Goal: Information Seeking & Learning: Learn about a topic

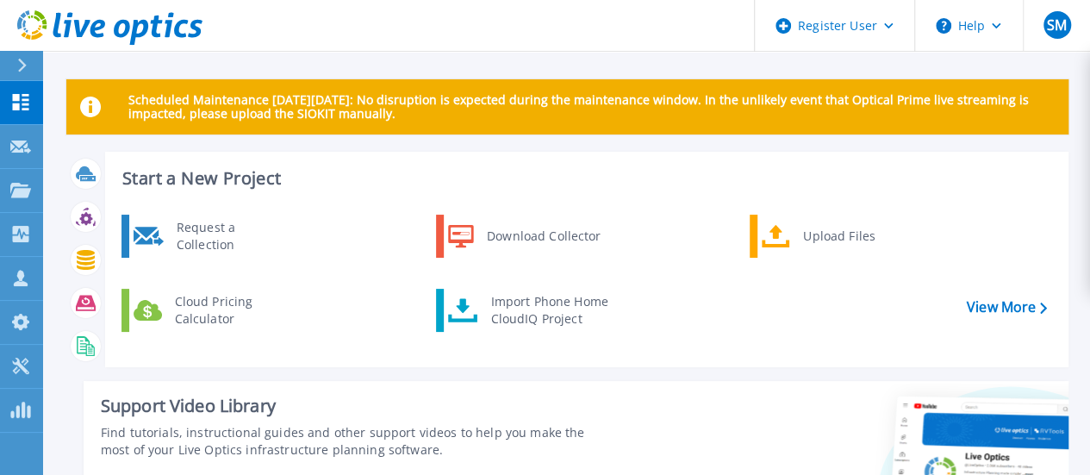
scroll to position [345, 0]
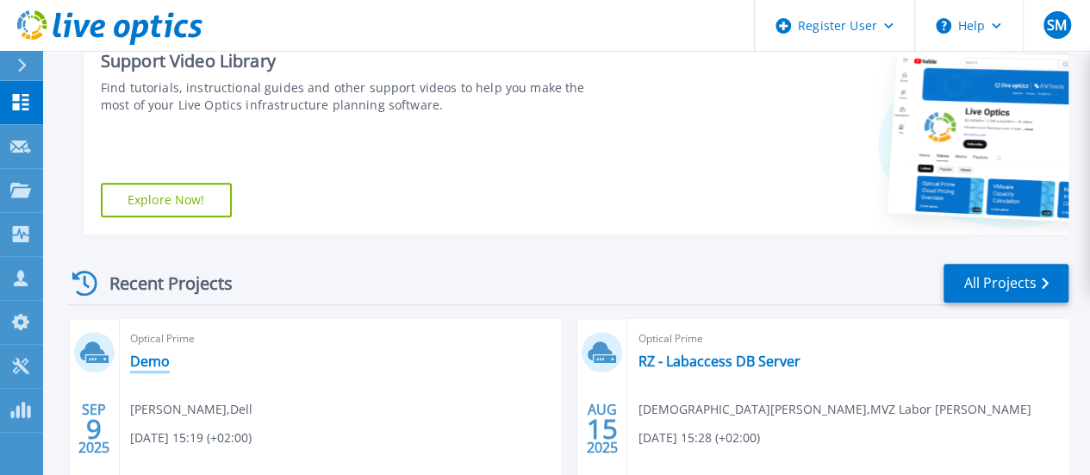
click at [152, 358] on link "Demo" at bounding box center [150, 360] width 40 height 17
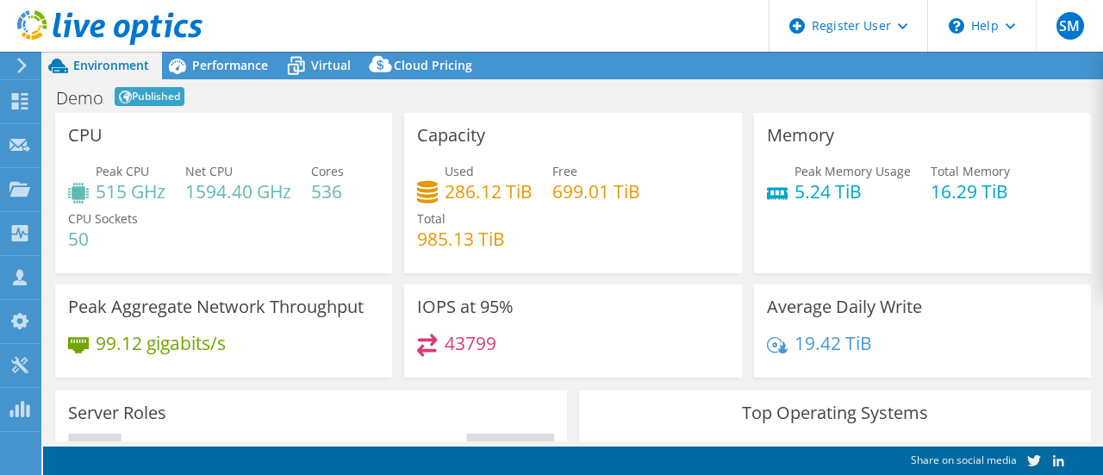
select select "USD"
click at [131, 190] on div "Peak CPU 515 GHz Net CPU 1594.40 GHz Cores 536 CPU Sockets 50" at bounding box center [223, 213] width 311 height 103
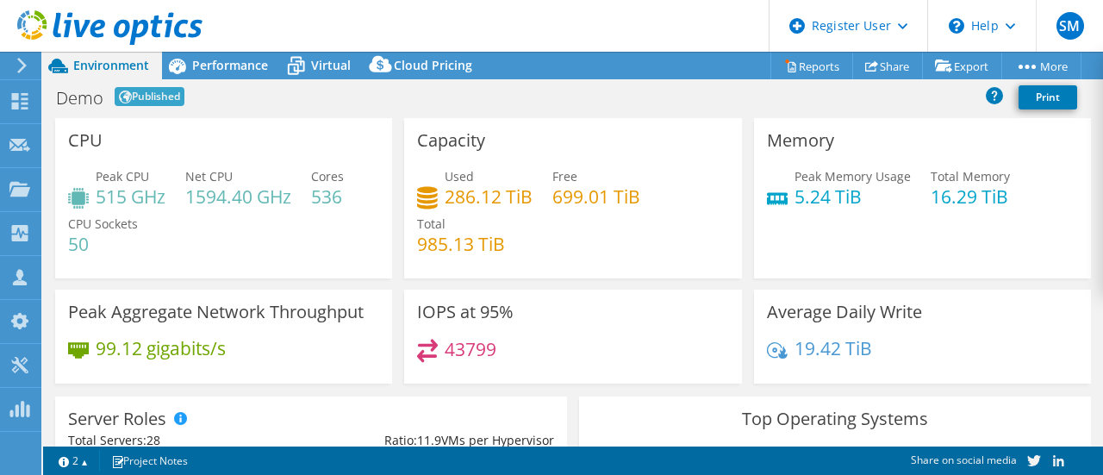
click at [216, 130] on div "CPU Peak CPU 515 GHz Net CPU 1594.40 GHz Cores 536 CPU Sockets 50" at bounding box center [223, 198] width 337 height 160
click at [228, 107] on div "Demo Published Print" at bounding box center [573, 97] width 1060 height 32
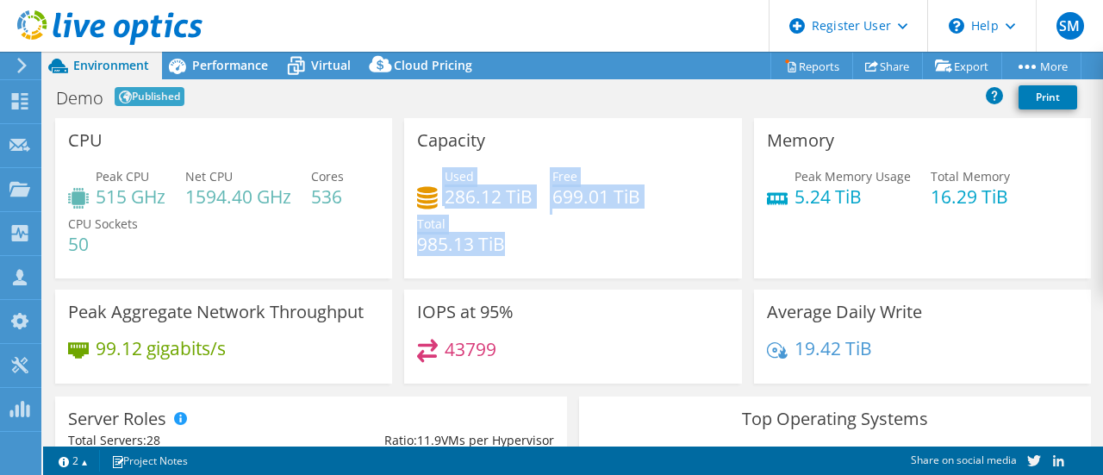
drag, startPoint x: 510, startPoint y: 246, endPoint x: 402, endPoint y: 188, distance: 122.6
click at [404, 189] on div "Capacity Used 286.12 TiB Free 699.01 TiB Total 985.13 TiB" at bounding box center [572, 198] width 337 height 160
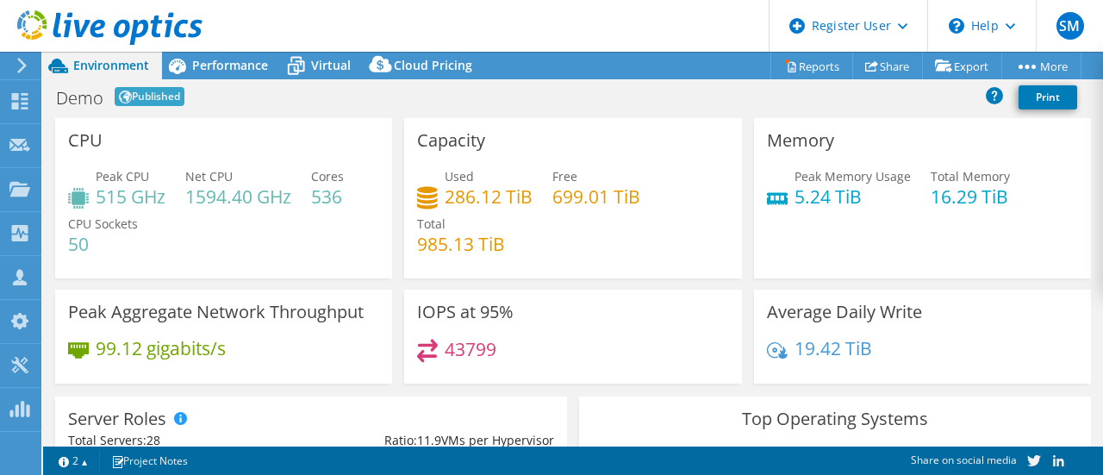
click at [557, 146] on div "Capacity Used 286.12 TiB Free 699.01 TiB Total 985.13 TiB" at bounding box center [572, 198] width 337 height 160
drag, startPoint x: 236, startPoint y: 70, endPoint x: 232, endPoint y: 78, distance: 9.6
click at [233, 73] on div "Performance" at bounding box center [221, 66] width 119 height 28
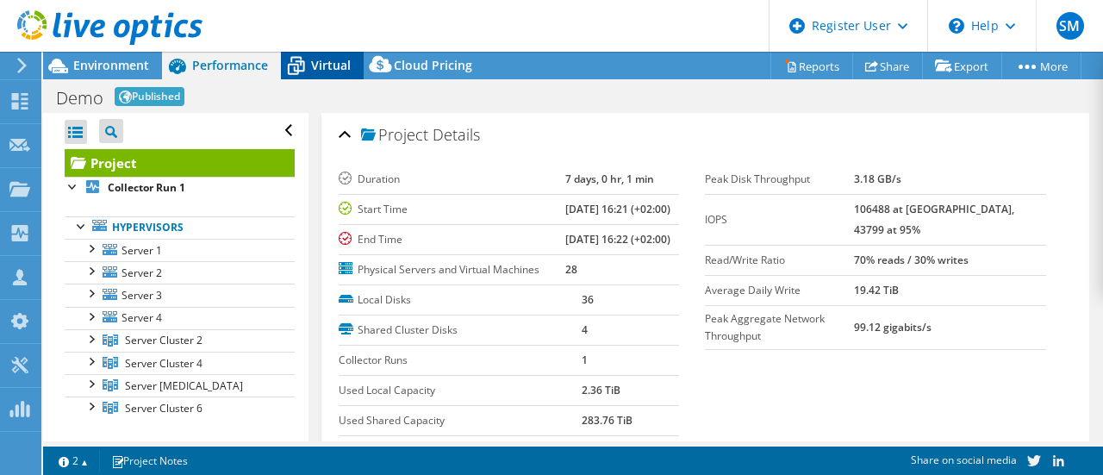
click at [301, 72] on icon at bounding box center [296, 66] width 30 height 30
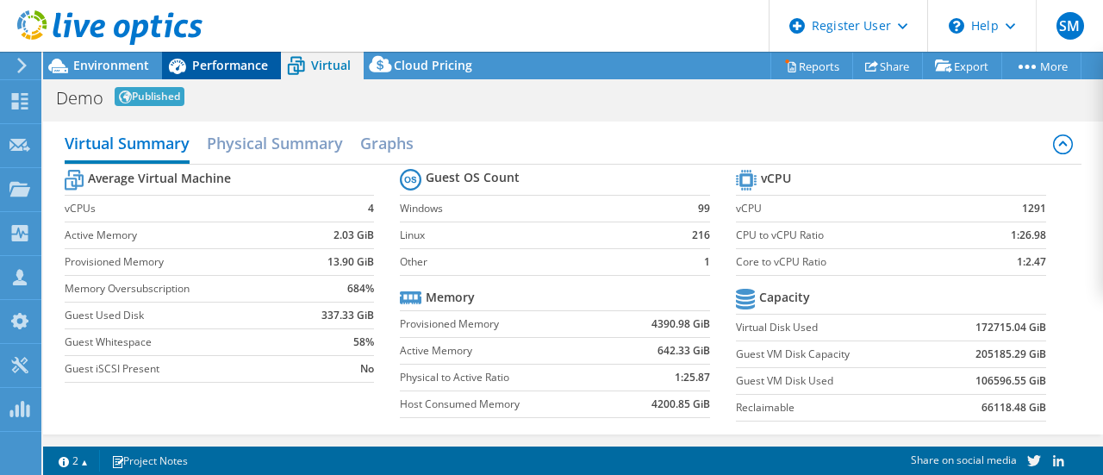
click at [200, 70] on span "Performance" at bounding box center [230, 65] width 76 height 16
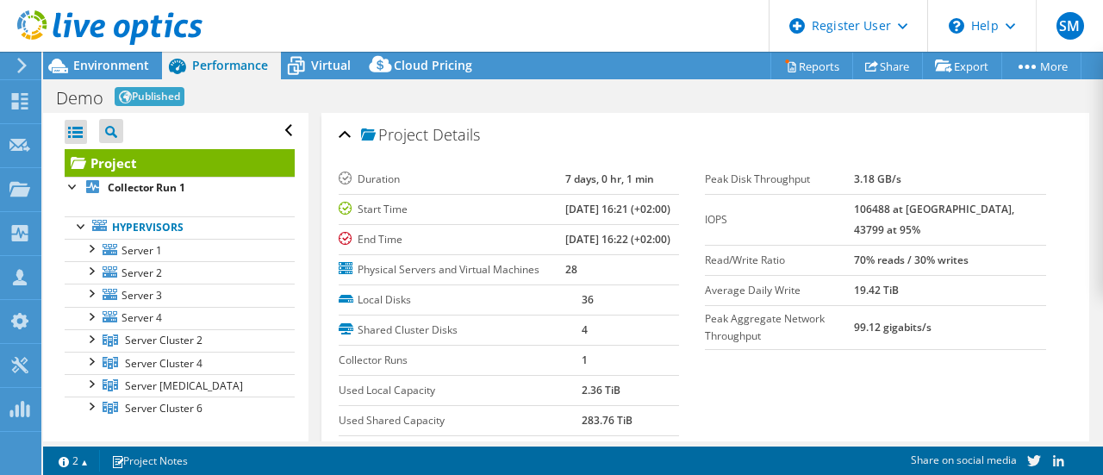
click at [110, 56] on div at bounding box center [101, 29] width 202 height 58
click at [116, 66] on span "Environment" at bounding box center [111, 65] width 76 height 16
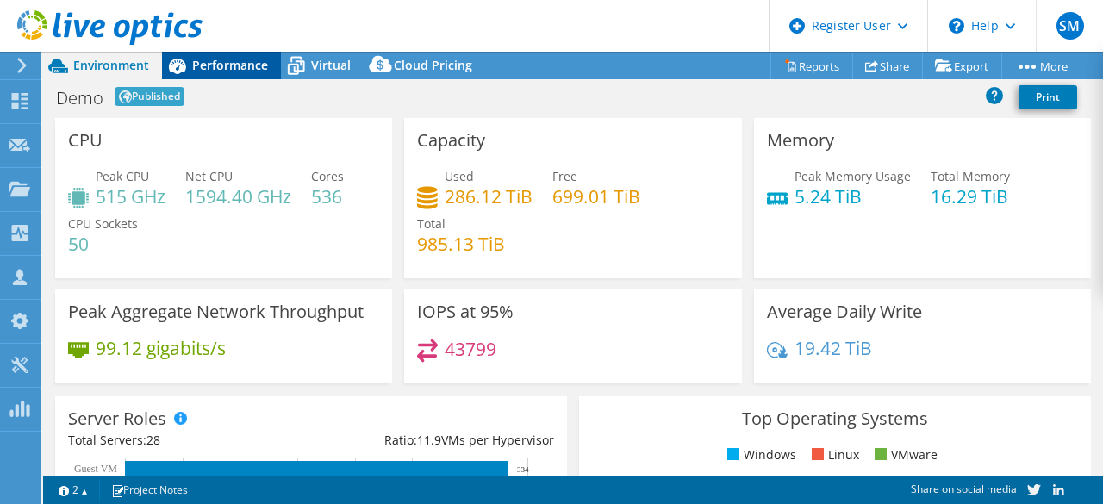
click at [211, 60] on span "Performance" at bounding box center [230, 65] width 76 height 16
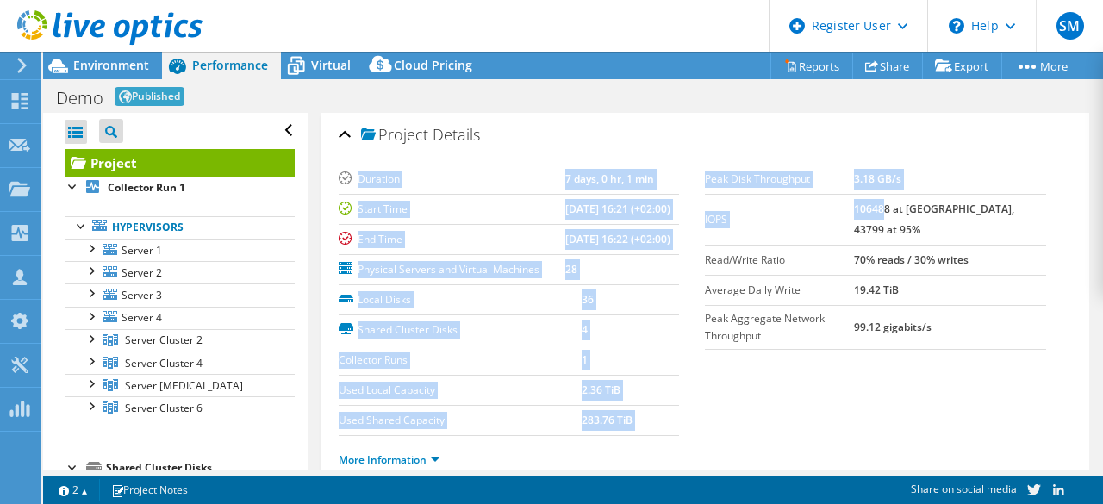
drag, startPoint x: 696, startPoint y: 212, endPoint x: 913, endPoint y: 208, distance: 217.2
click at [913, 208] on section "Duration 7 days, 0 hr, 1 min Start Time 08/01/2025, 16:21 (+02:00) End Time 08/…" at bounding box center [706, 325] width 734 height 320
click at [906, 211] on b "106488 at Peak, 43799 at 95%" at bounding box center [934, 219] width 160 height 35
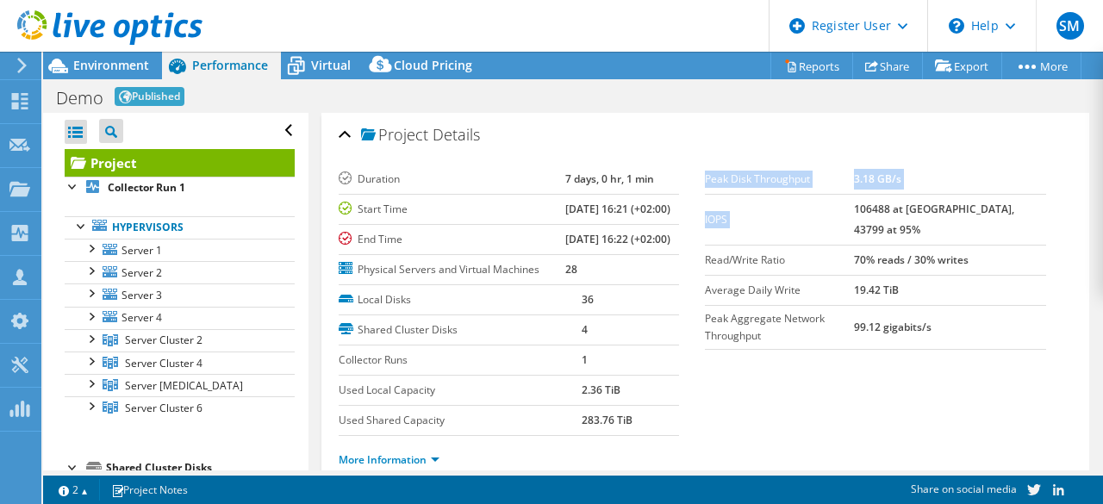
drag, startPoint x: 887, startPoint y: 212, endPoint x: 1036, endPoint y: 208, distance: 148.3
click at [1036, 208] on div "Peak Disk Throughput 3.18 GB/s IOPS 106488 at Peak, 43799 at 95% Read/Write Rat…" at bounding box center [888, 257] width 367 height 185
click at [1014, 208] on b "106488 at Peak, 43799 at 95%" at bounding box center [934, 219] width 160 height 35
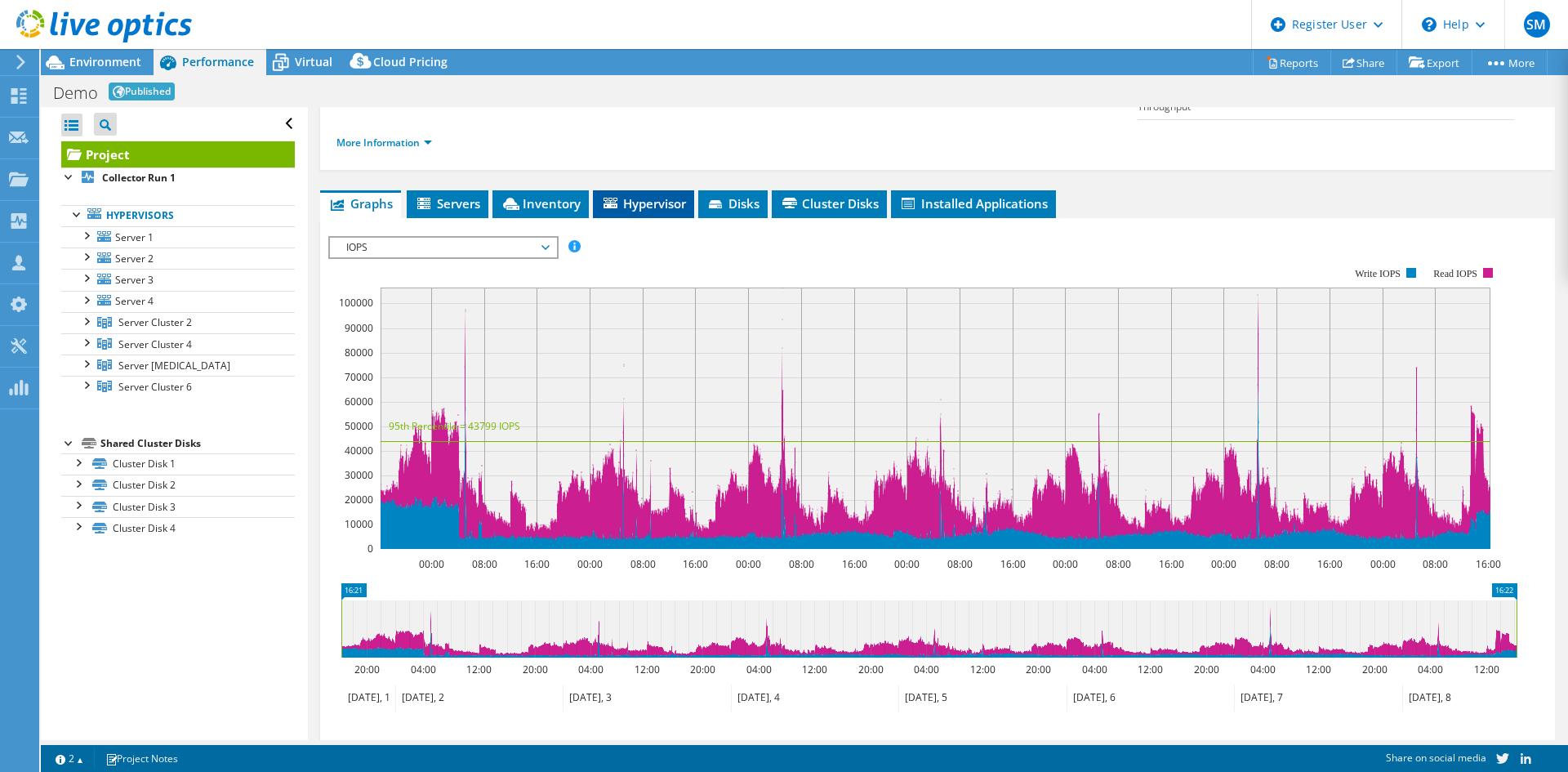
click at [676, 195] on span "Hypervisor" at bounding box center [644, 203] width 85 height 16
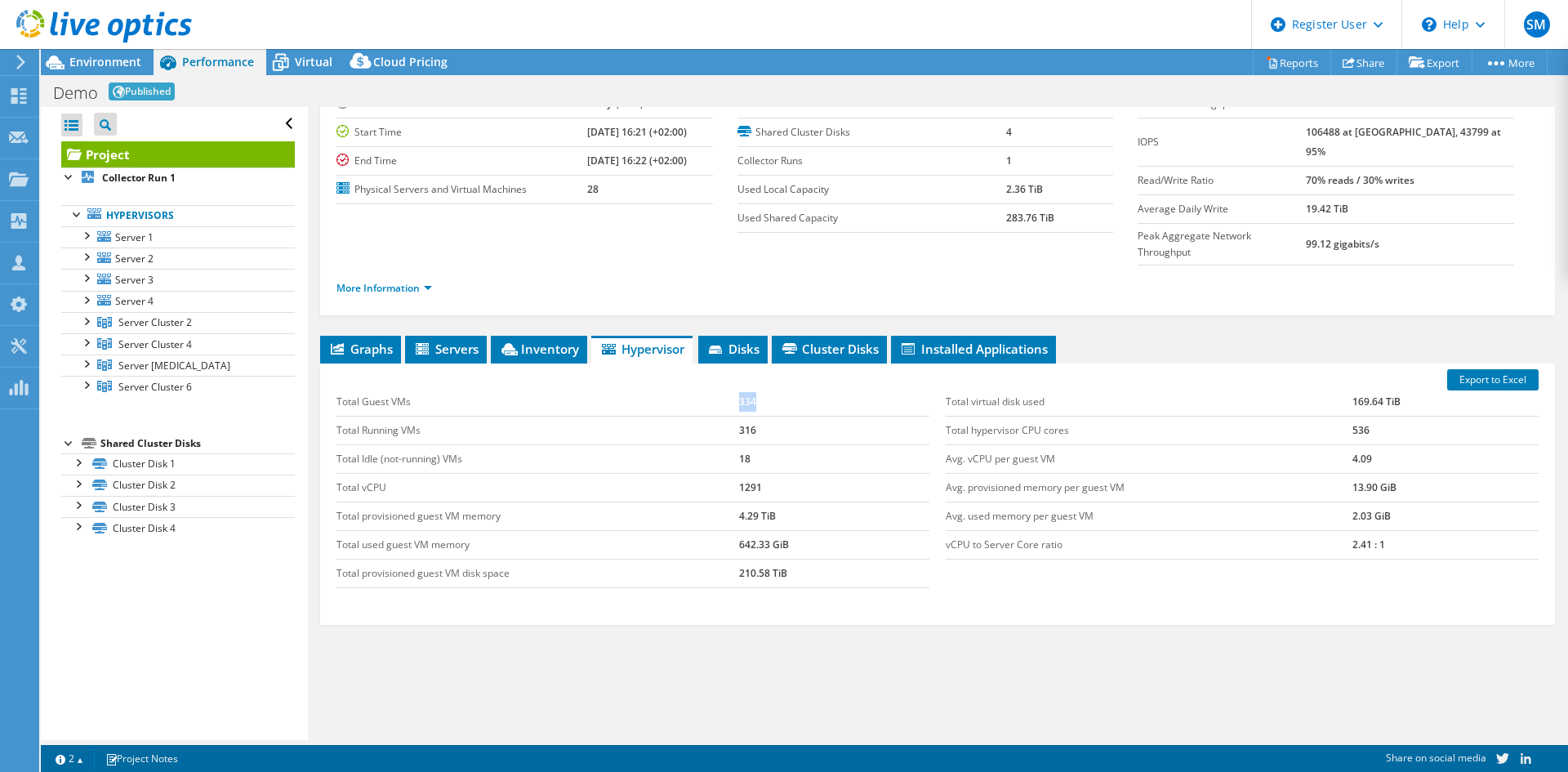
drag, startPoint x: 736, startPoint y: 369, endPoint x: 754, endPoint y: 371, distance: 18.1
click at [754, 388] on td "334" at bounding box center [834, 402] width 191 height 28
drag, startPoint x: 736, startPoint y: 402, endPoint x: 767, endPoint y: 402, distance: 31.0
click at [767, 416] on td "316" at bounding box center [834, 431] width 191 height 28
click at [881, 450] on div "Graphs Servers Inventory Hypervisor Disks Cluster Disks Installed Applications …" at bounding box center [938, 540] width 1235 height 409
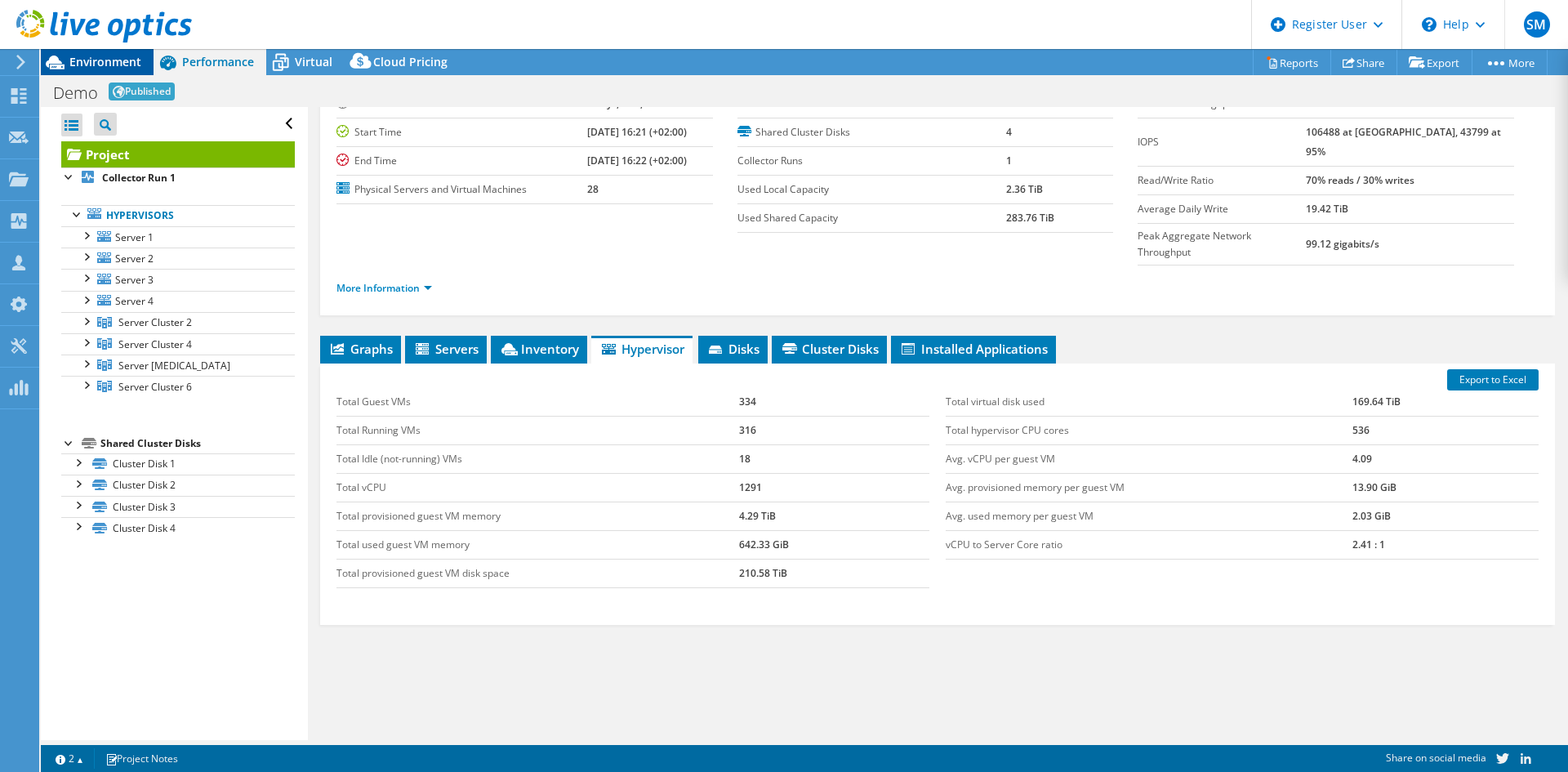
click at [101, 71] on div "Environment" at bounding box center [97, 63] width 113 height 27
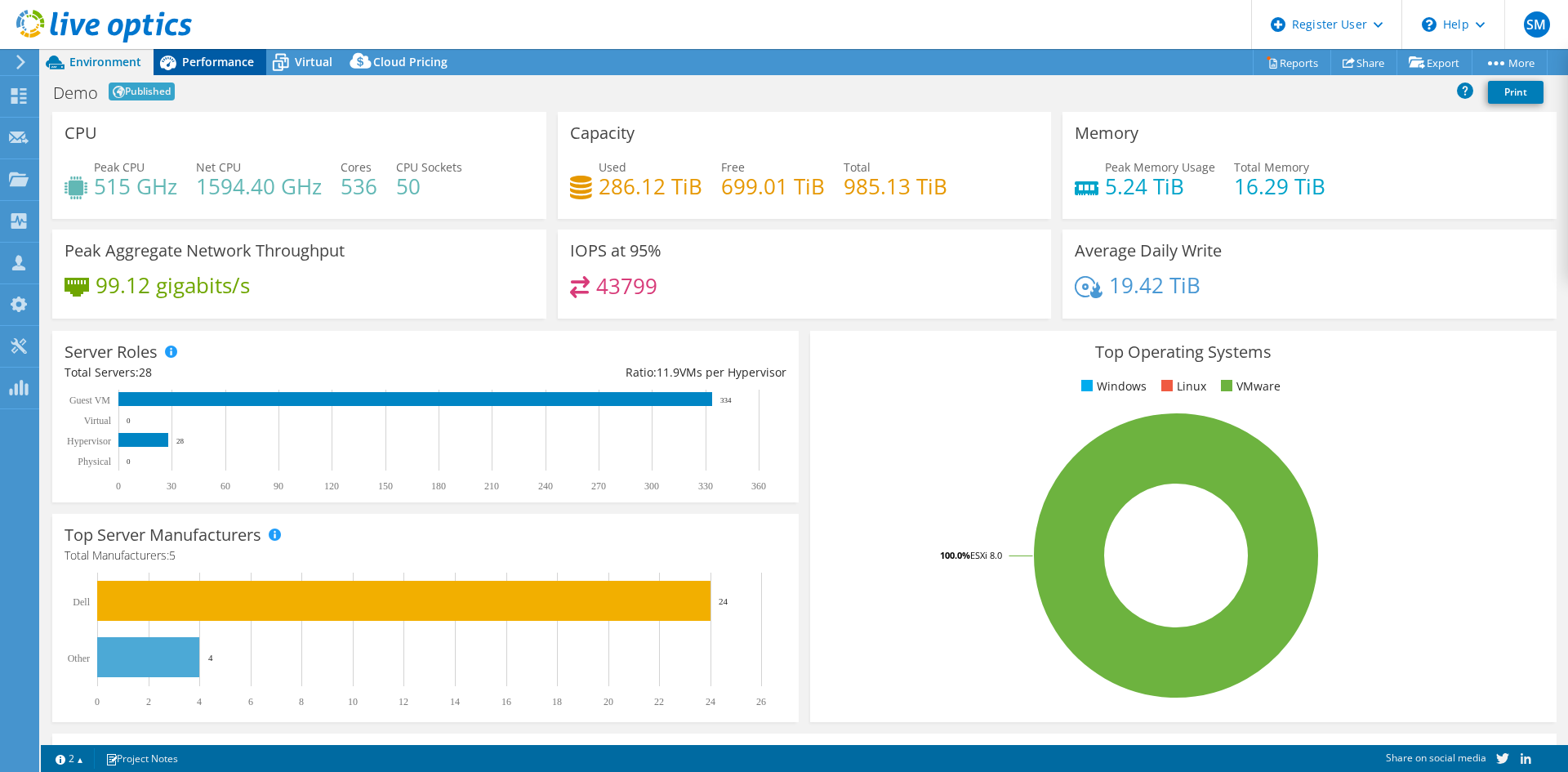
click at [215, 64] on span "Performance" at bounding box center [218, 62] width 72 height 15
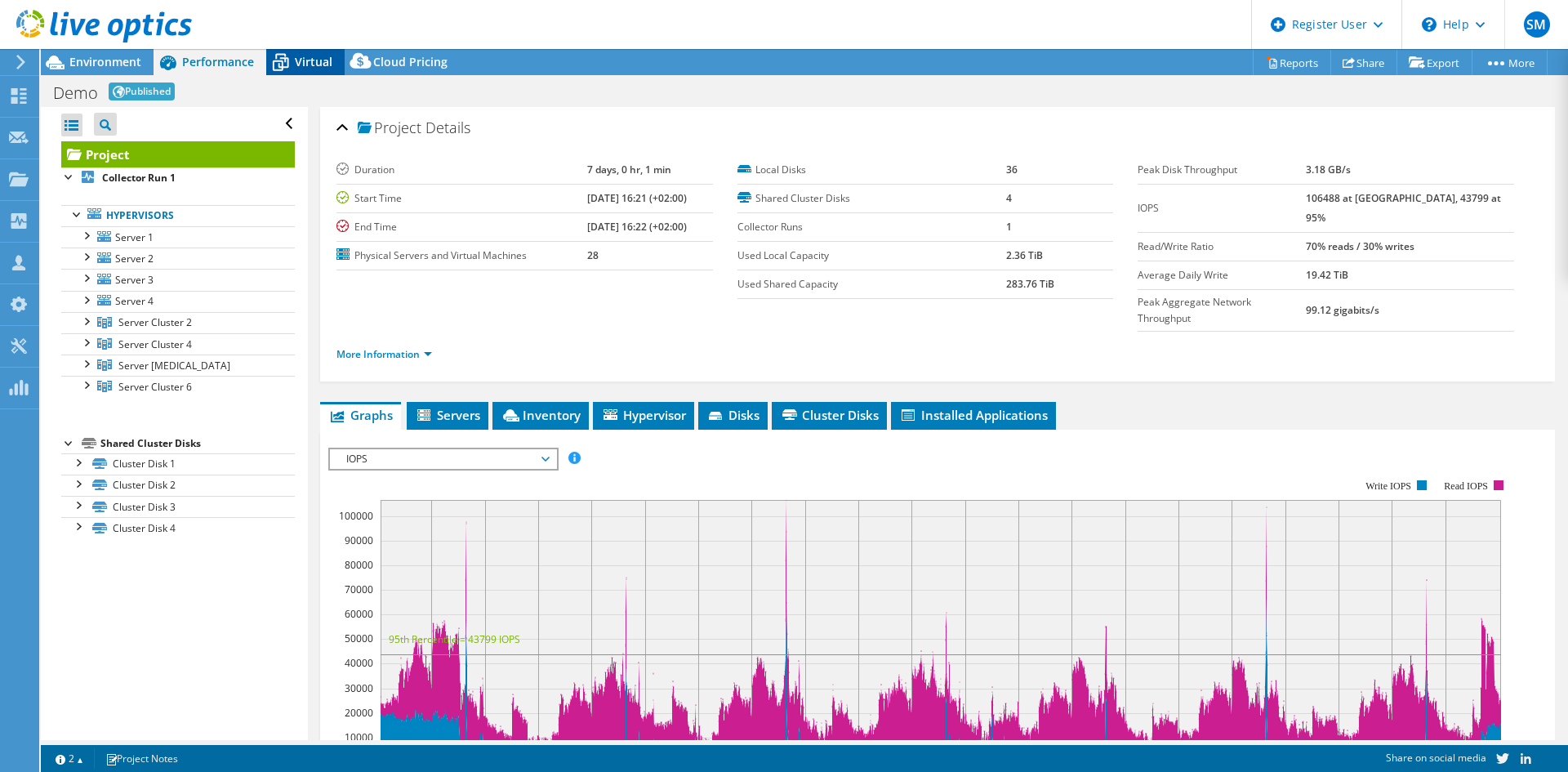
click at [308, 51] on div "Virtual" at bounding box center [305, 63] width 79 height 27
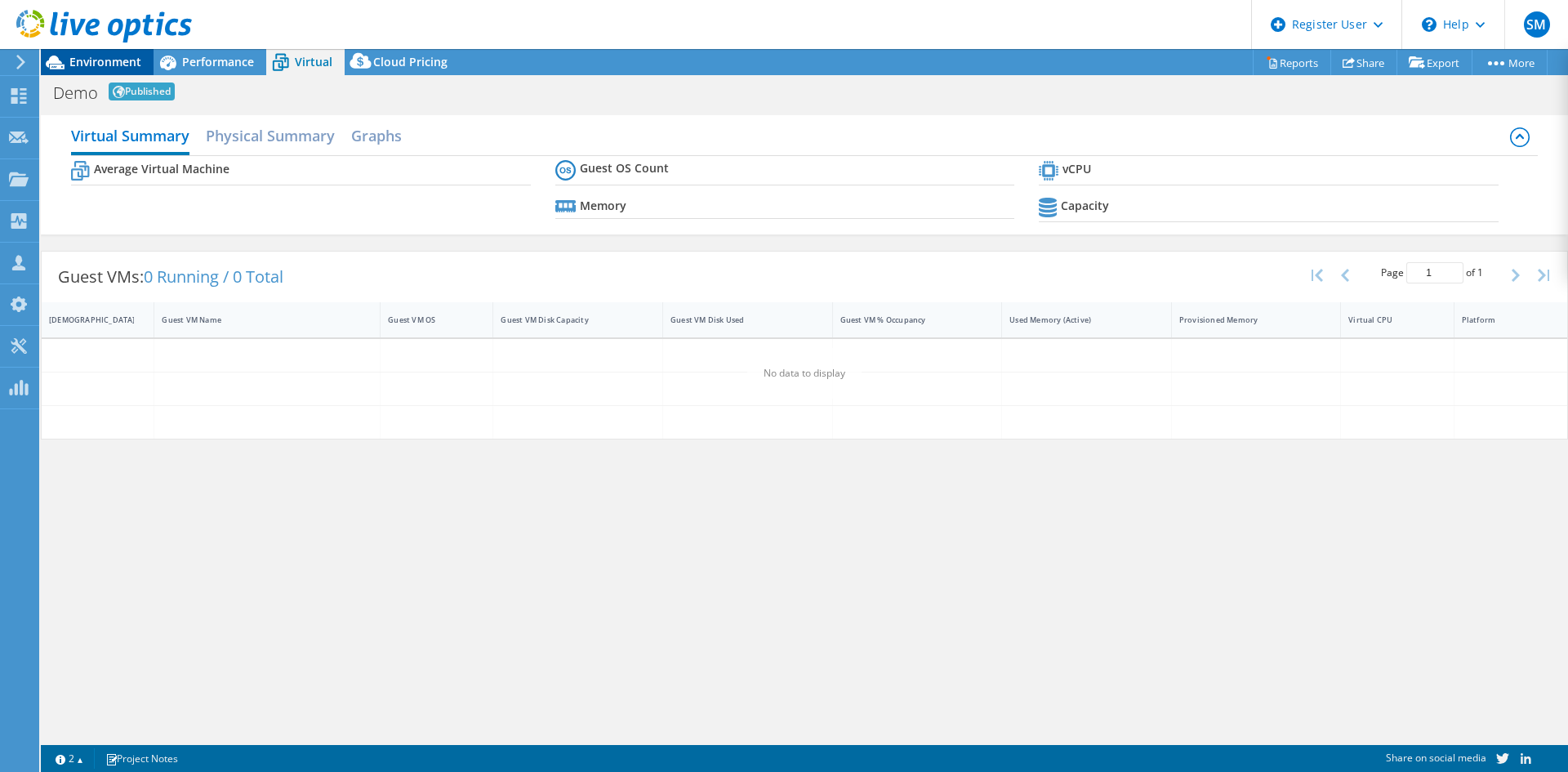
click at [81, 57] on span "Environment" at bounding box center [105, 62] width 72 height 15
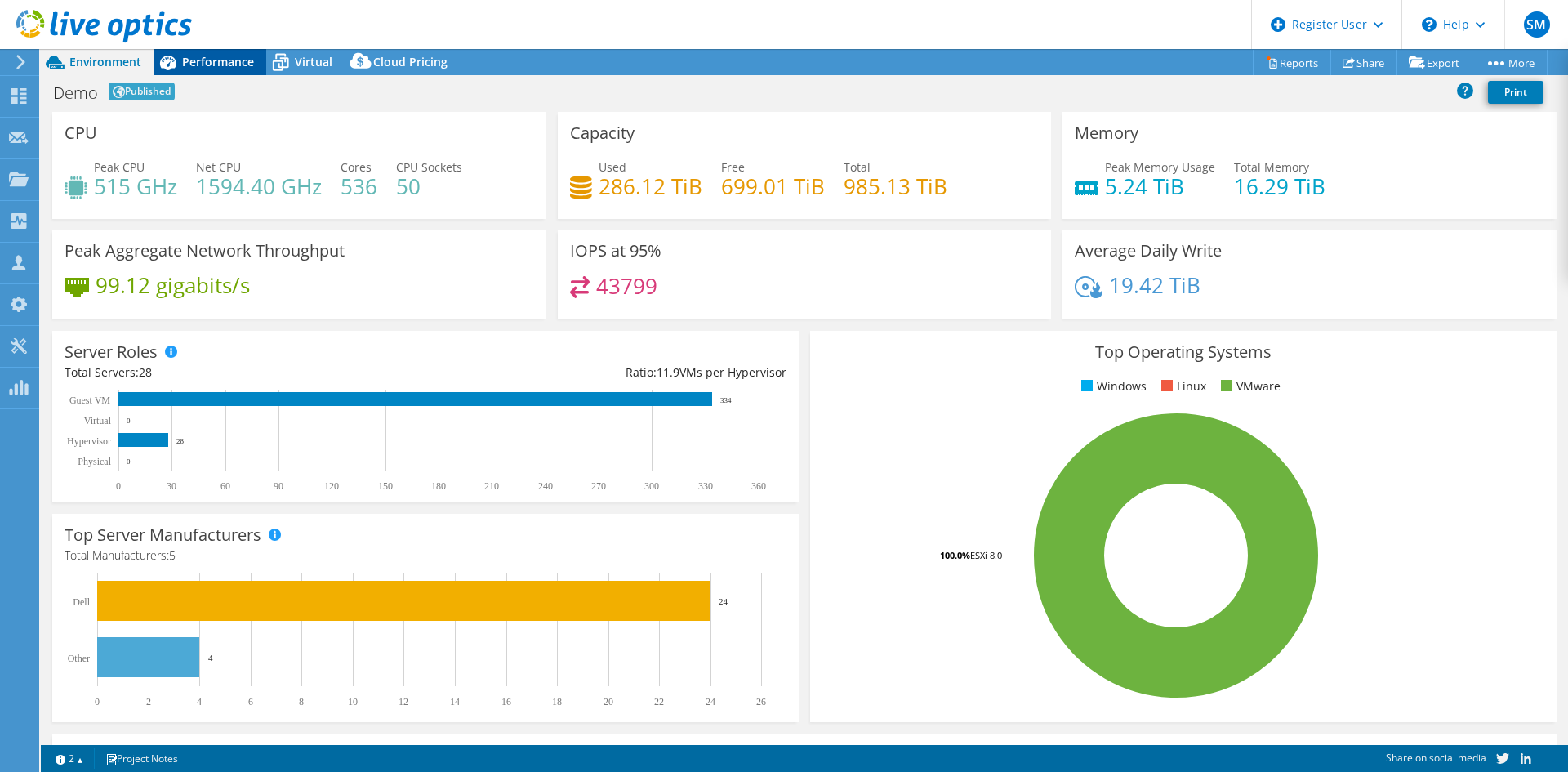
click at [225, 57] on span "Performance" at bounding box center [218, 62] width 72 height 15
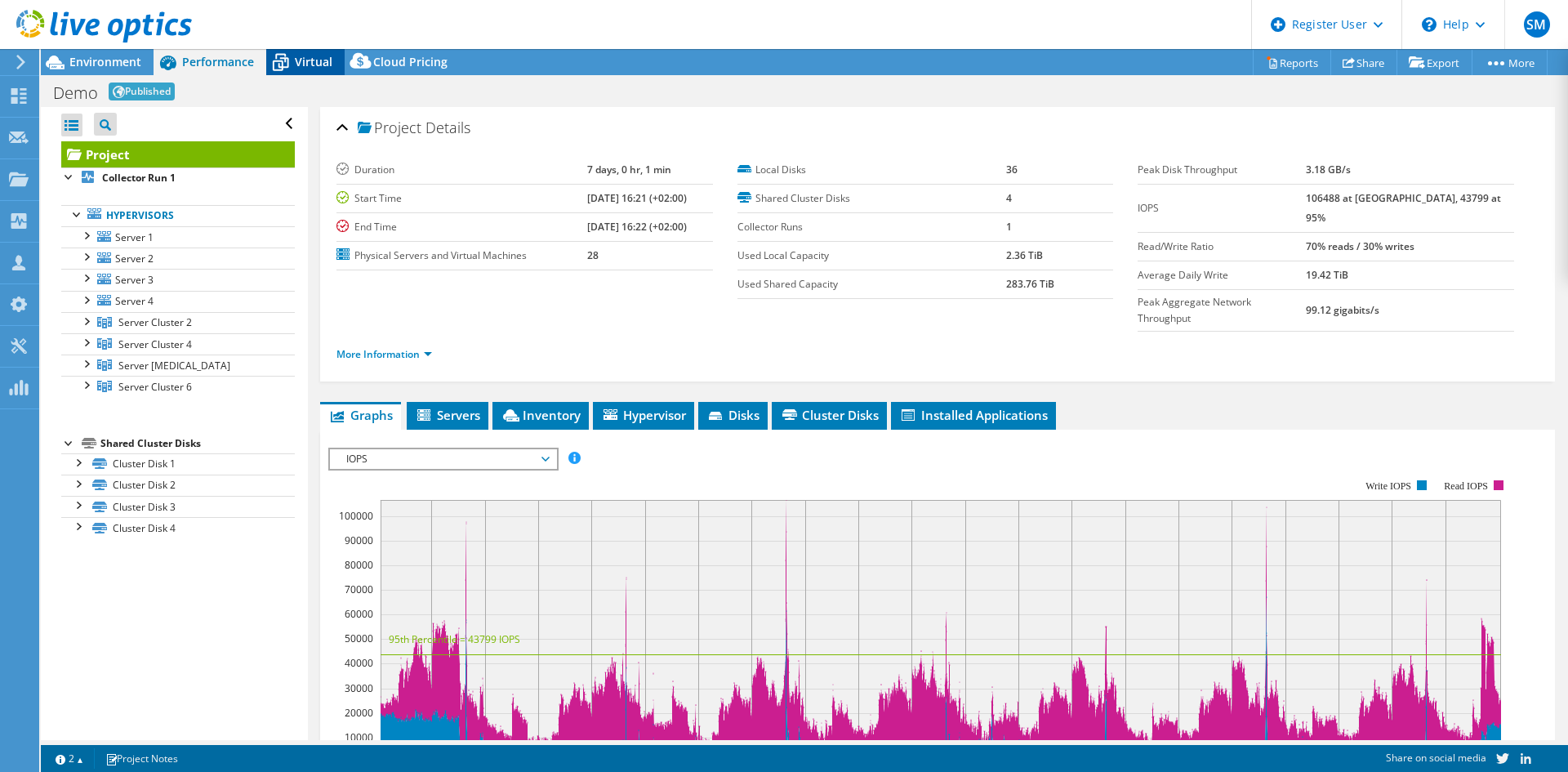
click at [301, 71] on div "Virtual" at bounding box center [305, 63] width 79 height 27
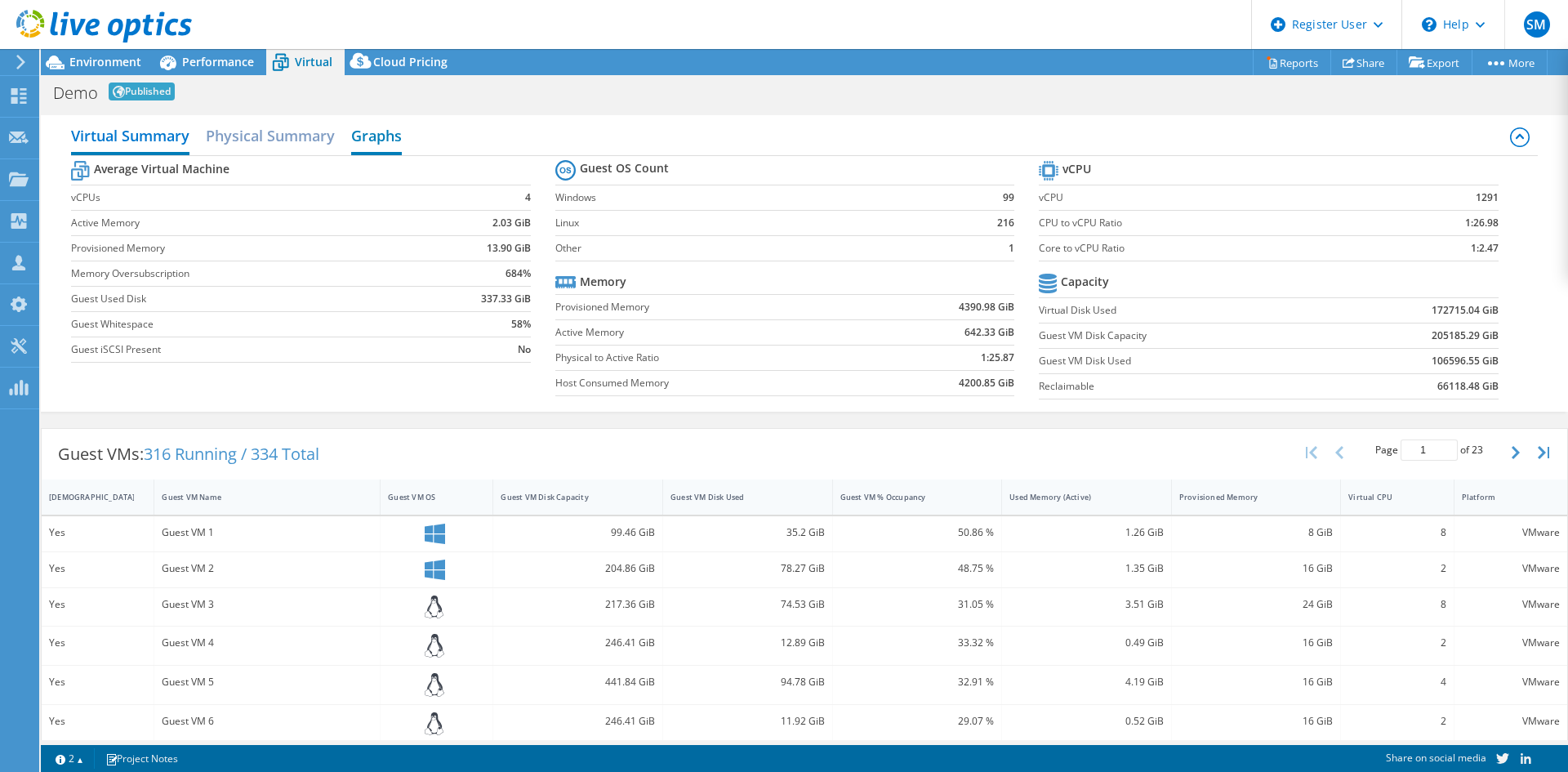
click at [354, 140] on h2 "Graphs" at bounding box center [375, 138] width 50 height 36
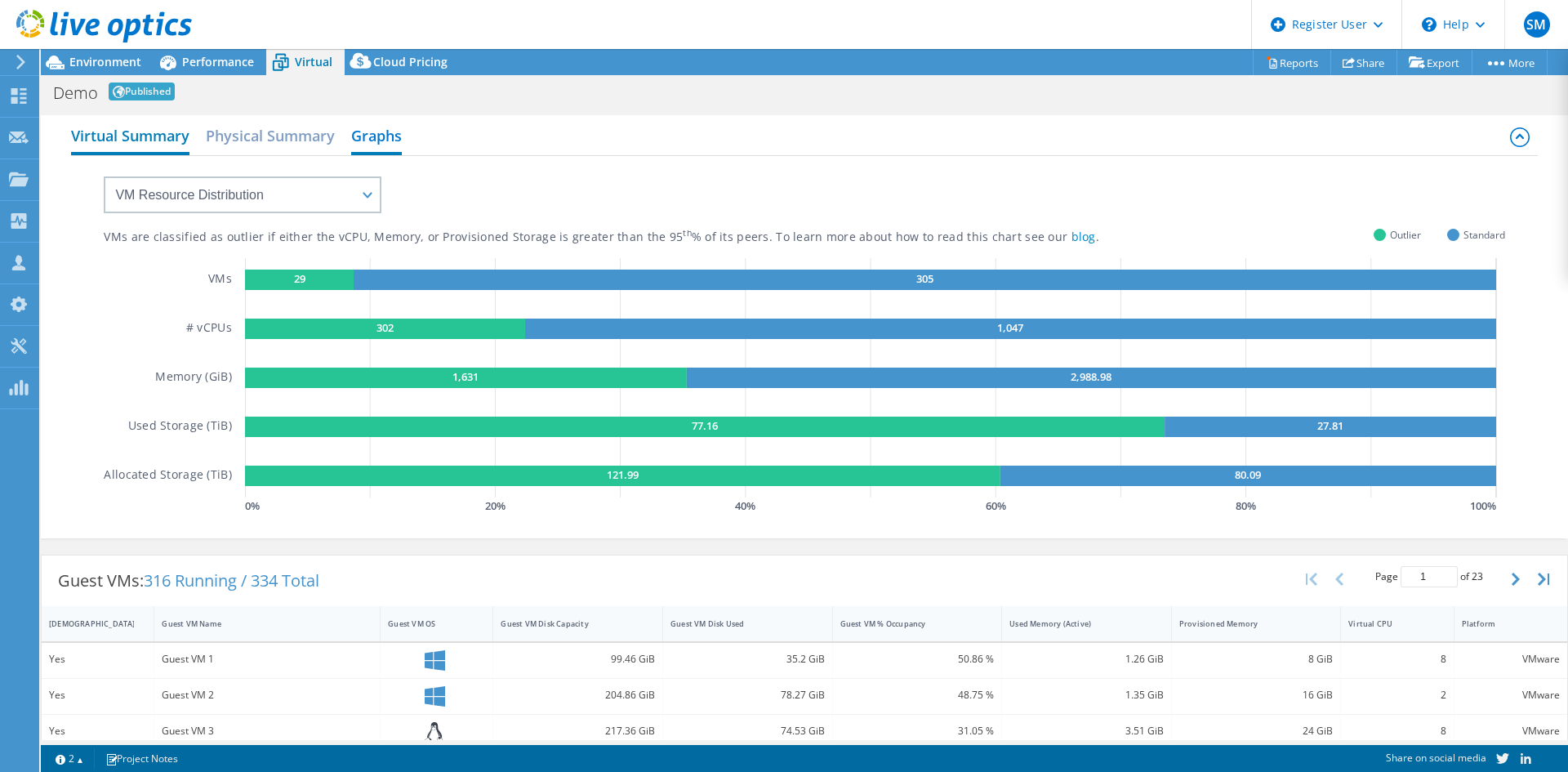
click at [158, 146] on h2 "Virtual Summary" at bounding box center [130, 138] width 119 height 36
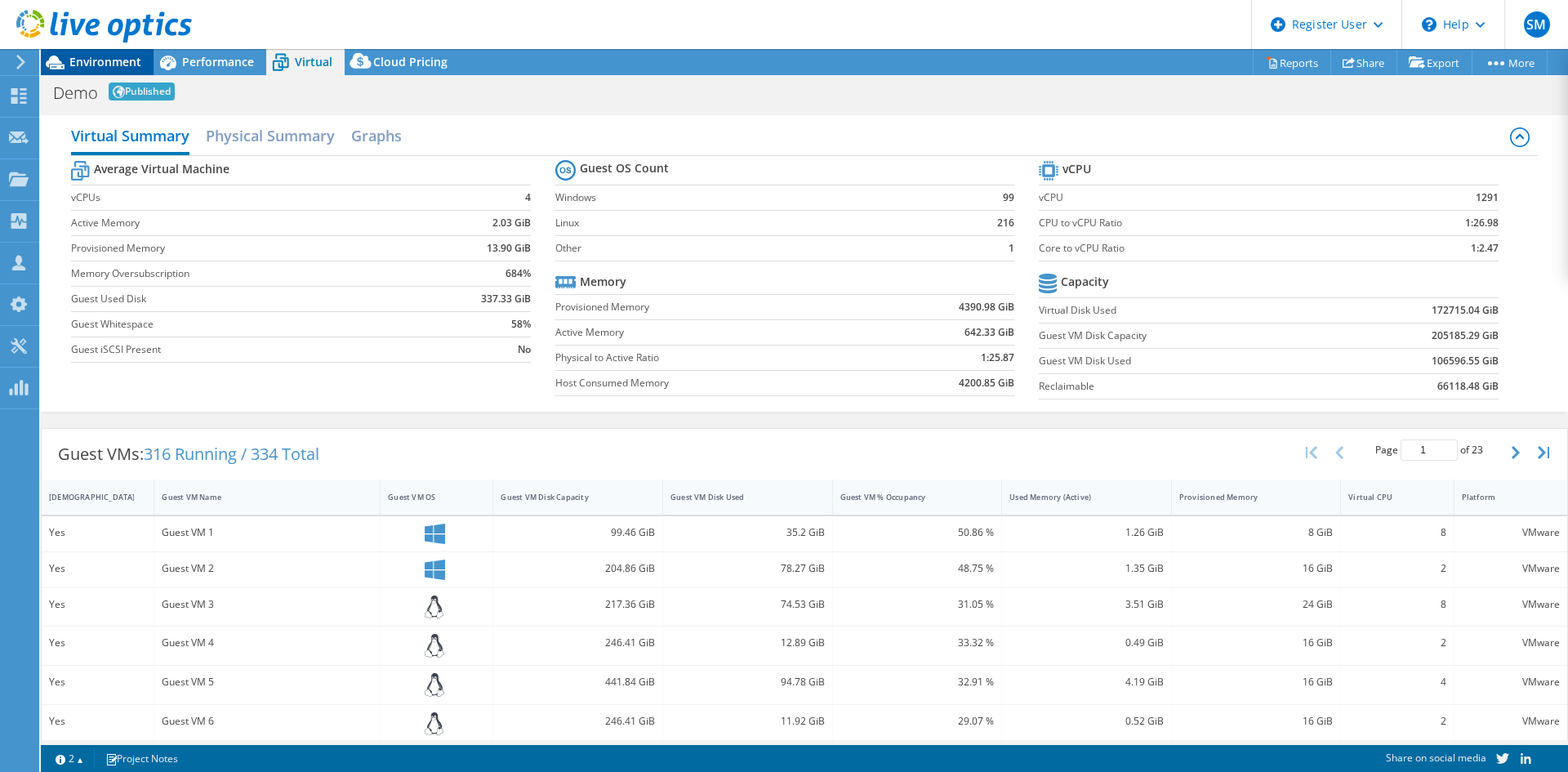
click at [94, 66] on span "Environment" at bounding box center [105, 62] width 72 height 15
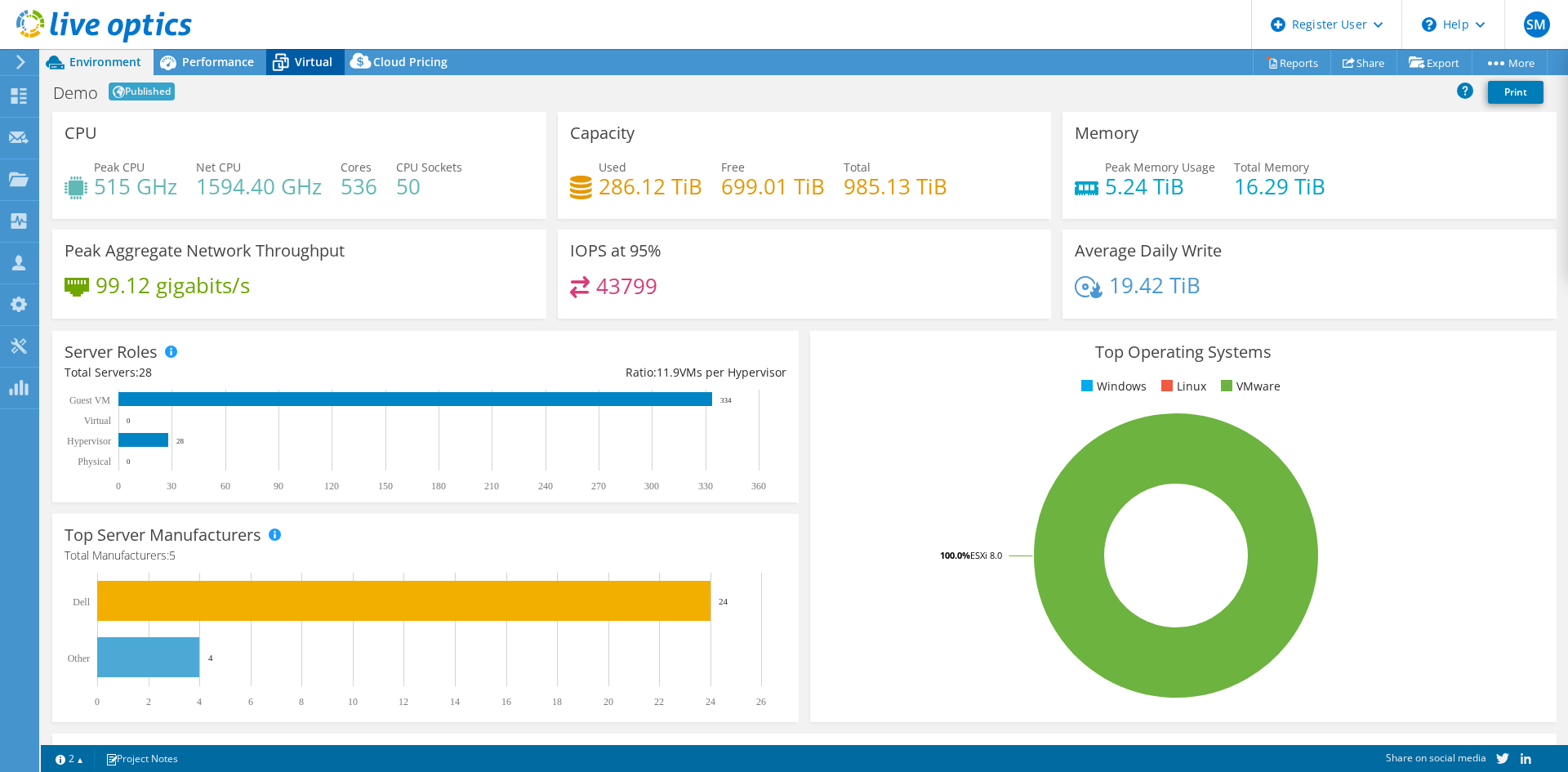
click at [287, 55] on icon at bounding box center [281, 63] width 28 height 28
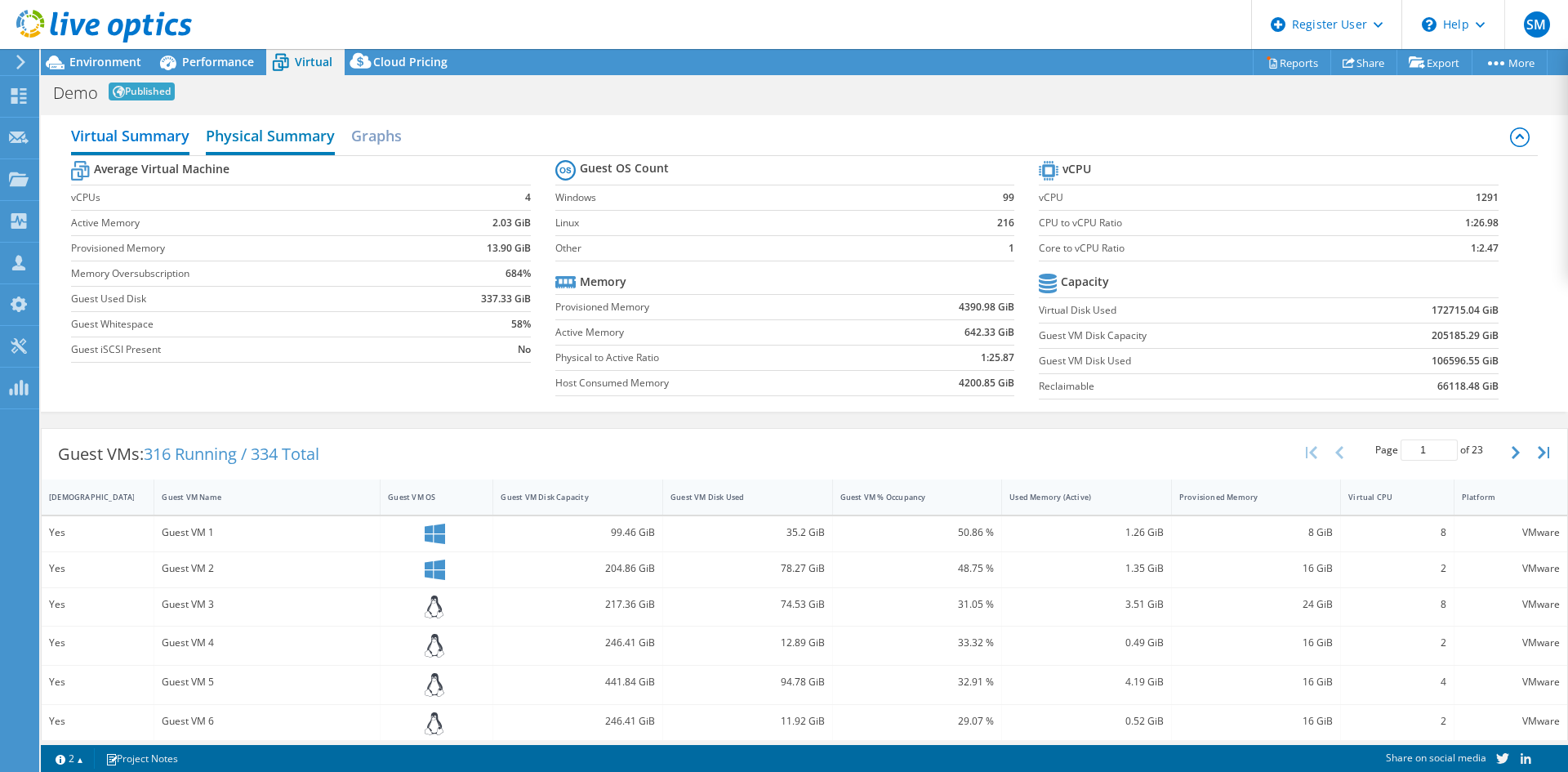
click at [257, 121] on h2 "Physical Summary" at bounding box center [270, 138] width 129 height 36
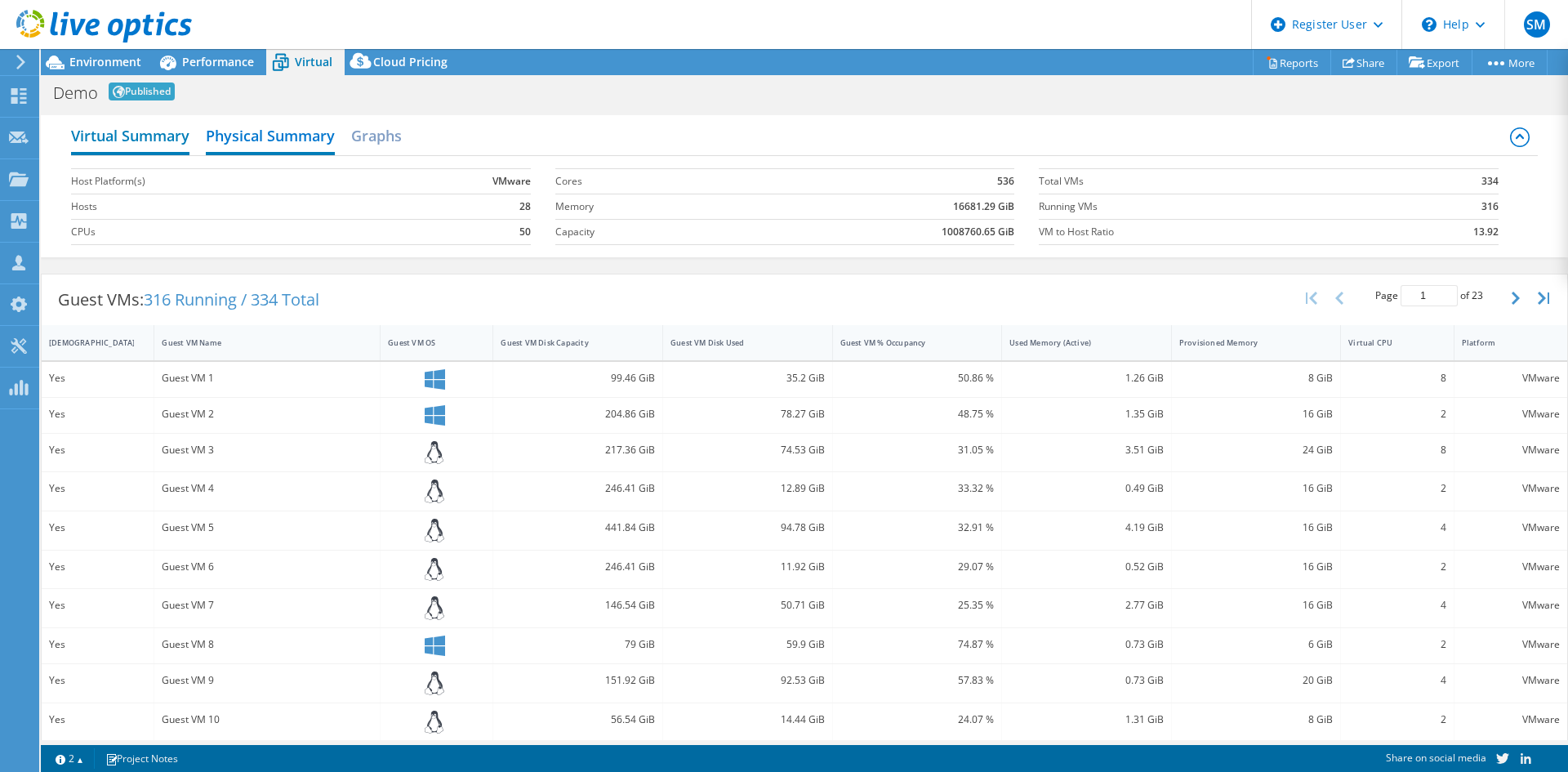
click at [159, 134] on h2 "Virtual Summary" at bounding box center [130, 138] width 119 height 36
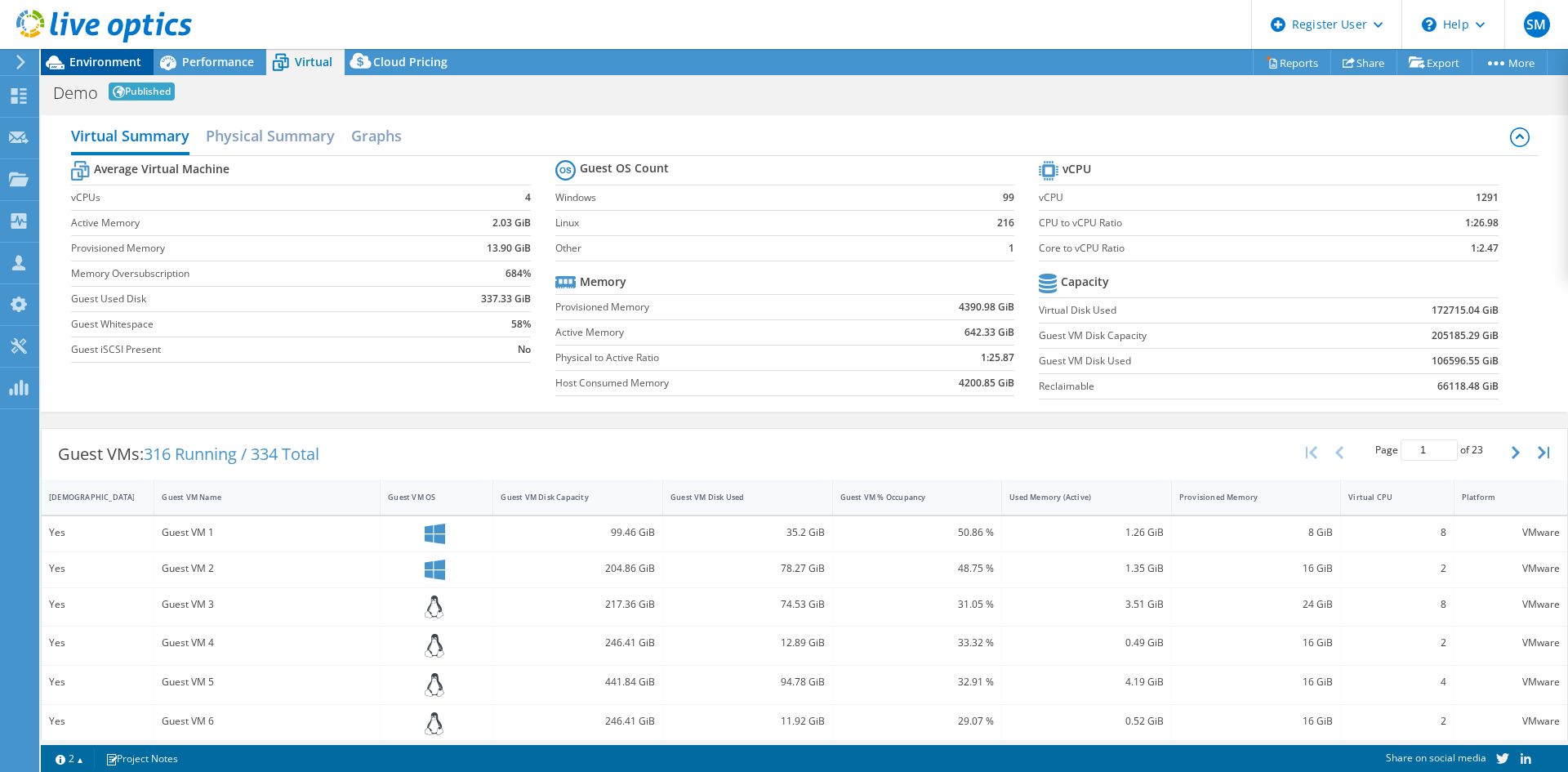
click at [98, 66] on span "Environment" at bounding box center [105, 62] width 72 height 15
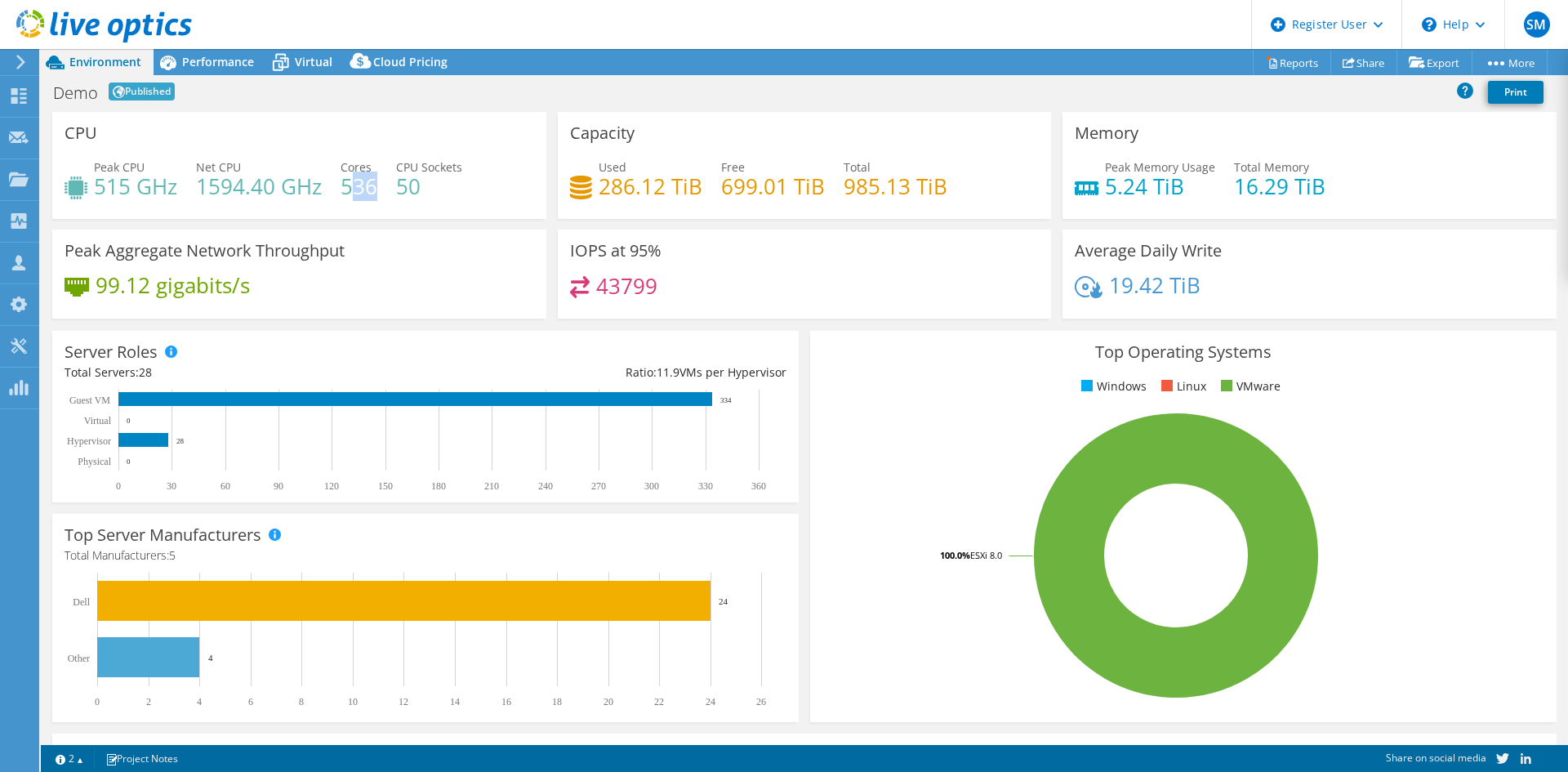
drag, startPoint x: 346, startPoint y: 189, endPoint x: 374, endPoint y: 189, distance: 28.0
click at [374, 189] on h4 "536" at bounding box center [358, 186] width 37 height 18
drag, startPoint x: 344, startPoint y: 189, endPoint x: 371, endPoint y: 190, distance: 27.0
click at [371, 190] on h4 "536" at bounding box center [358, 186] width 37 height 18
drag, startPoint x: 204, startPoint y: 191, endPoint x: 240, endPoint y: 190, distance: 36.0
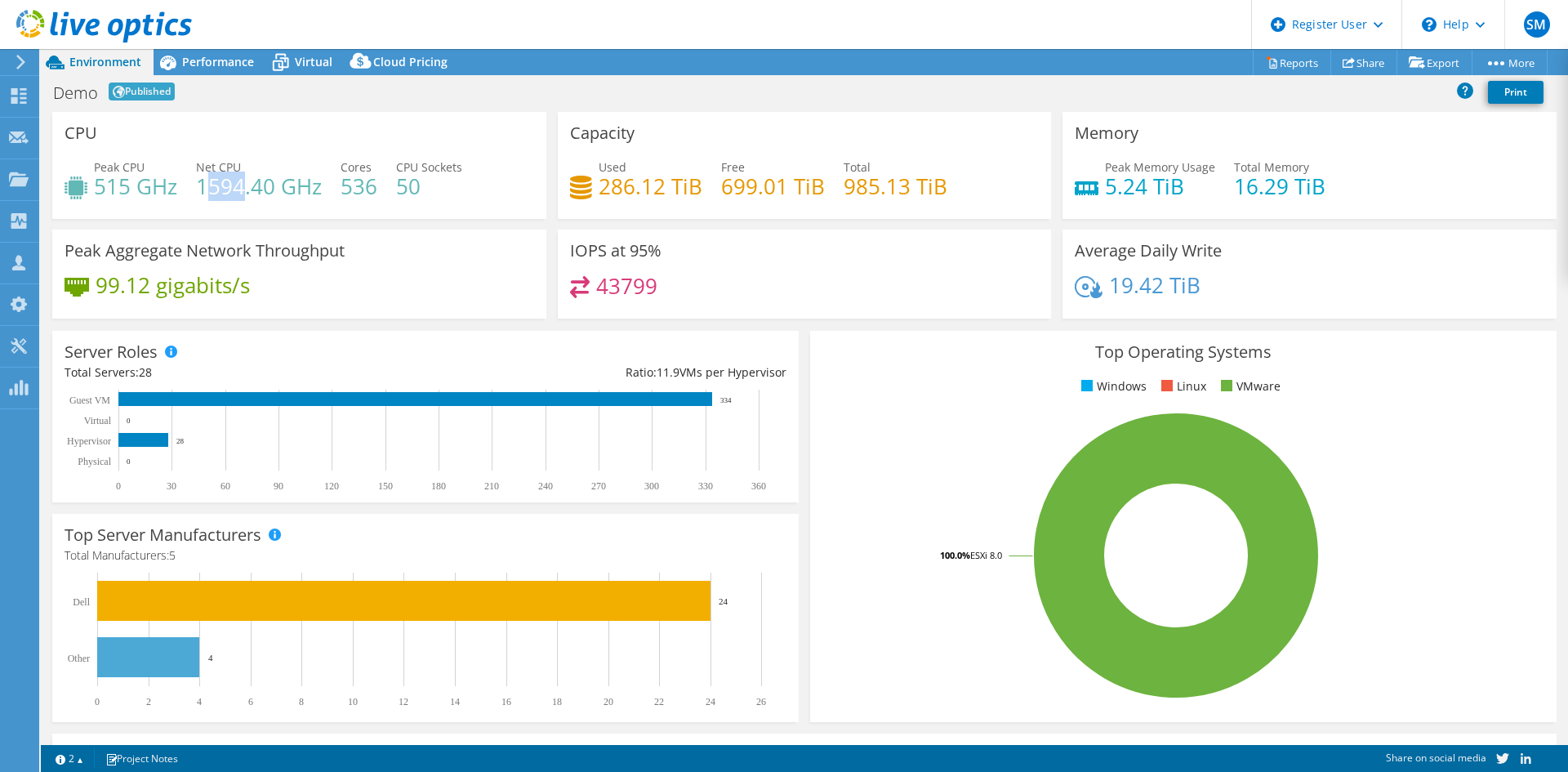
click at [240, 190] on h4 "1594.40 GHz" at bounding box center [259, 186] width 126 height 18
click at [208, 188] on h4 "1594.40 GHz" at bounding box center [259, 186] width 126 height 18
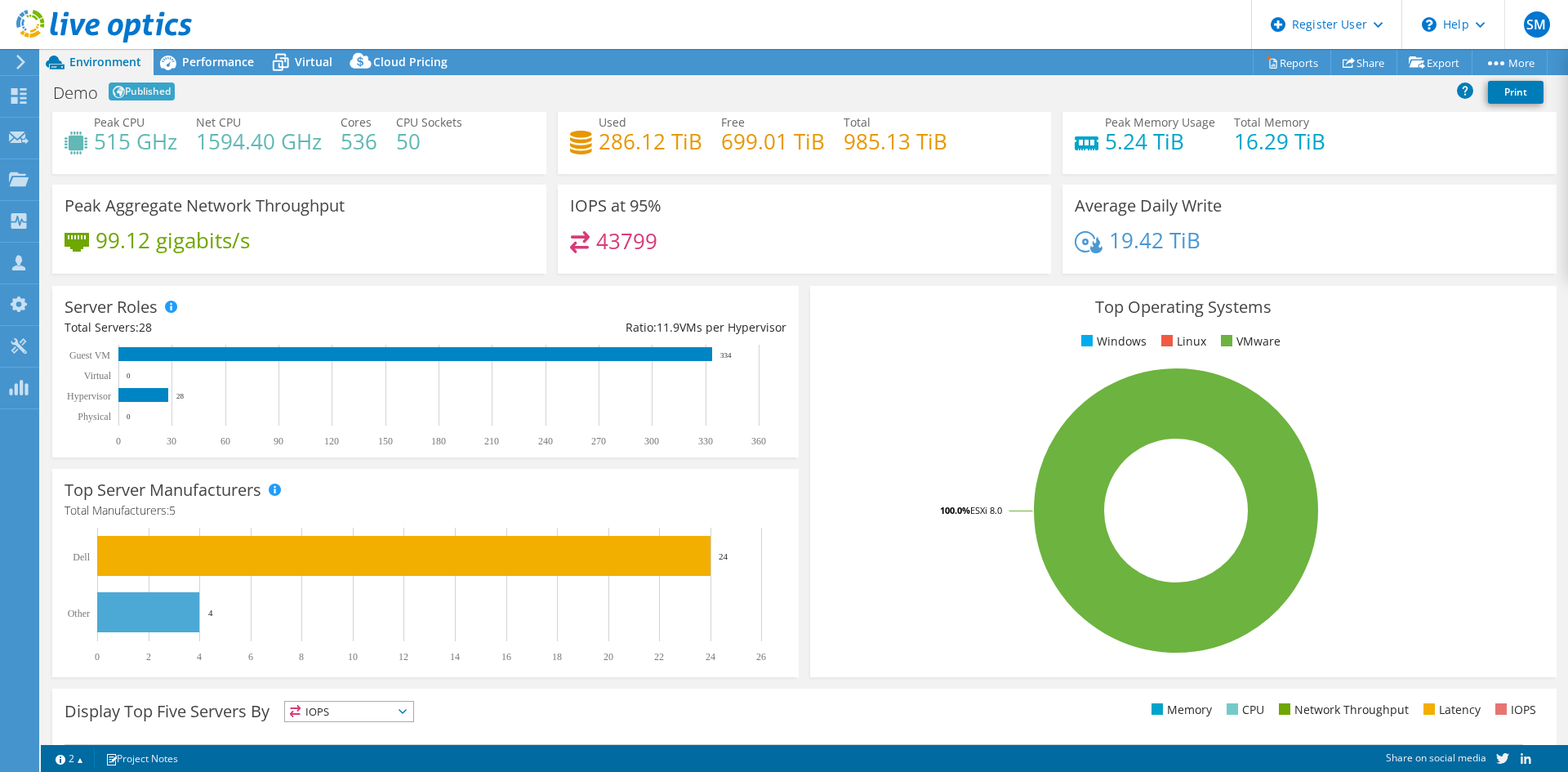
scroll to position [82, 0]
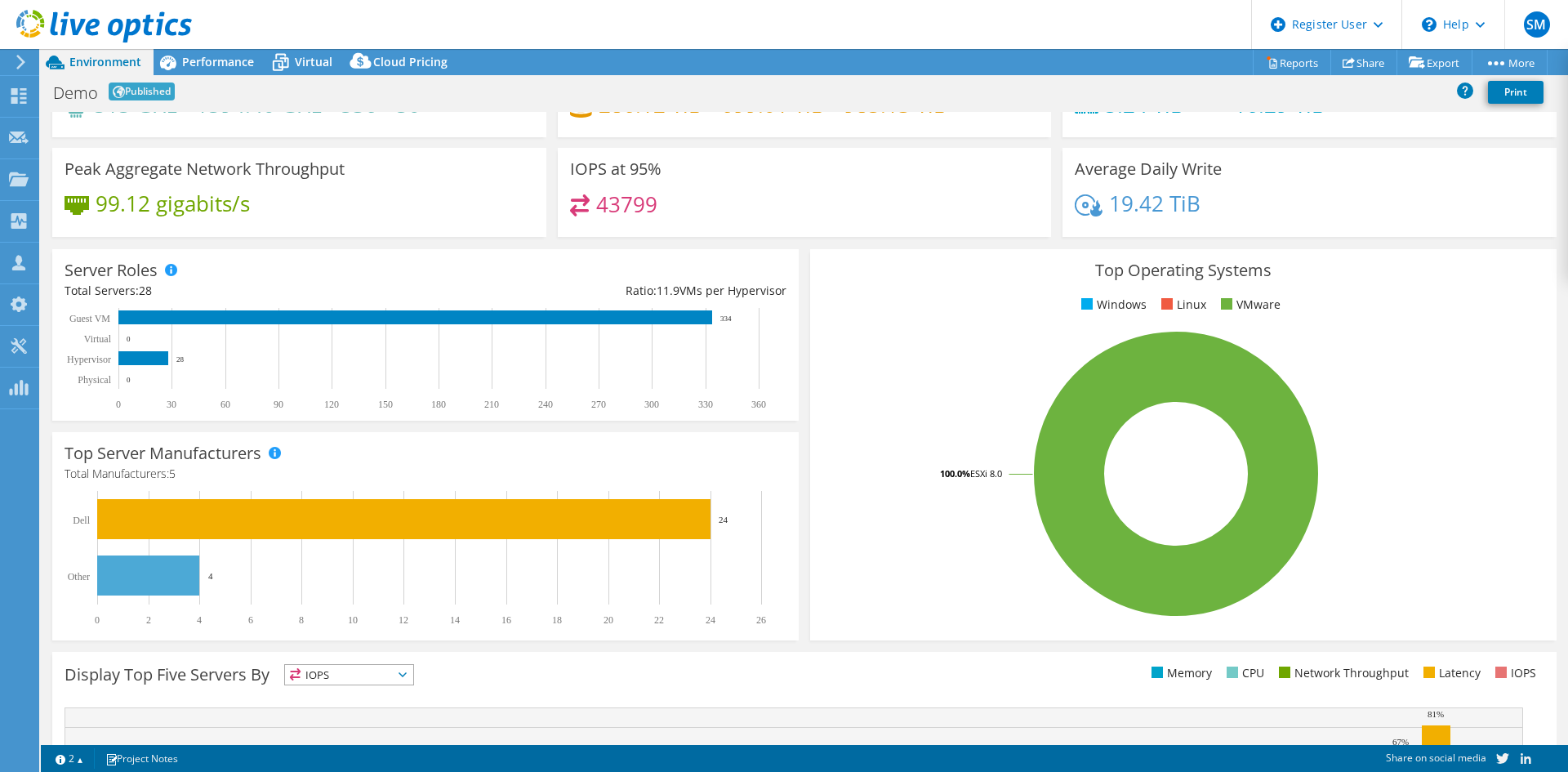
drag, startPoint x: 722, startPoint y: 317, endPoint x: 738, endPoint y: 317, distance: 16.0
click at [738, 317] on icon "0 30 60 90 120 150 180 210 240 270 300 330 360 Physical Hypervisor Virtual Gues…" at bounding box center [418, 359] width 707 height 102
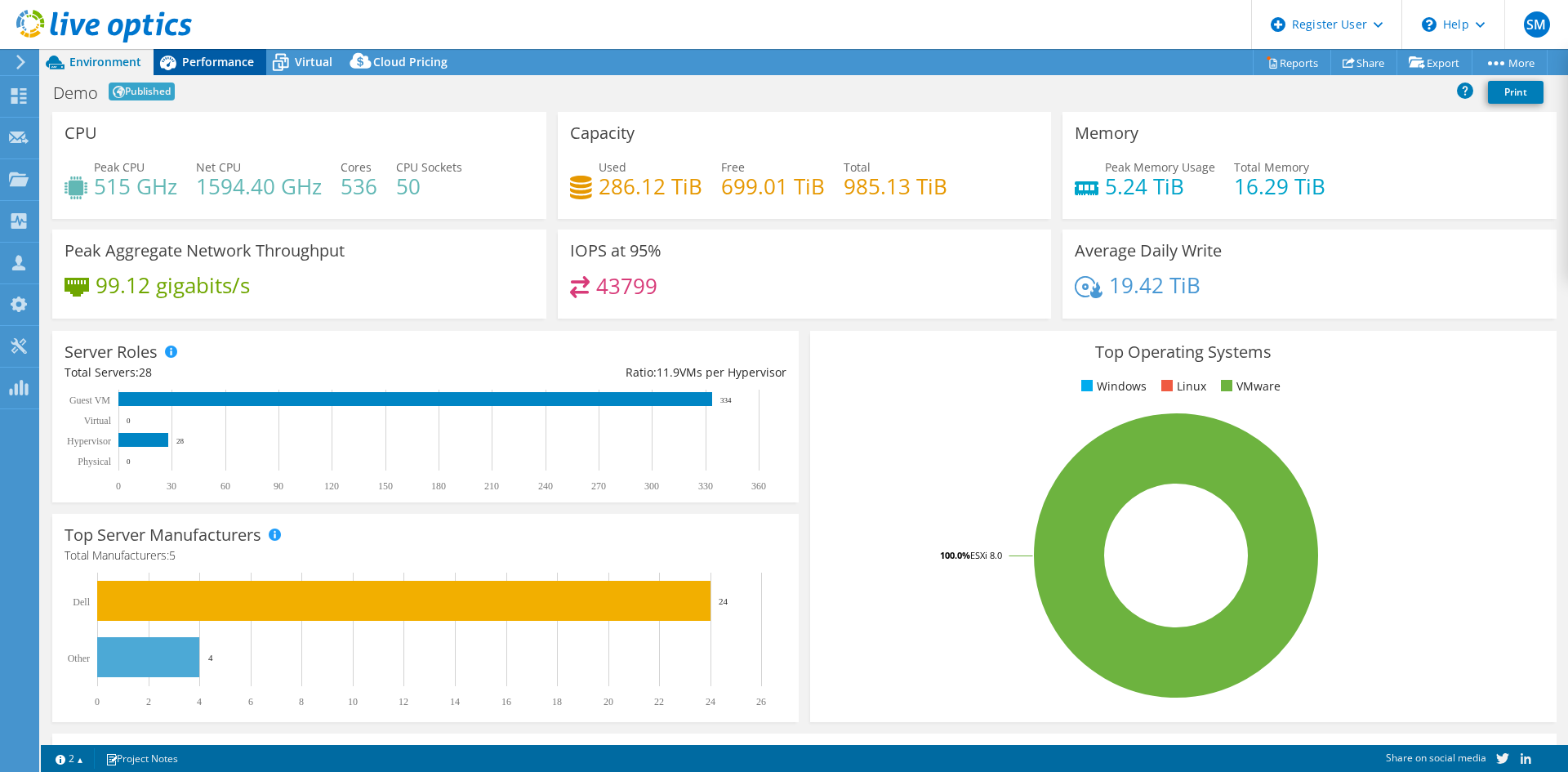
click at [210, 62] on span "Performance" at bounding box center [218, 62] width 72 height 15
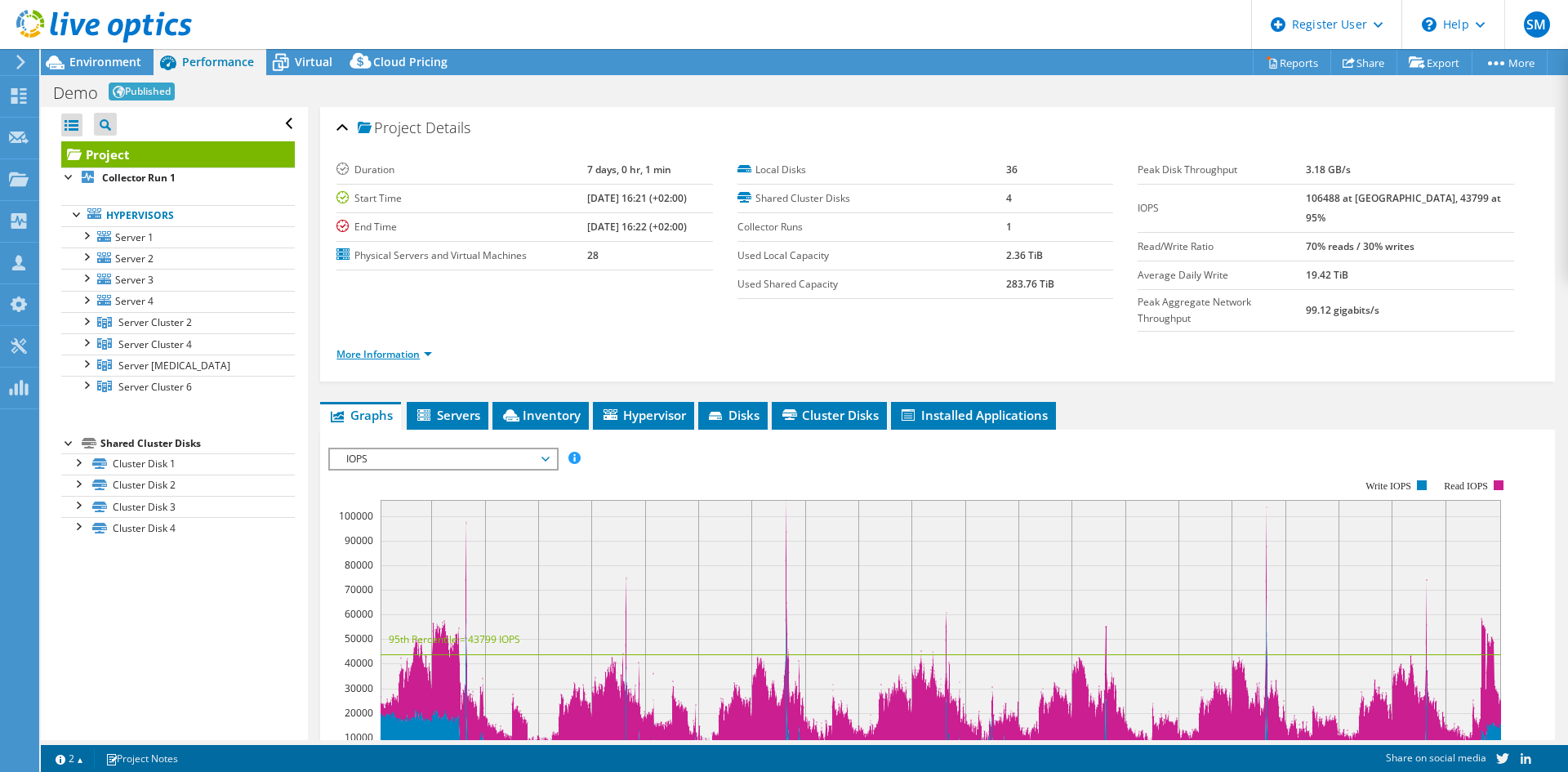
click at [428, 347] on link "More Information" at bounding box center [384, 354] width 96 height 14
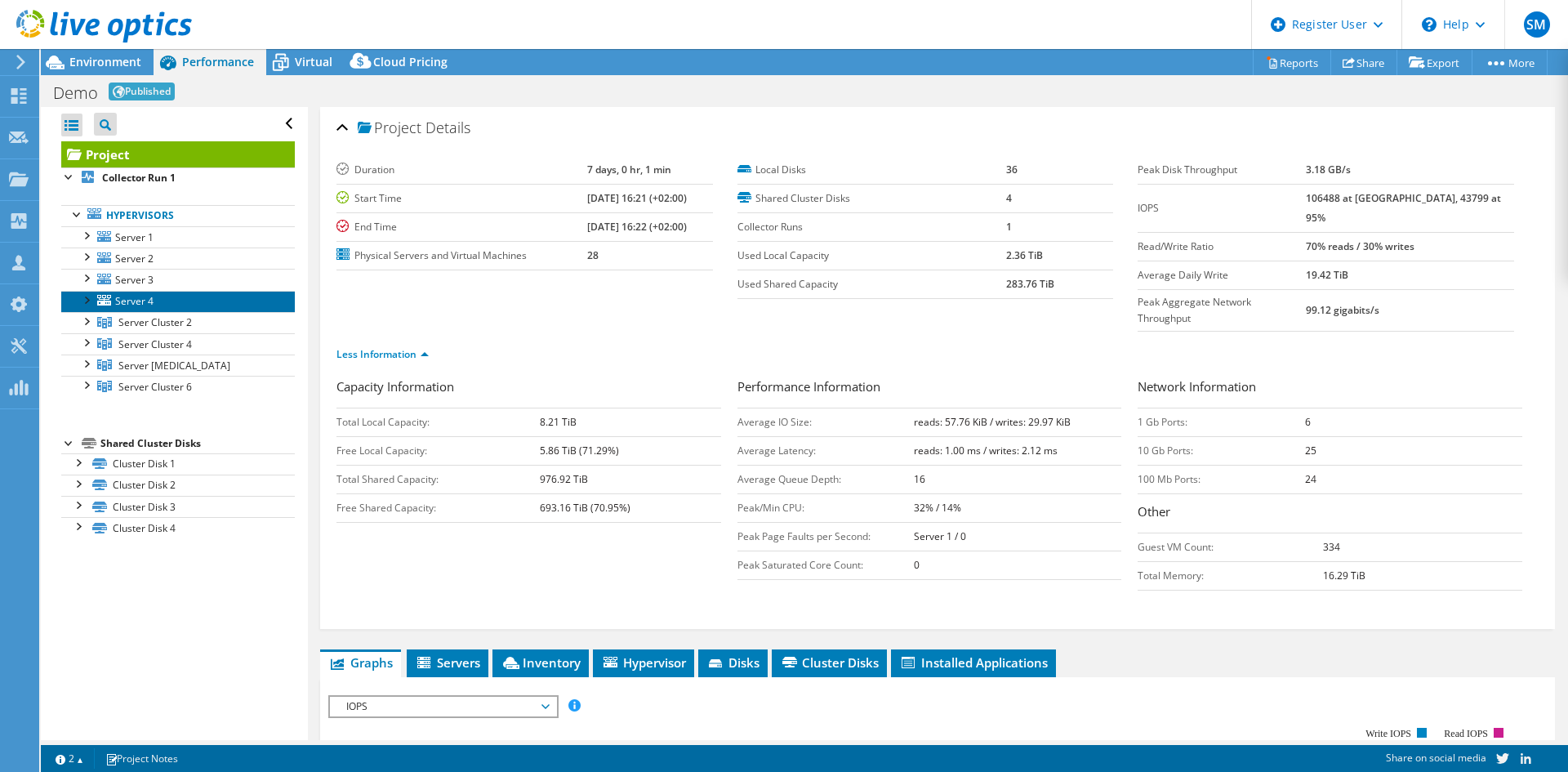
click at [138, 307] on span "Server 4" at bounding box center [134, 301] width 38 height 14
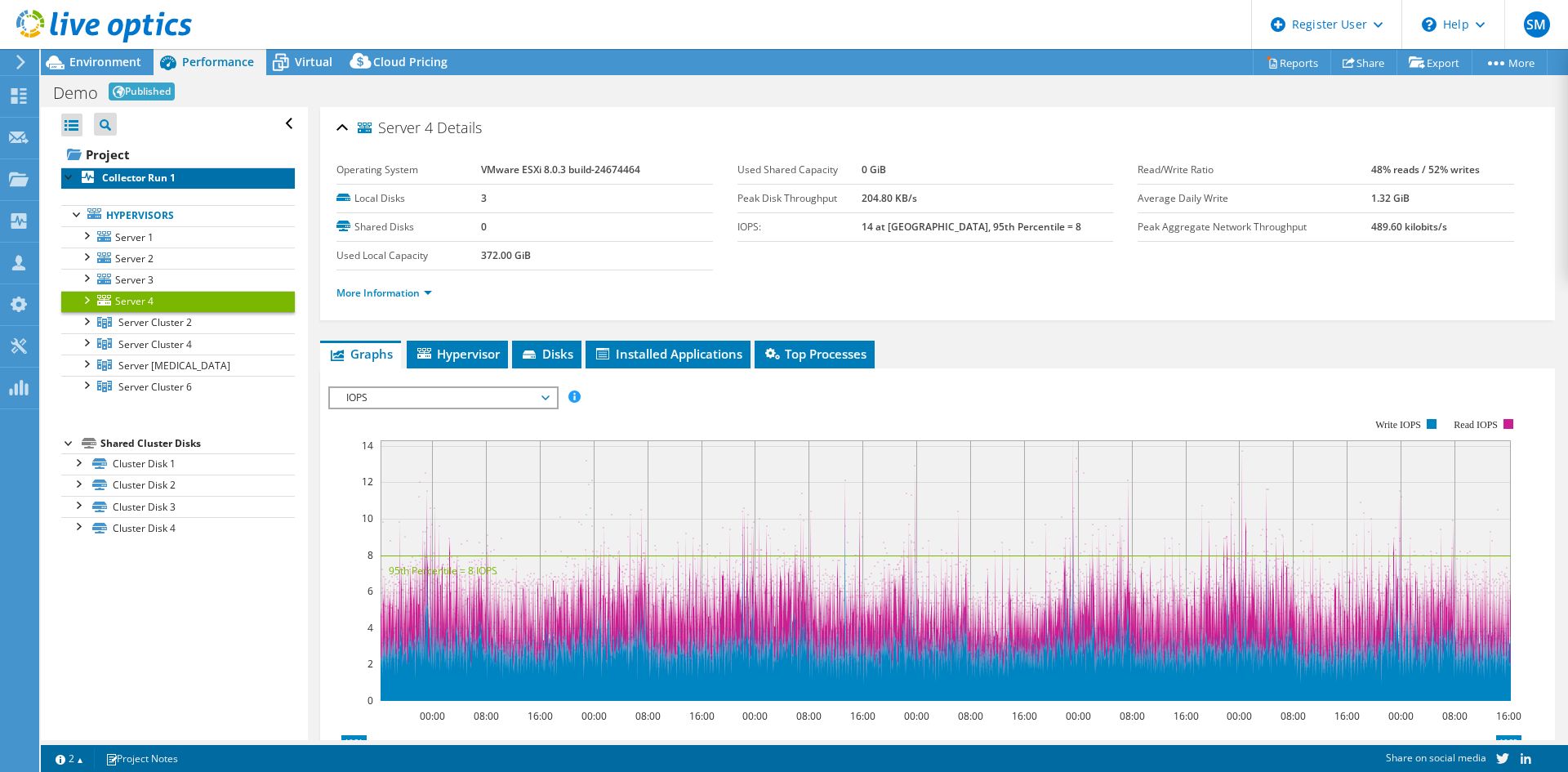
click at [134, 179] on b "Collector Run 1" at bounding box center [139, 177] width 74 height 14
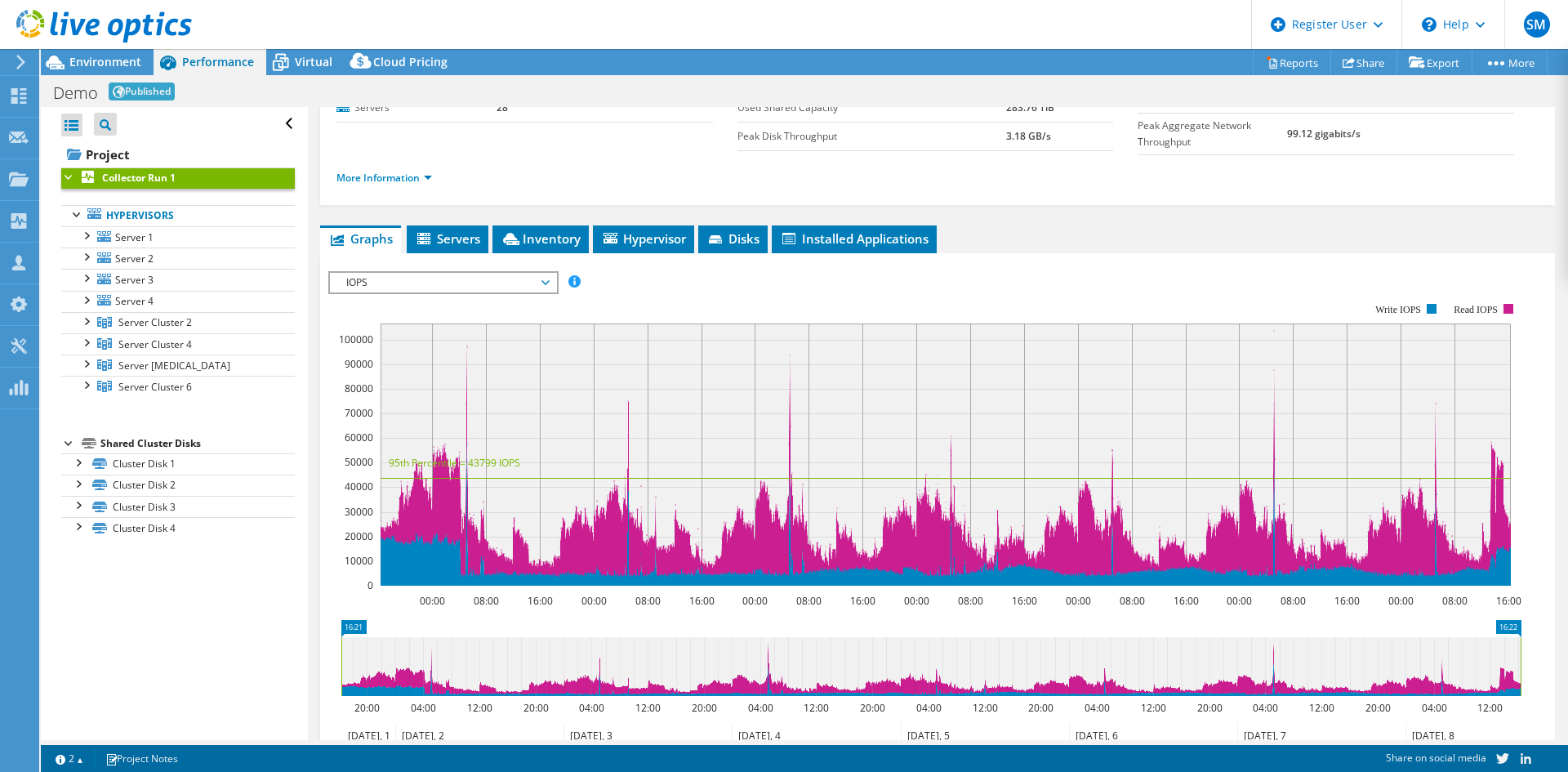
scroll to position [233, 0]
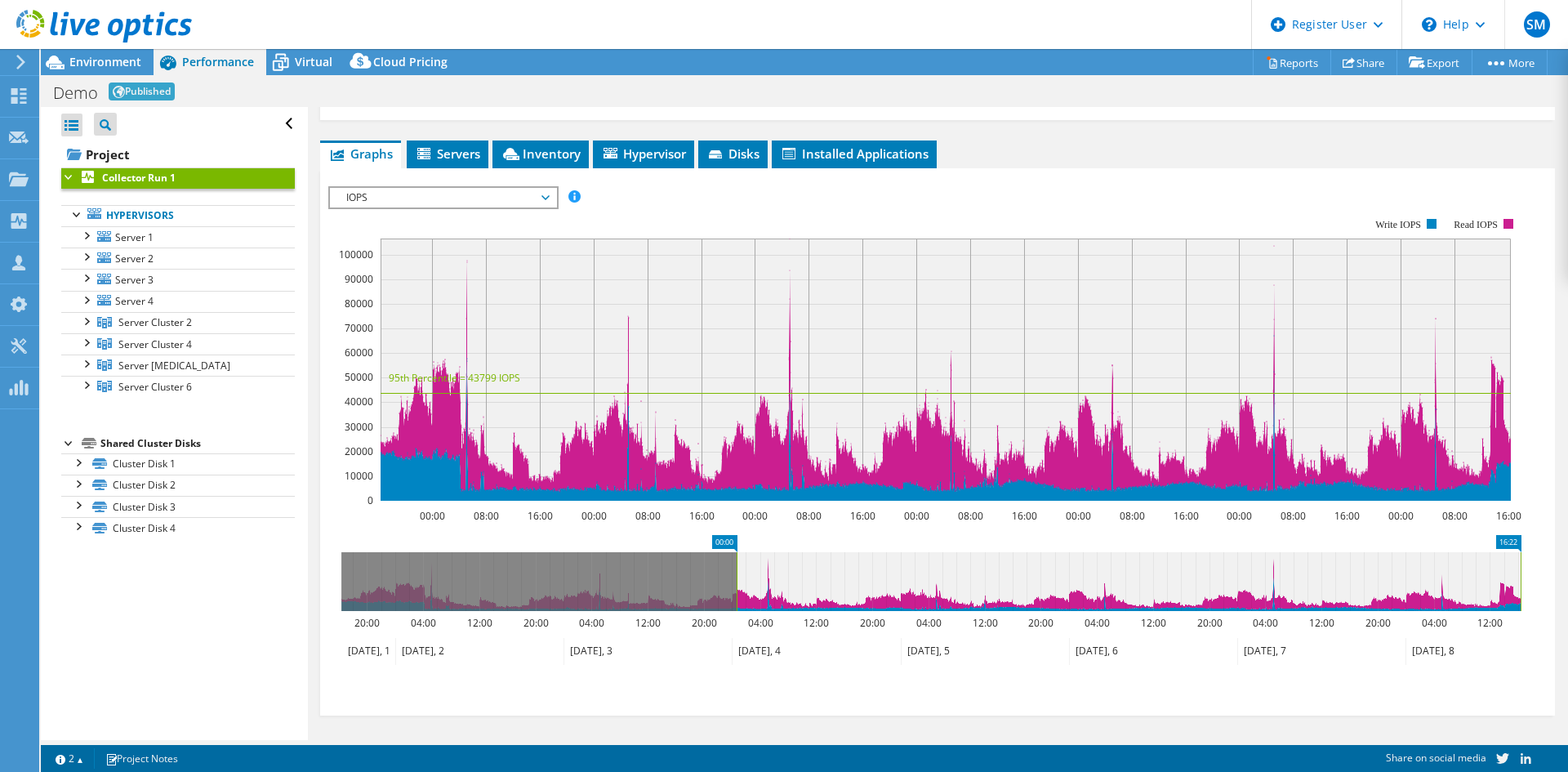
drag, startPoint x: 349, startPoint y: 535, endPoint x: 743, endPoint y: 592, distance: 398.1
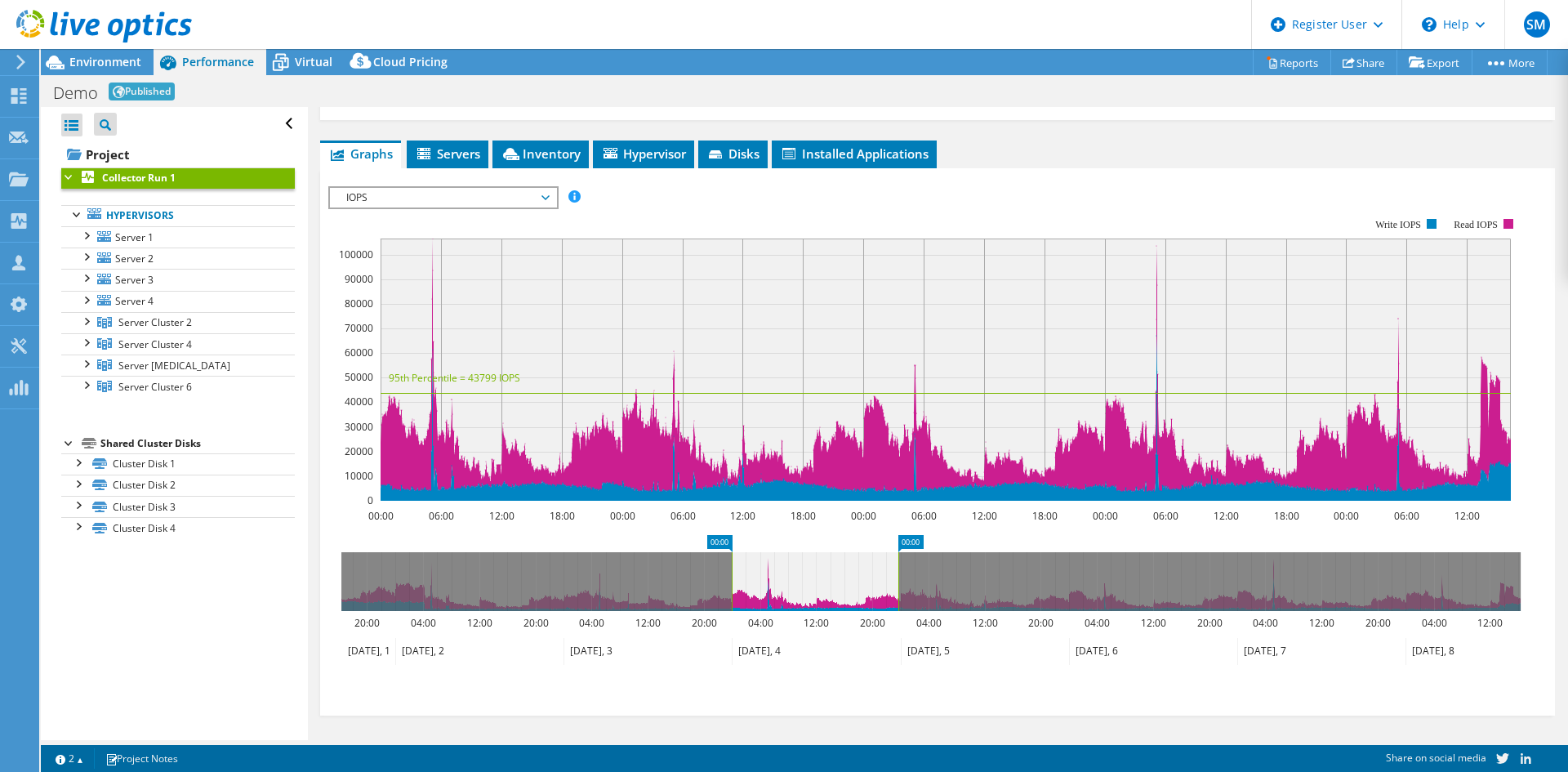
drag, startPoint x: 1344, startPoint y: 551, endPoint x: 892, endPoint y: 611, distance: 456.0
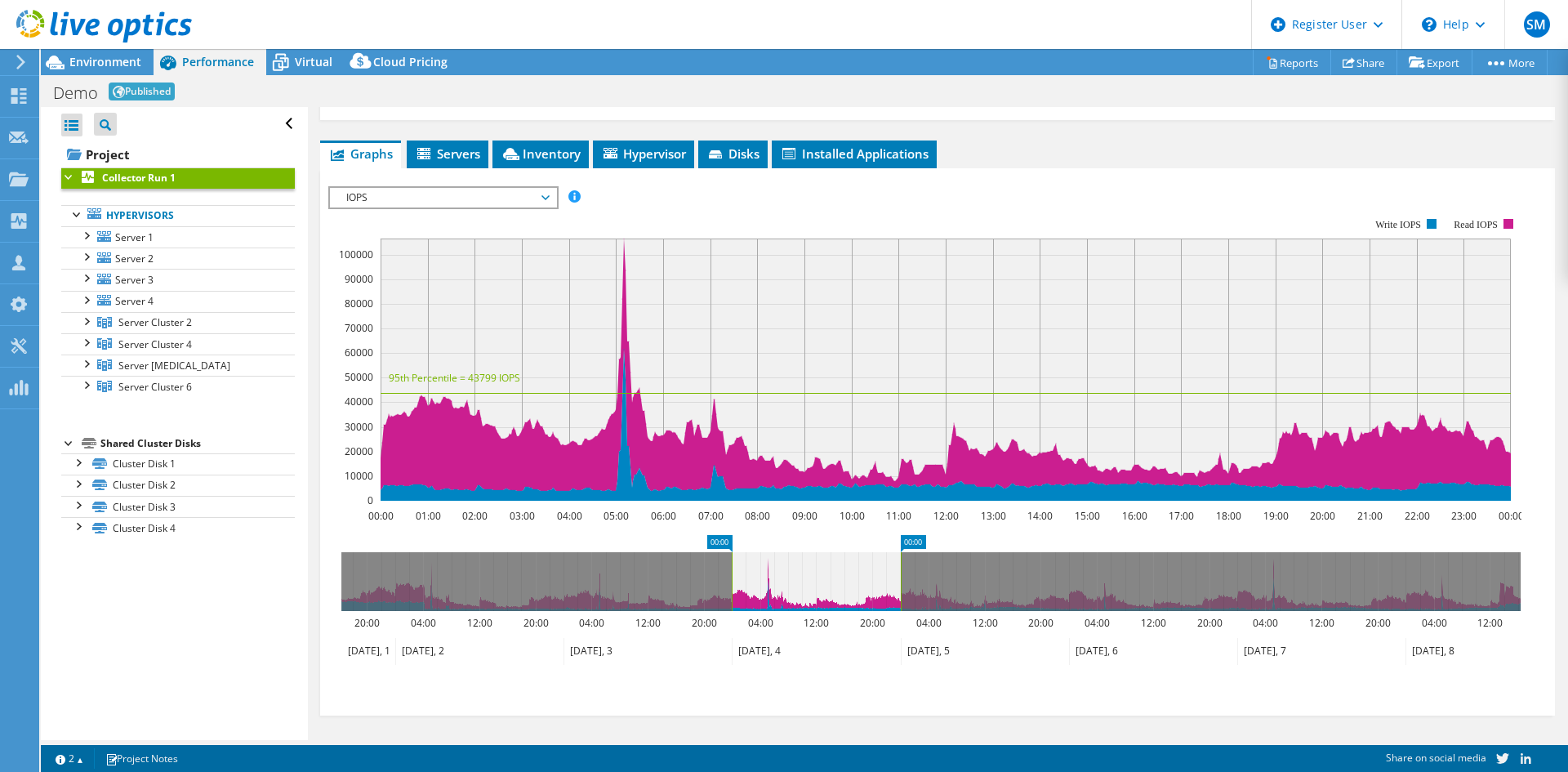
click at [513, 195] on span "IOPS" at bounding box center [443, 197] width 210 height 20
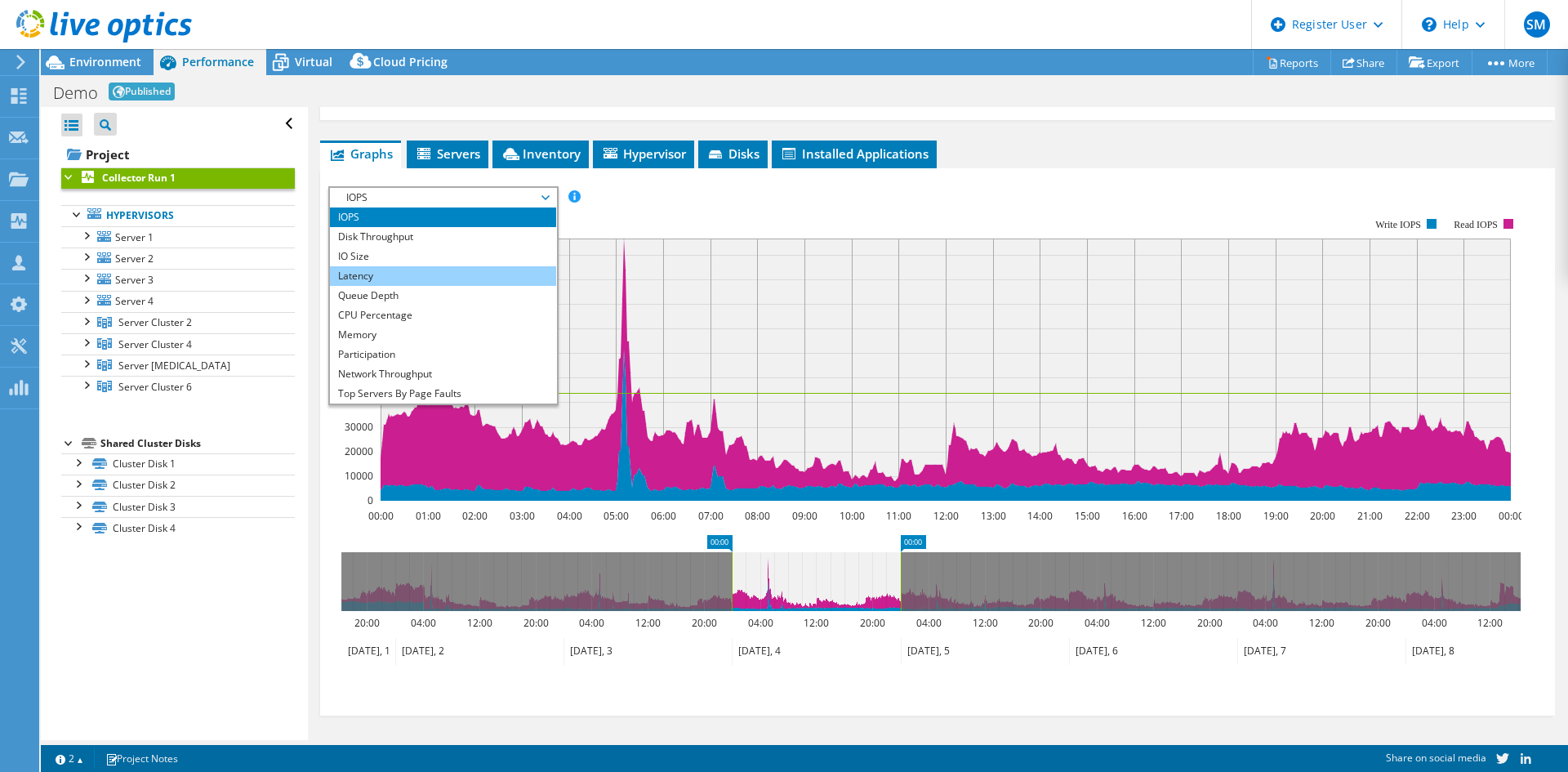
click at [361, 272] on li "Latency" at bounding box center [443, 276] width 227 height 20
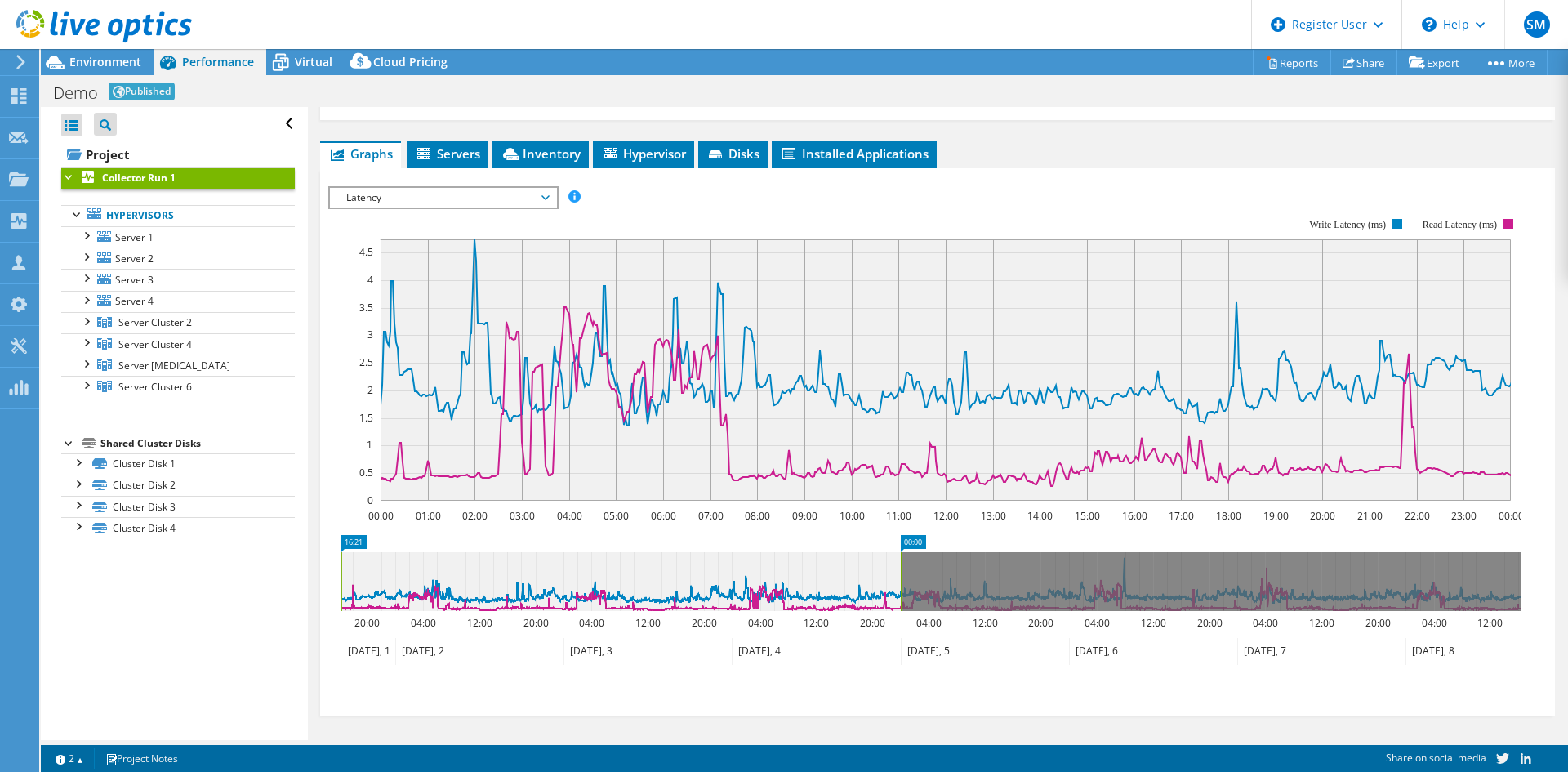
drag, startPoint x: 720, startPoint y: 537, endPoint x: 866, endPoint y: 531, distance: 146.1
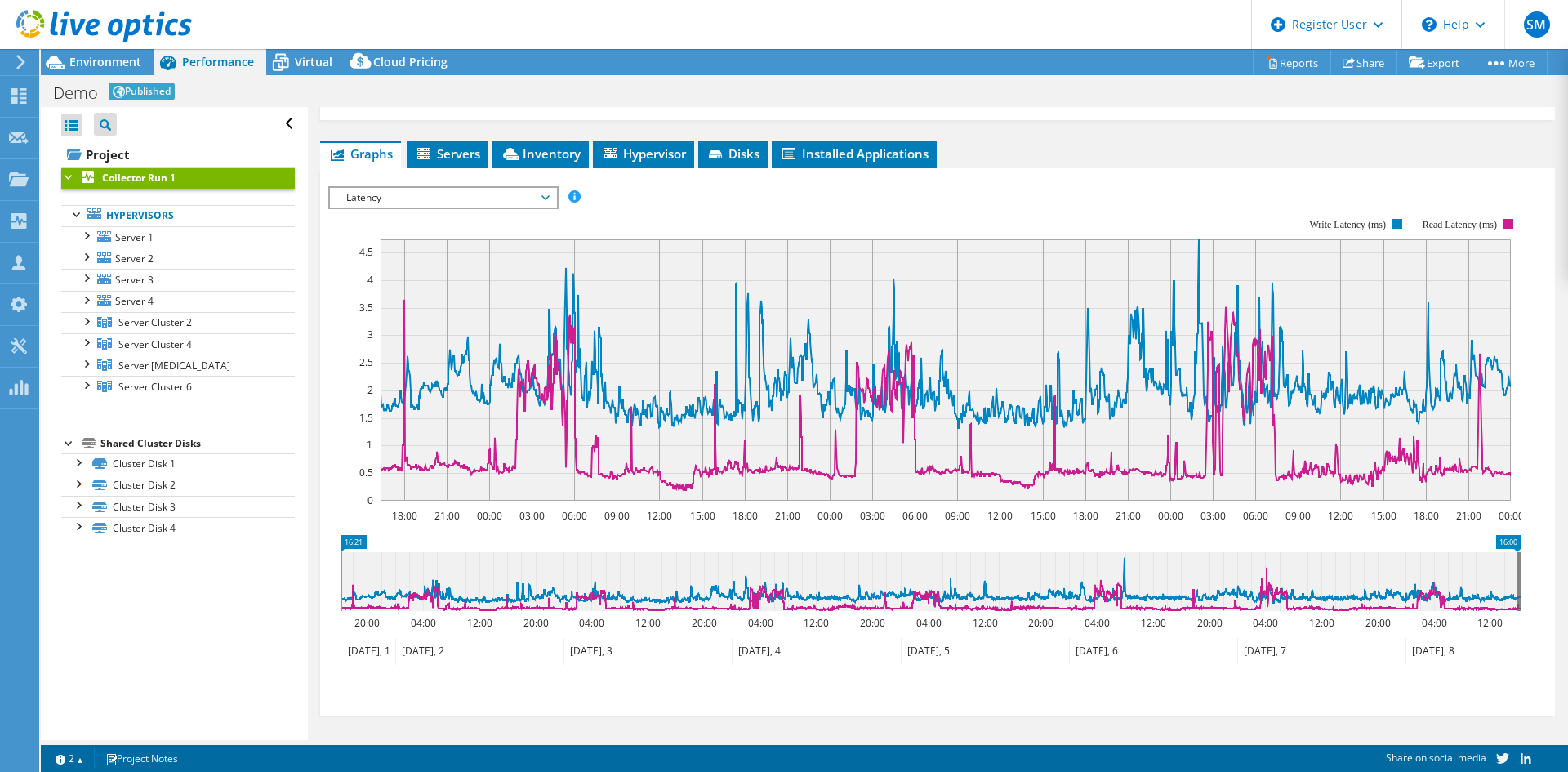
drag, startPoint x: 909, startPoint y: 536, endPoint x: 1508, endPoint y: 553, distance: 599.2
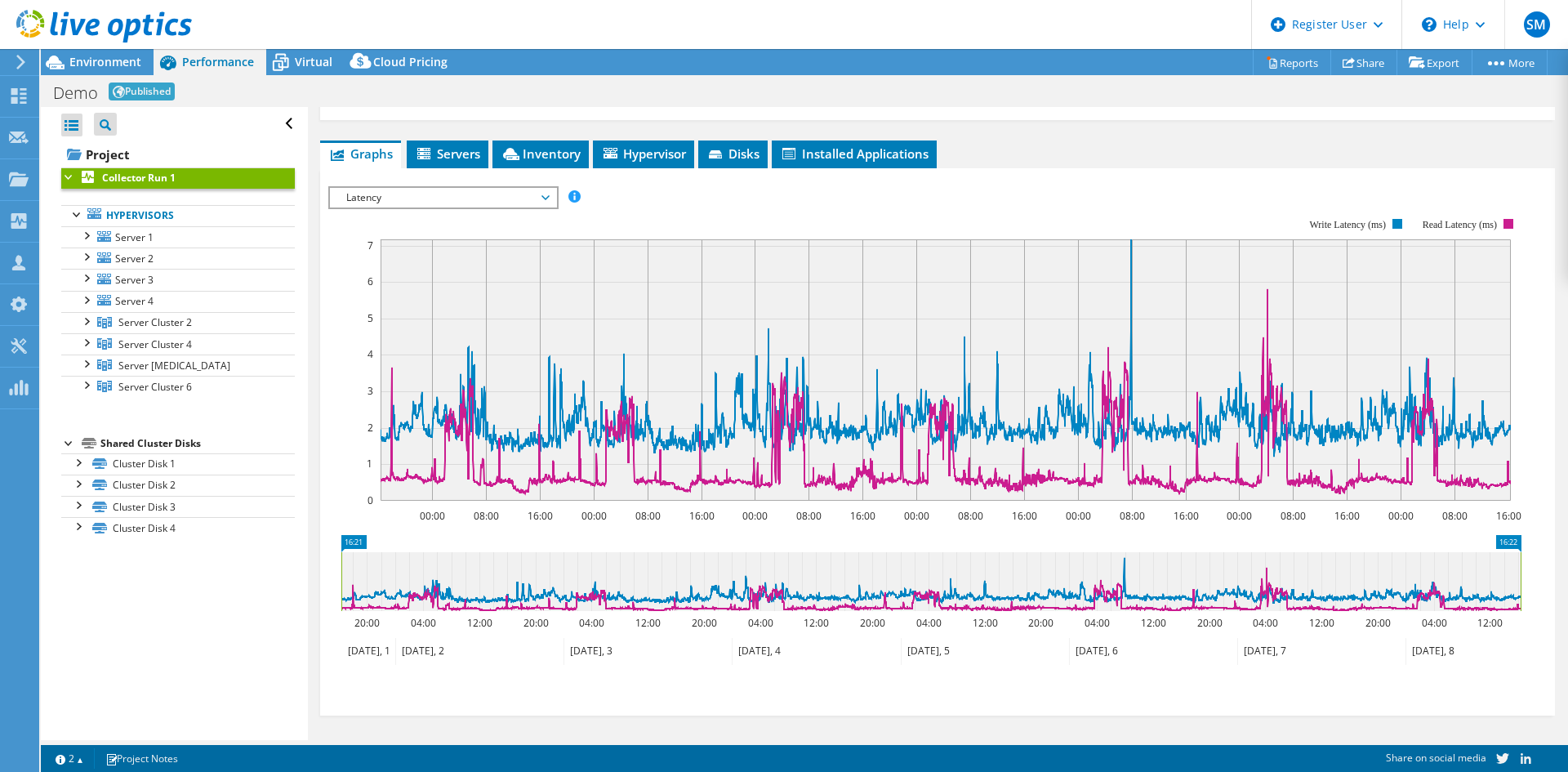
click at [465, 192] on span "Latency" at bounding box center [443, 197] width 210 height 20
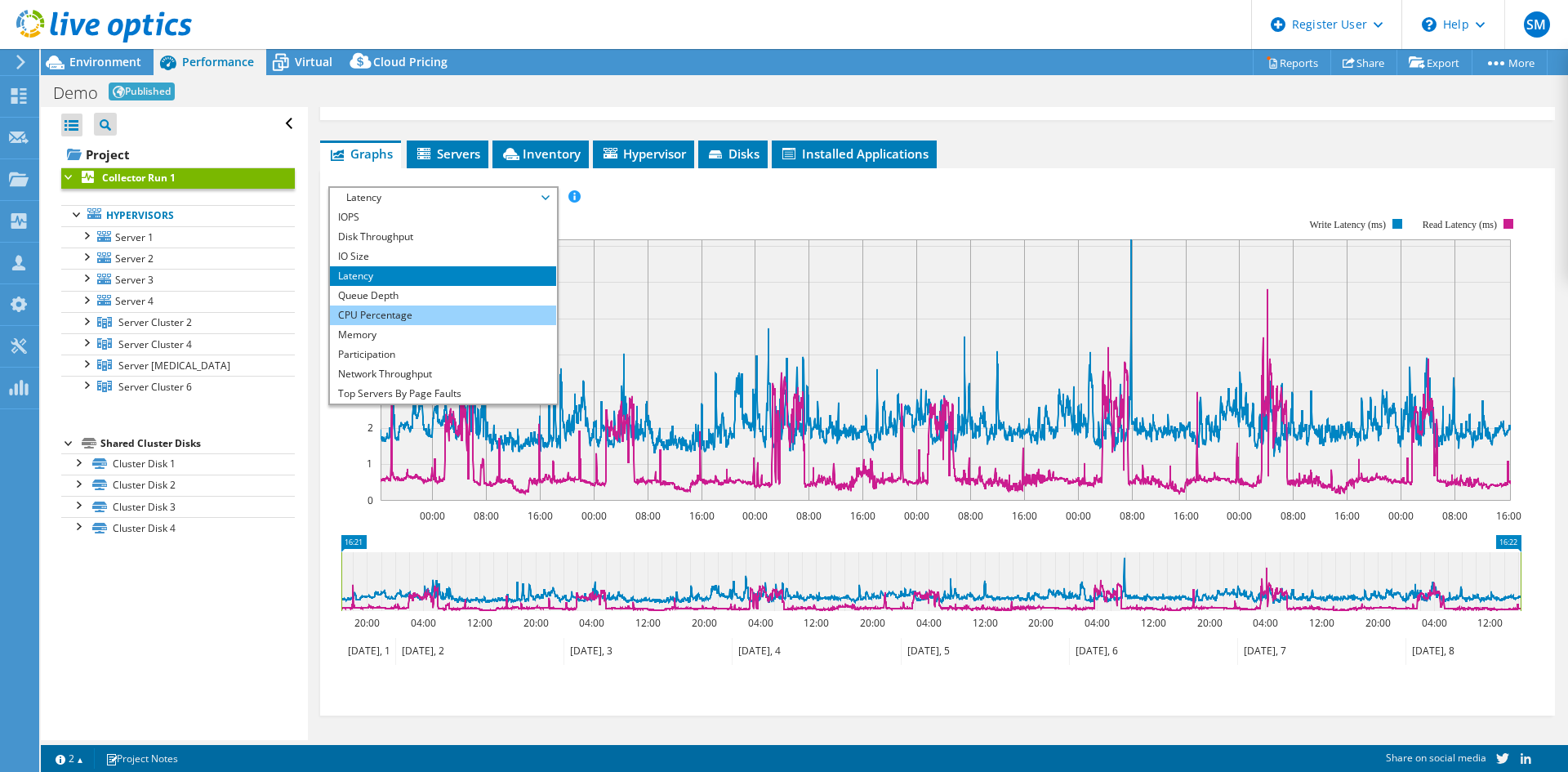
click at [402, 310] on li "CPU Percentage" at bounding box center [443, 315] width 227 height 20
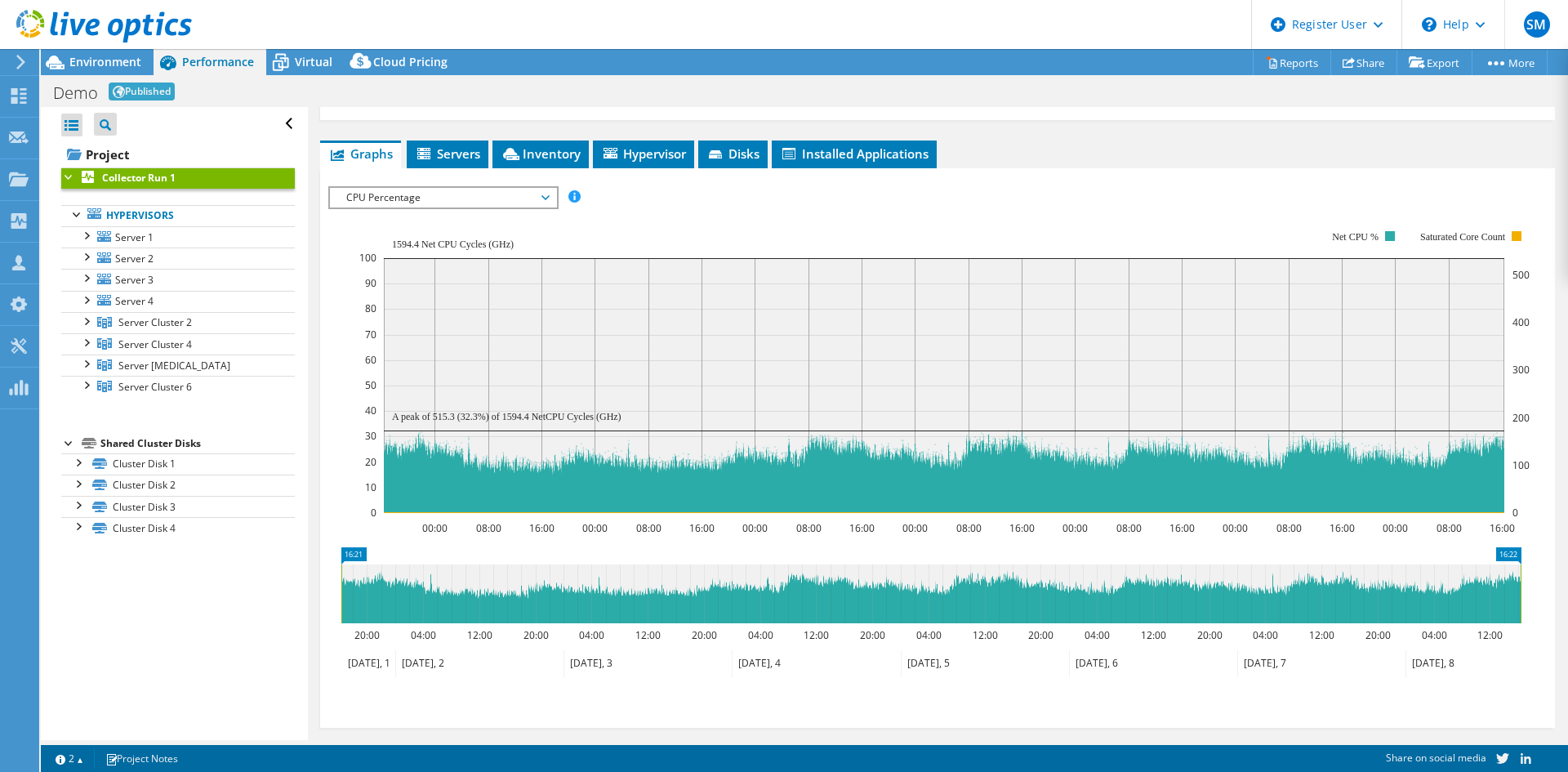
click at [651, 153] on span "Hypervisor" at bounding box center [644, 153] width 85 height 16
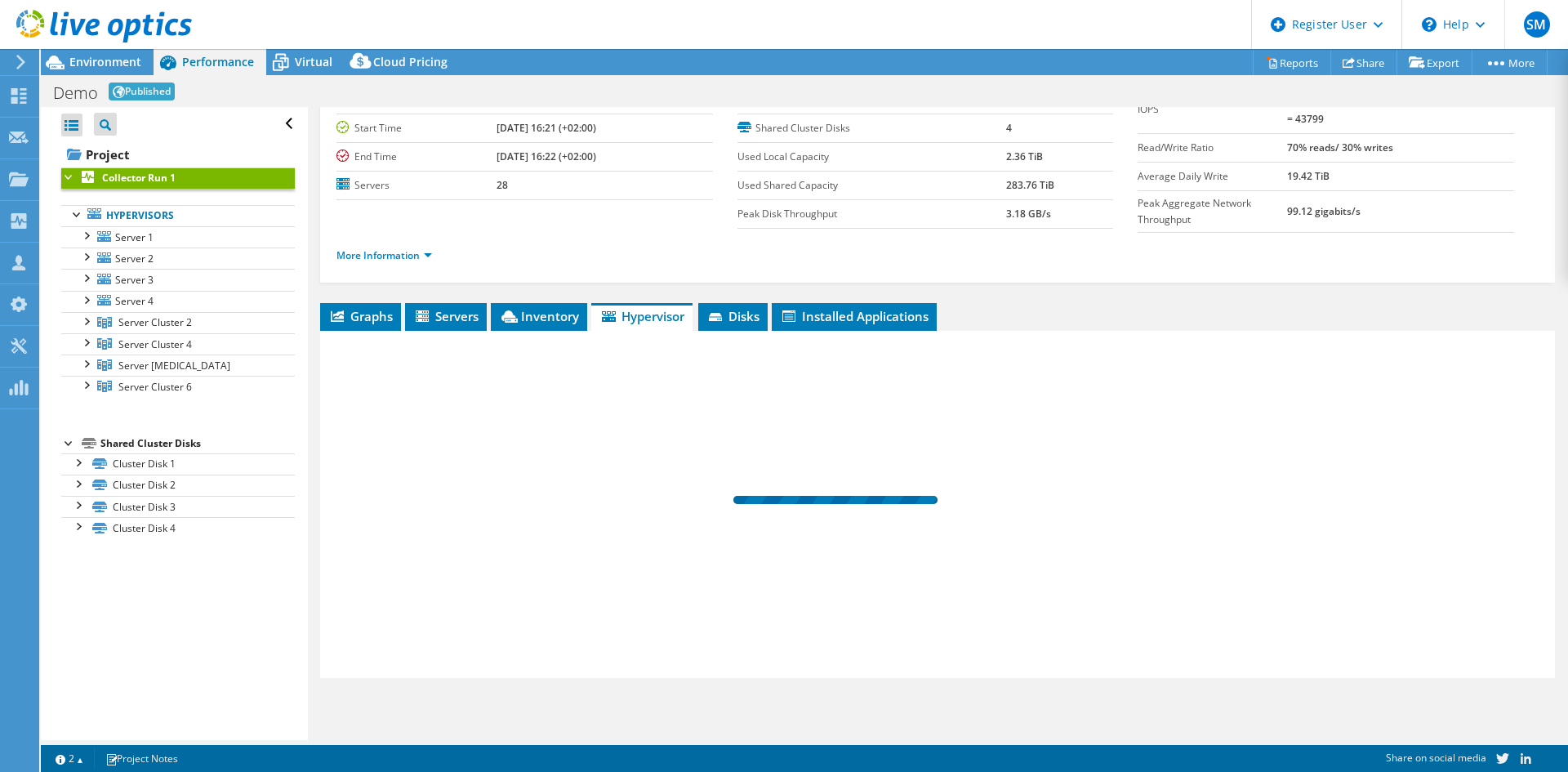
scroll to position [66, 0]
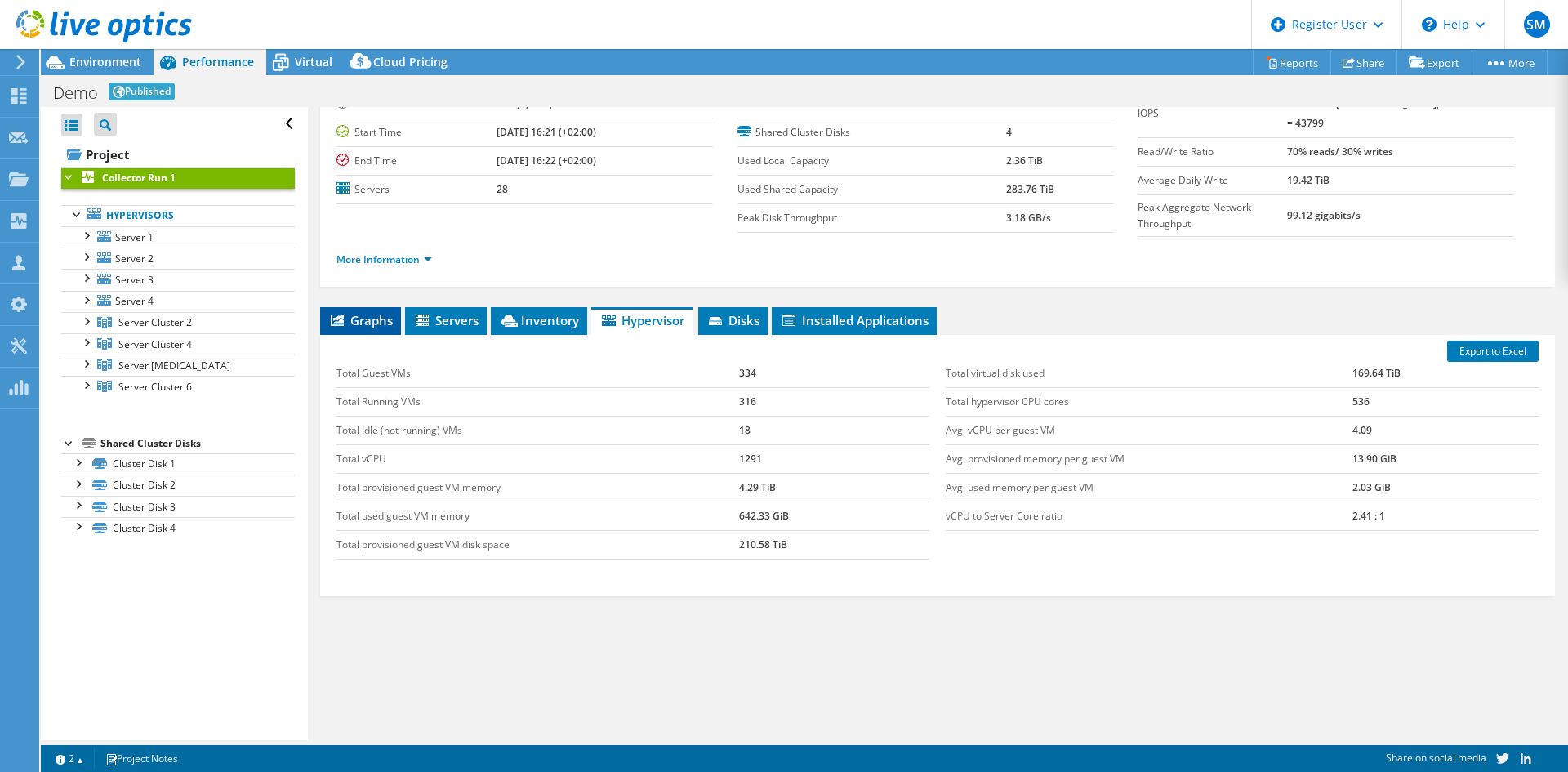
click at [349, 314] on span "Graphs" at bounding box center [360, 320] width 64 height 16
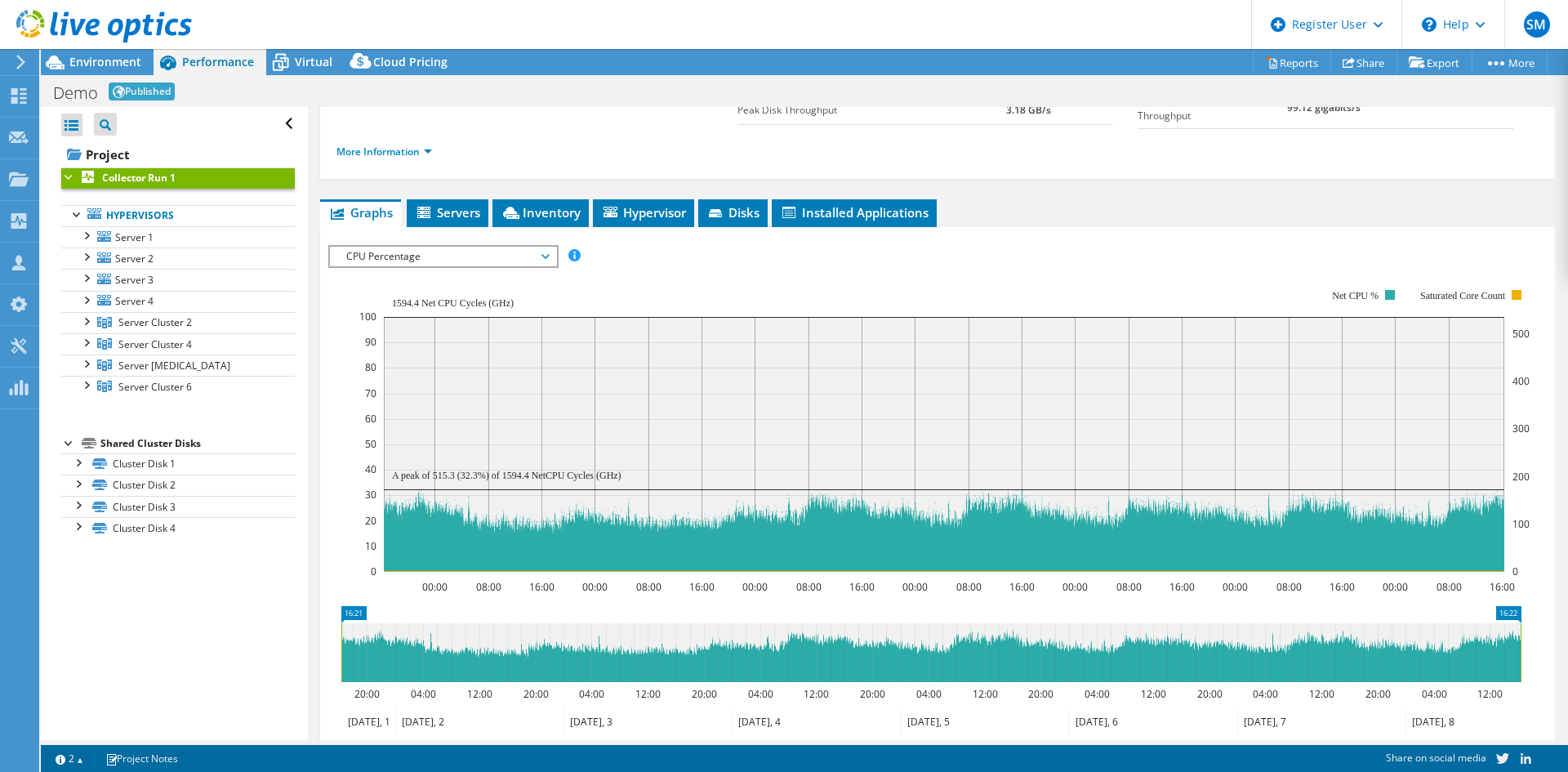
scroll to position [151, 0]
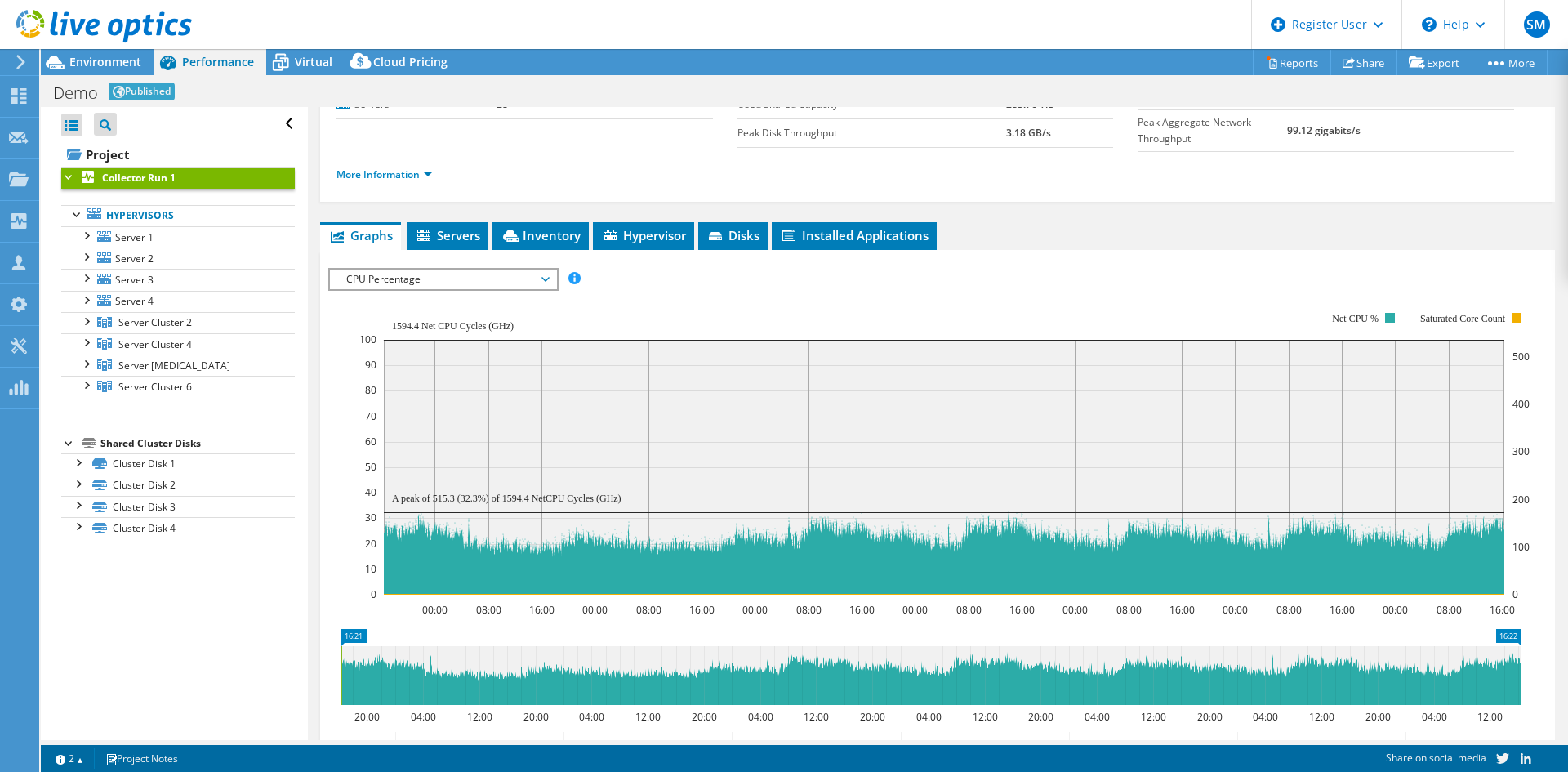
click at [514, 270] on span "CPU Percentage" at bounding box center [443, 279] width 210 height 20
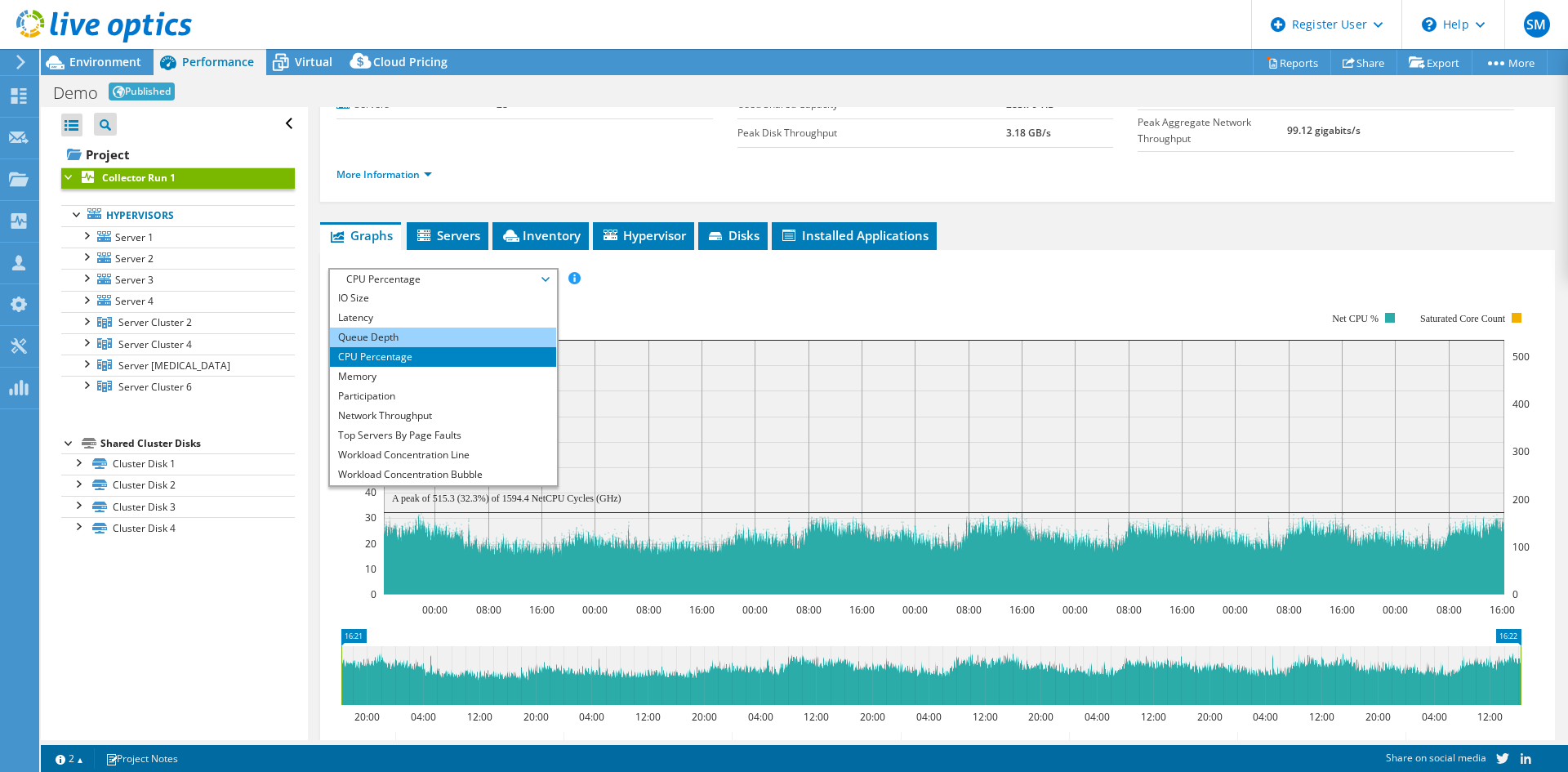
scroll to position [59, 0]
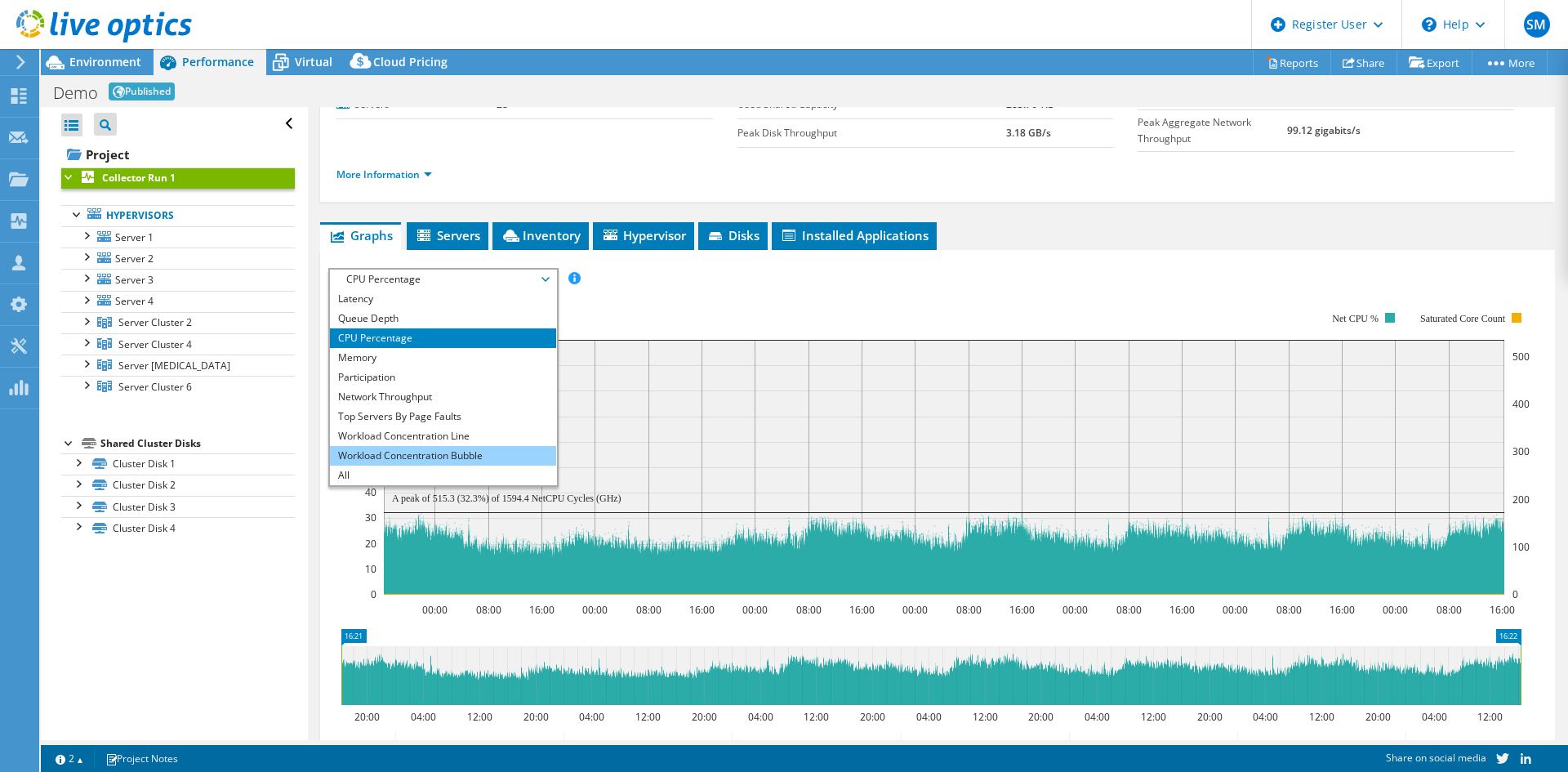
click at [384, 451] on li "Workload Concentration Bubble" at bounding box center [443, 455] width 227 height 20
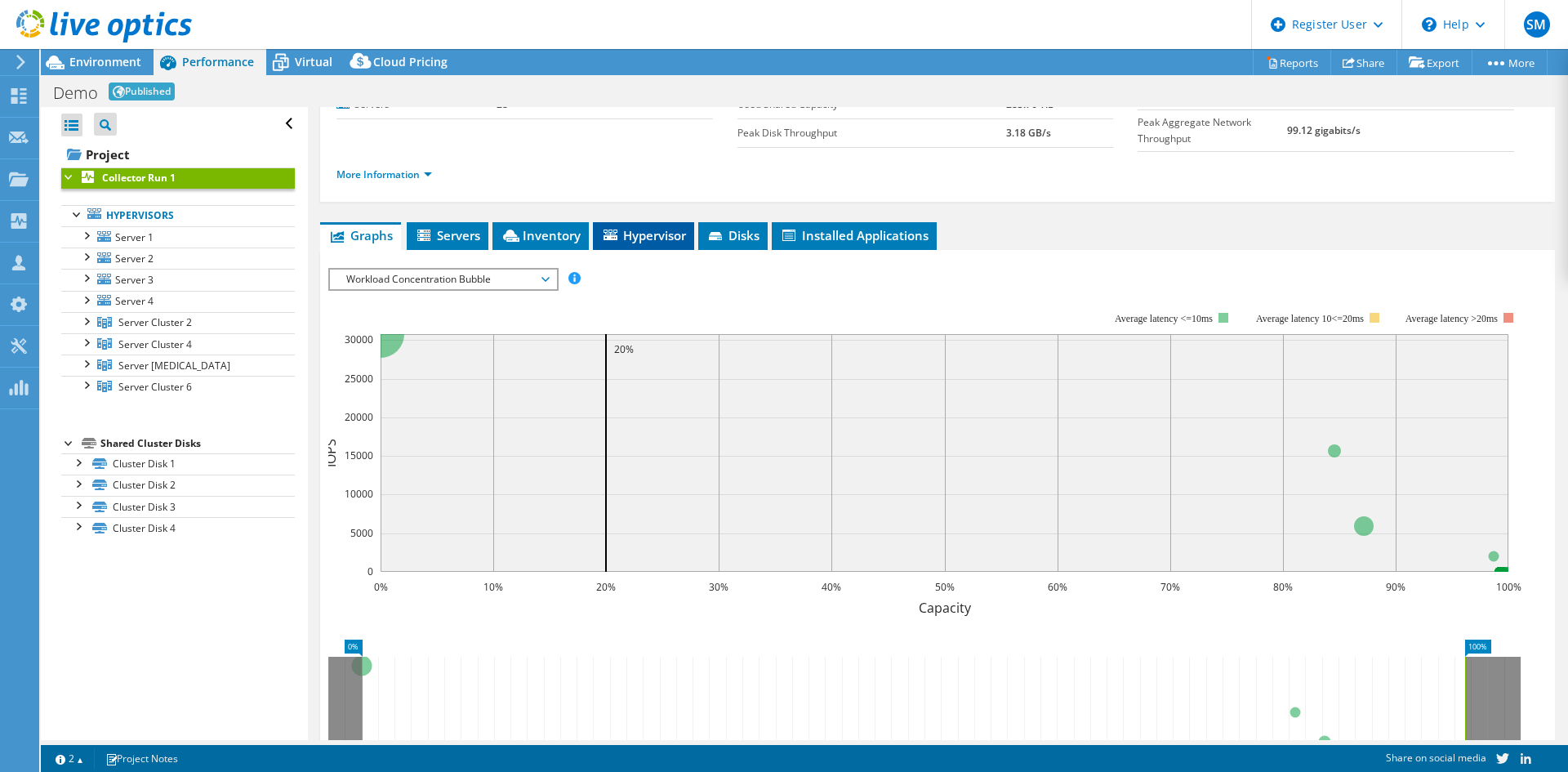
click at [644, 230] on span "Hypervisor" at bounding box center [644, 235] width 85 height 16
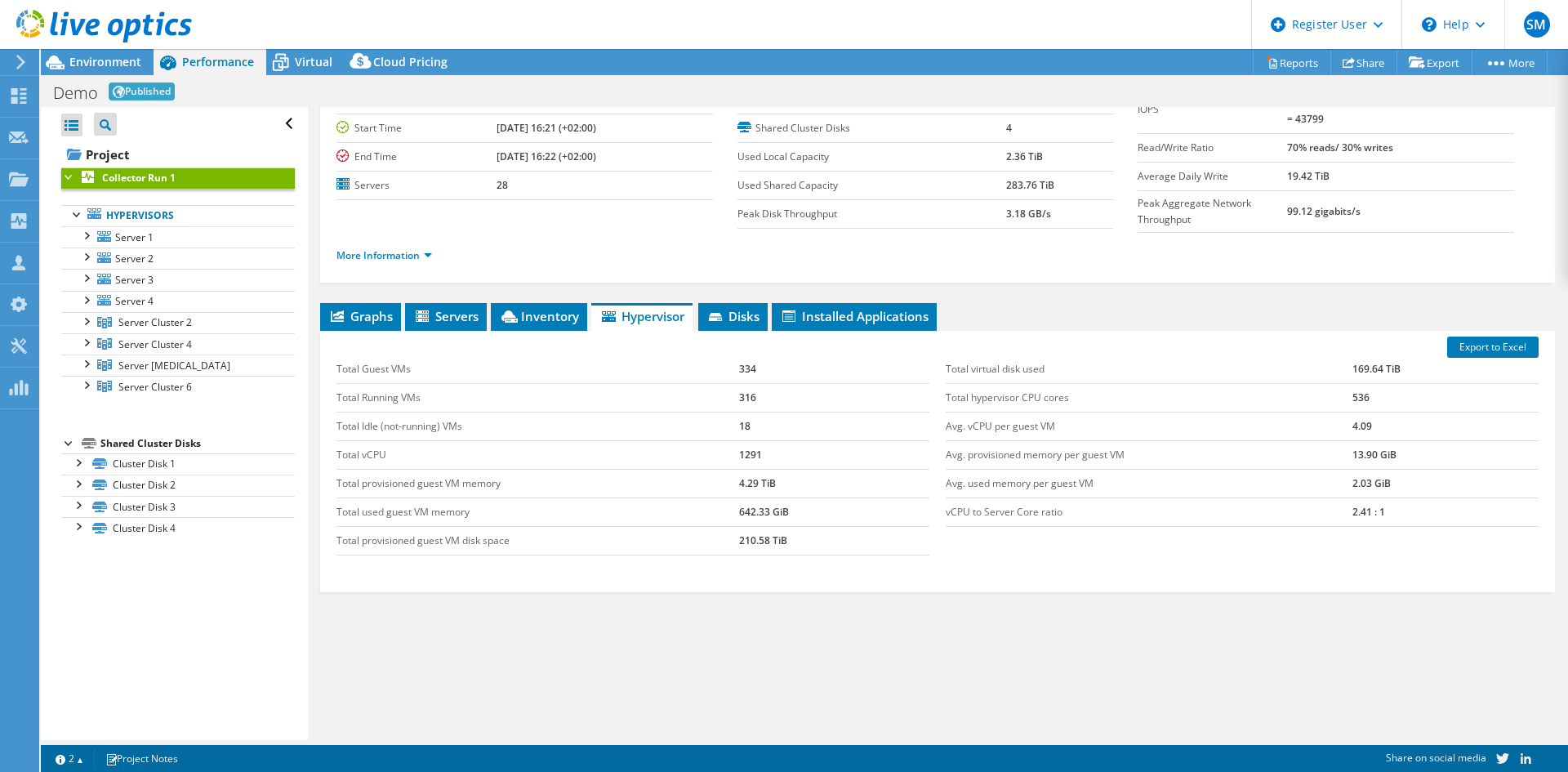
scroll to position [66, 0]
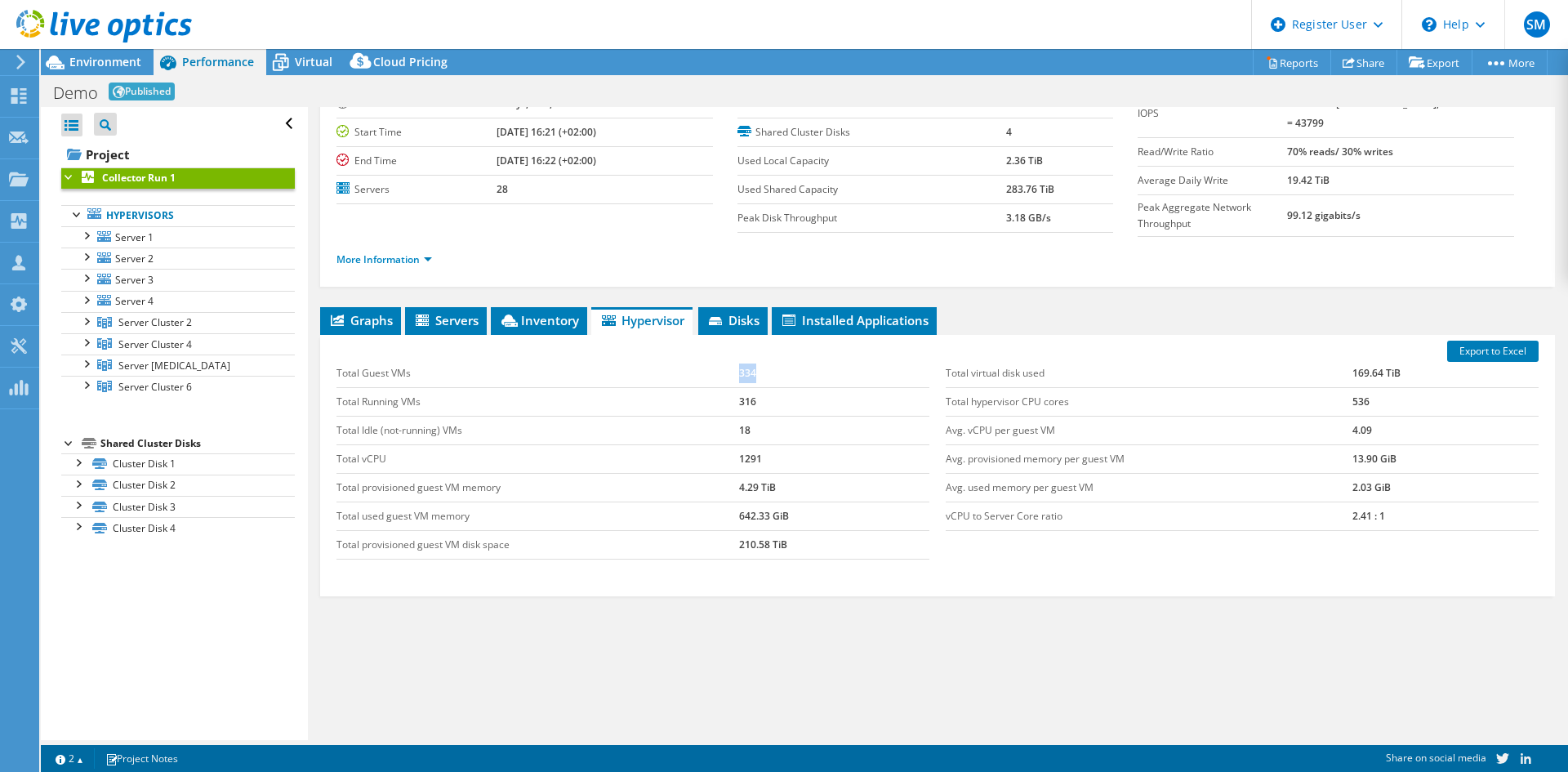
drag, startPoint x: 735, startPoint y: 372, endPoint x: 754, endPoint y: 372, distance: 19.0
click at [754, 372] on td "334" at bounding box center [834, 374] width 191 height 28
drag, startPoint x: 737, startPoint y: 400, endPoint x: 750, endPoint y: 399, distance: 13.0
click at [750, 399] on td "316" at bounding box center [834, 401] width 191 height 28
drag, startPoint x: 941, startPoint y: 428, endPoint x: 1090, endPoint y: 429, distance: 149.0
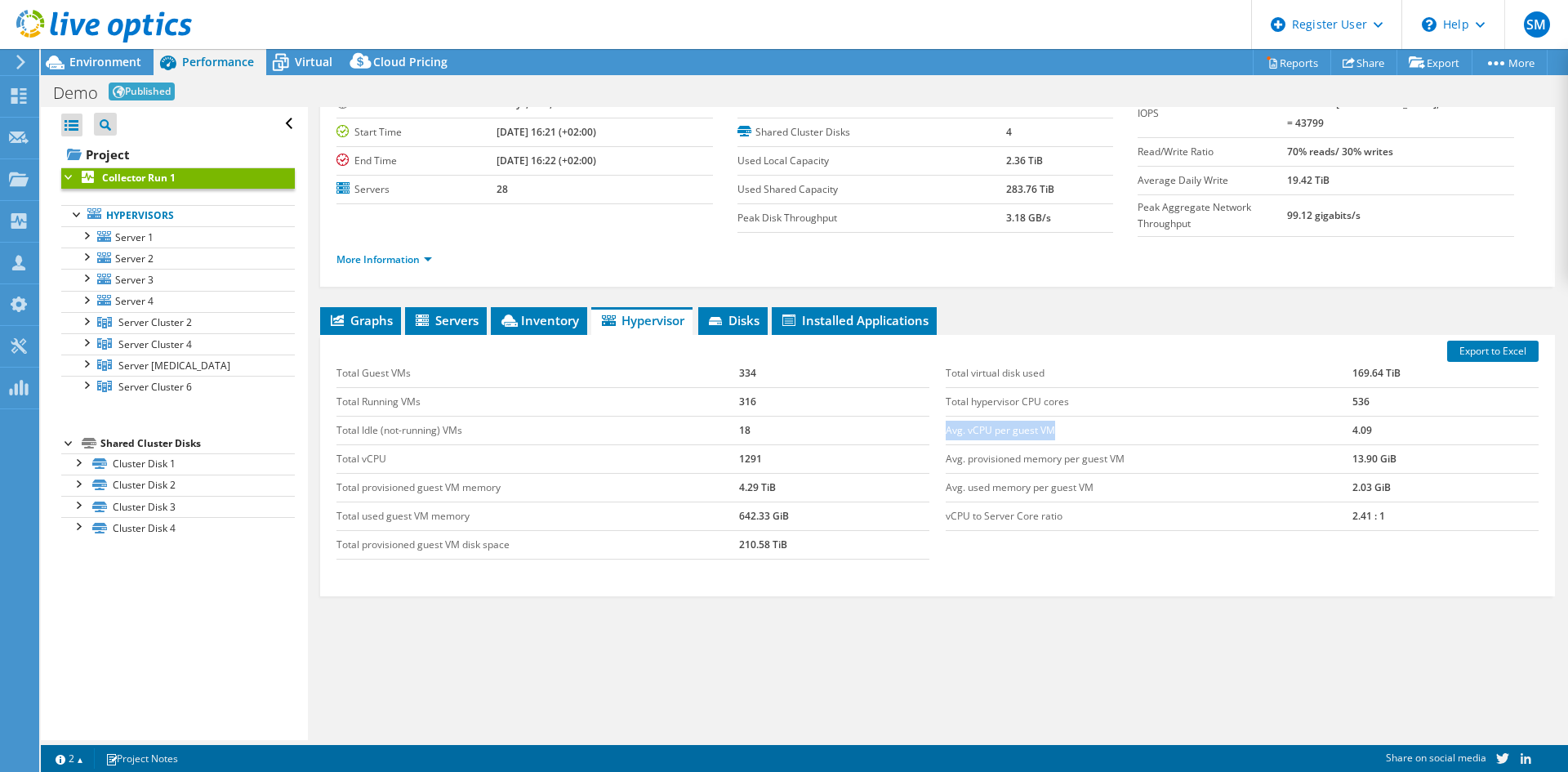
click at [1090, 429] on td "Avg. vCPU per guest VM" at bounding box center [1149, 431] width 407 height 28
drag, startPoint x: 1342, startPoint y: 398, endPoint x: 1361, endPoint y: 397, distance: 19.0
click at [1361, 397] on td "536" at bounding box center [1446, 401] width 186 height 28
drag, startPoint x: 343, startPoint y: 455, endPoint x: 451, endPoint y: 456, distance: 108.0
click at [451, 456] on div "Total Guest VMs 334 Total Running VMs 316 Total Idle (not-running) VMs 18 Total…" at bounding box center [632, 460] width 610 height 233
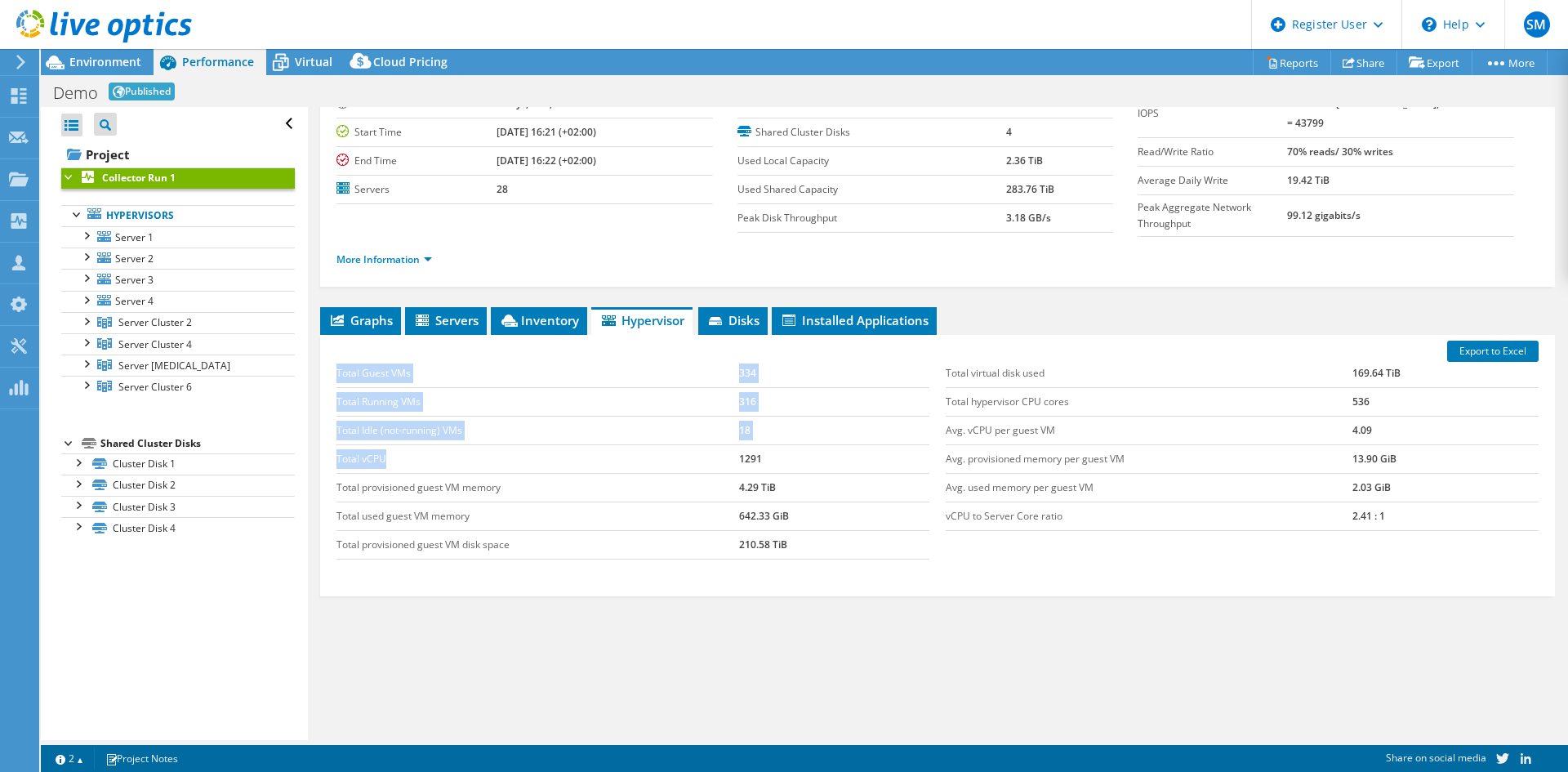
drag, startPoint x: 441, startPoint y: 451, endPoint x: 391, endPoint y: 447, distance: 50.2
click at [440, 451] on td "Total vCPU" at bounding box center [538, 459] width 403 height 28
click at [351, 457] on td "Total vCPU" at bounding box center [538, 459] width 403 height 28
click at [356, 457] on td "Total vCPU" at bounding box center [538, 459] width 403 height 28
click at [654, 433] on td "Total Idle (not-running) VMs" at bounding box center [538, 431] width 403 height 28
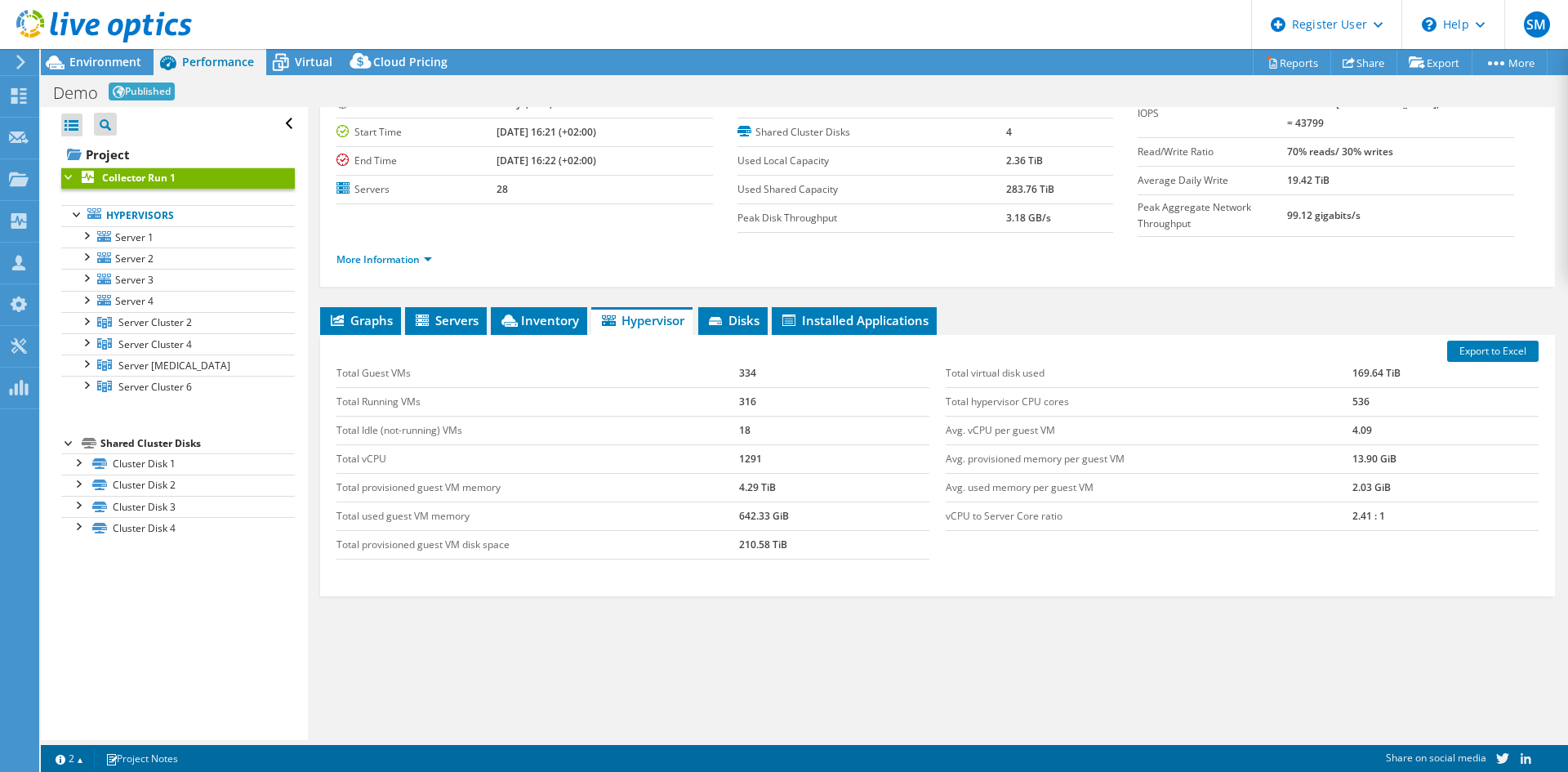
click at [749, 455] on td "1291" at bounding box center [834, 459] width 191 height 28
click at [1340, 516] on td "vCPU to Server Core ratio" at bounding box center [1149, 516] width 407 height 28
drag, startPoint x: 1343, startPoint y: 512, endPoint x: 1377, endPoint y: 512, distance: 34.0
click at [1377, 512] on td "2.41 : 1" at bounding box center [1446, 516] width 186 height 28
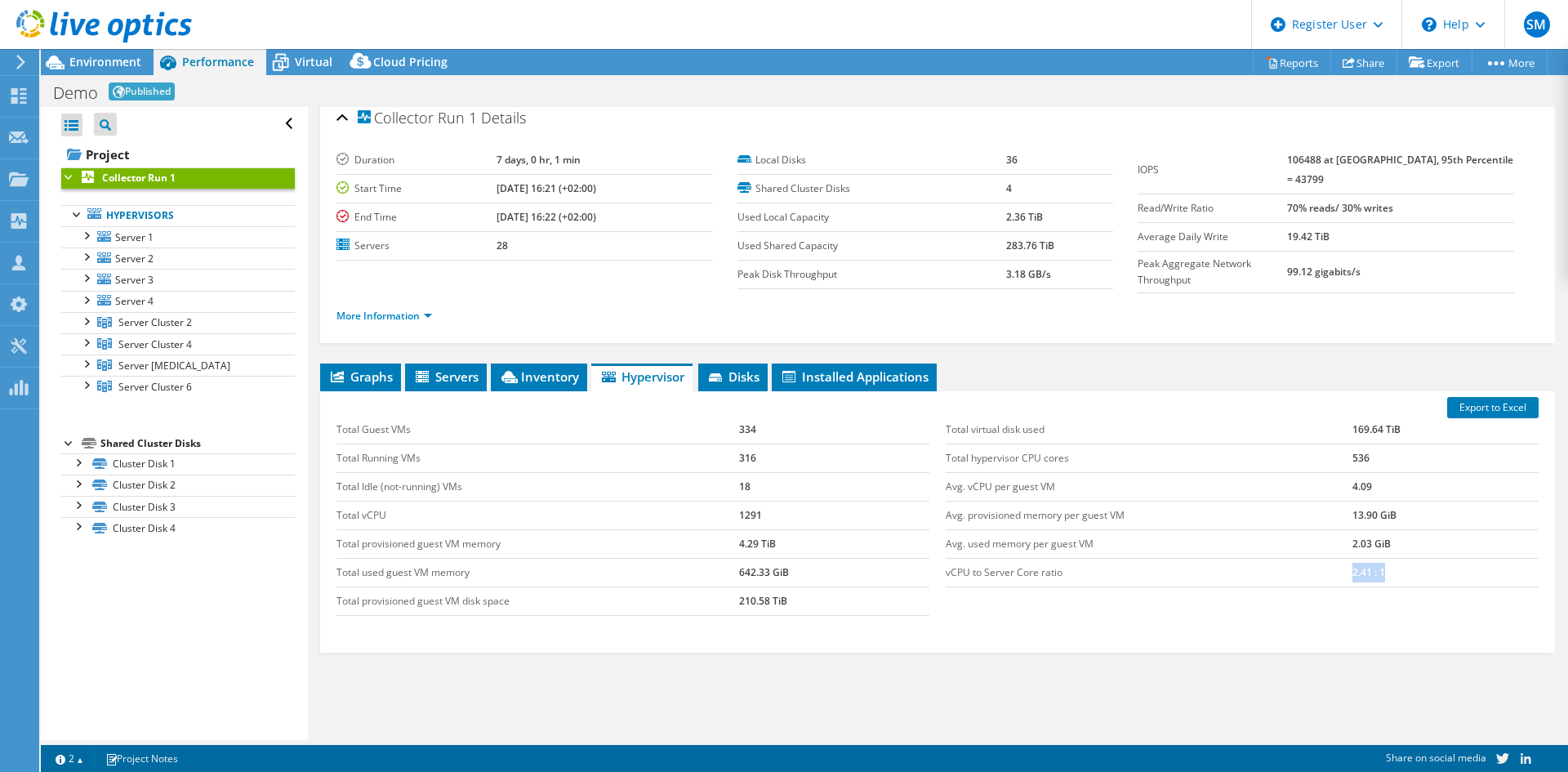
scroll to position [0, 0]
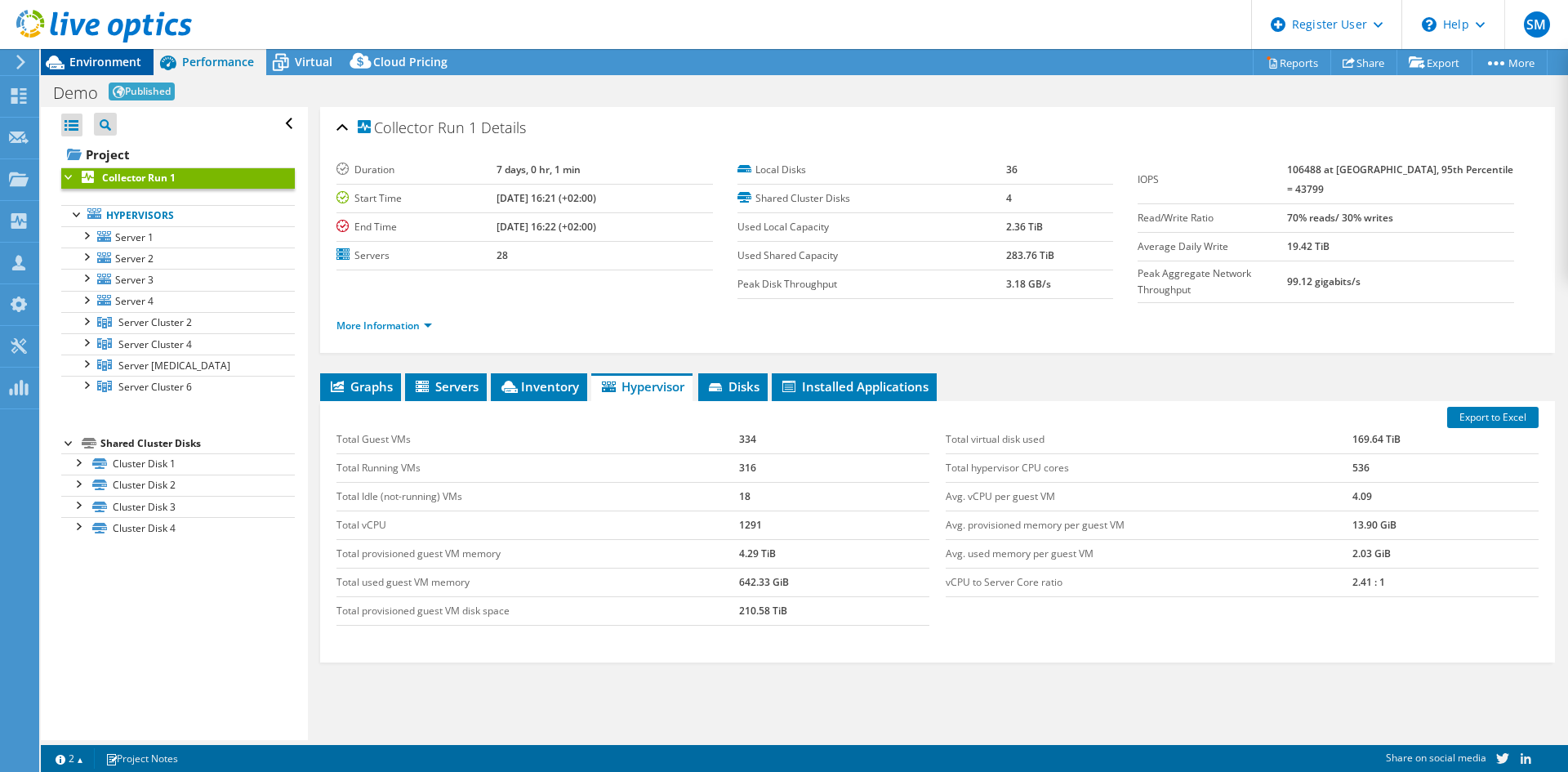
click at [96, 63] on span "Environment" at bounding box center [105, 62] width 72 height 15
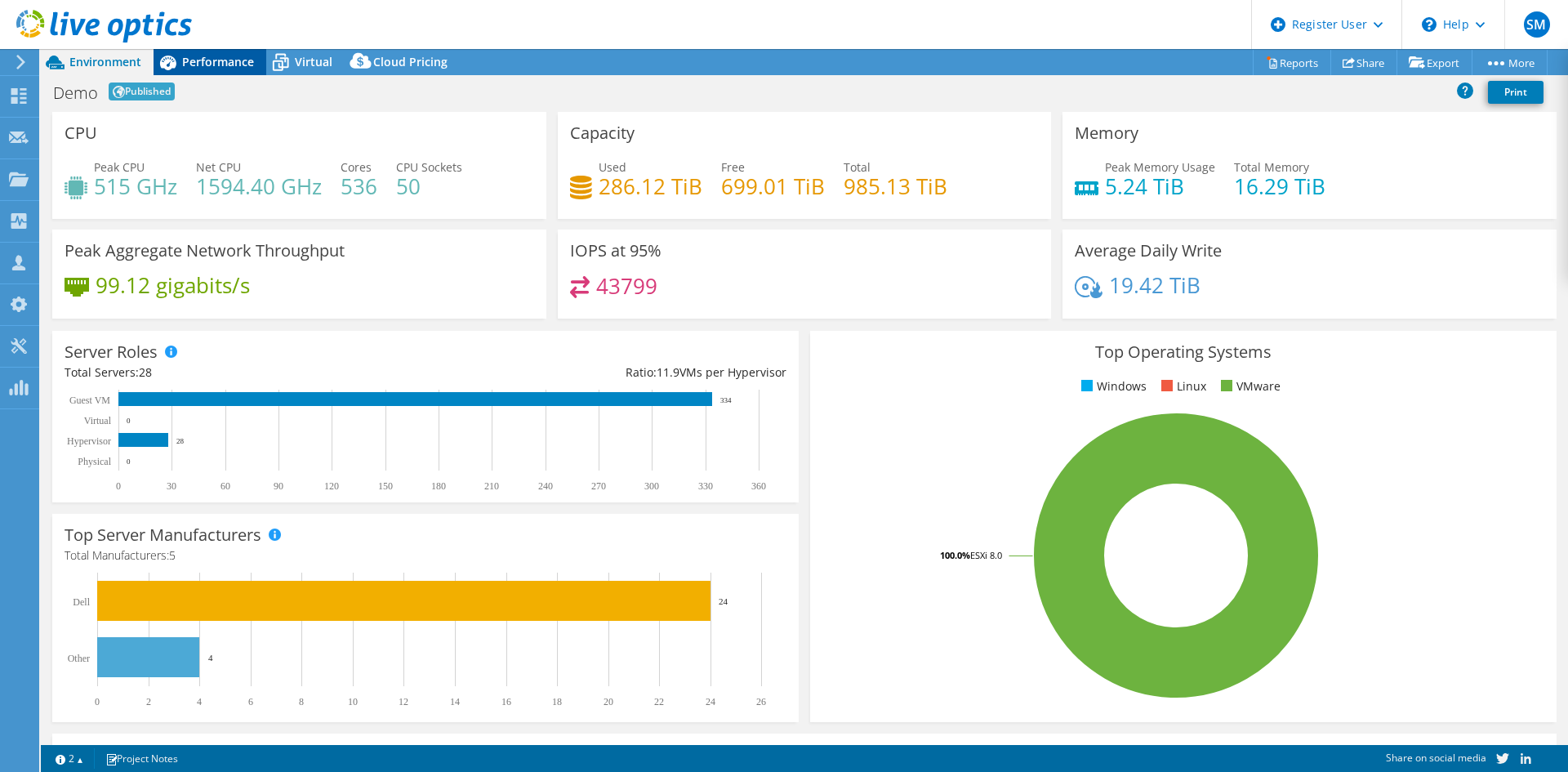
click at [210, 58] on span "Performance" at bounding box center [218, 62] width 72 height 15
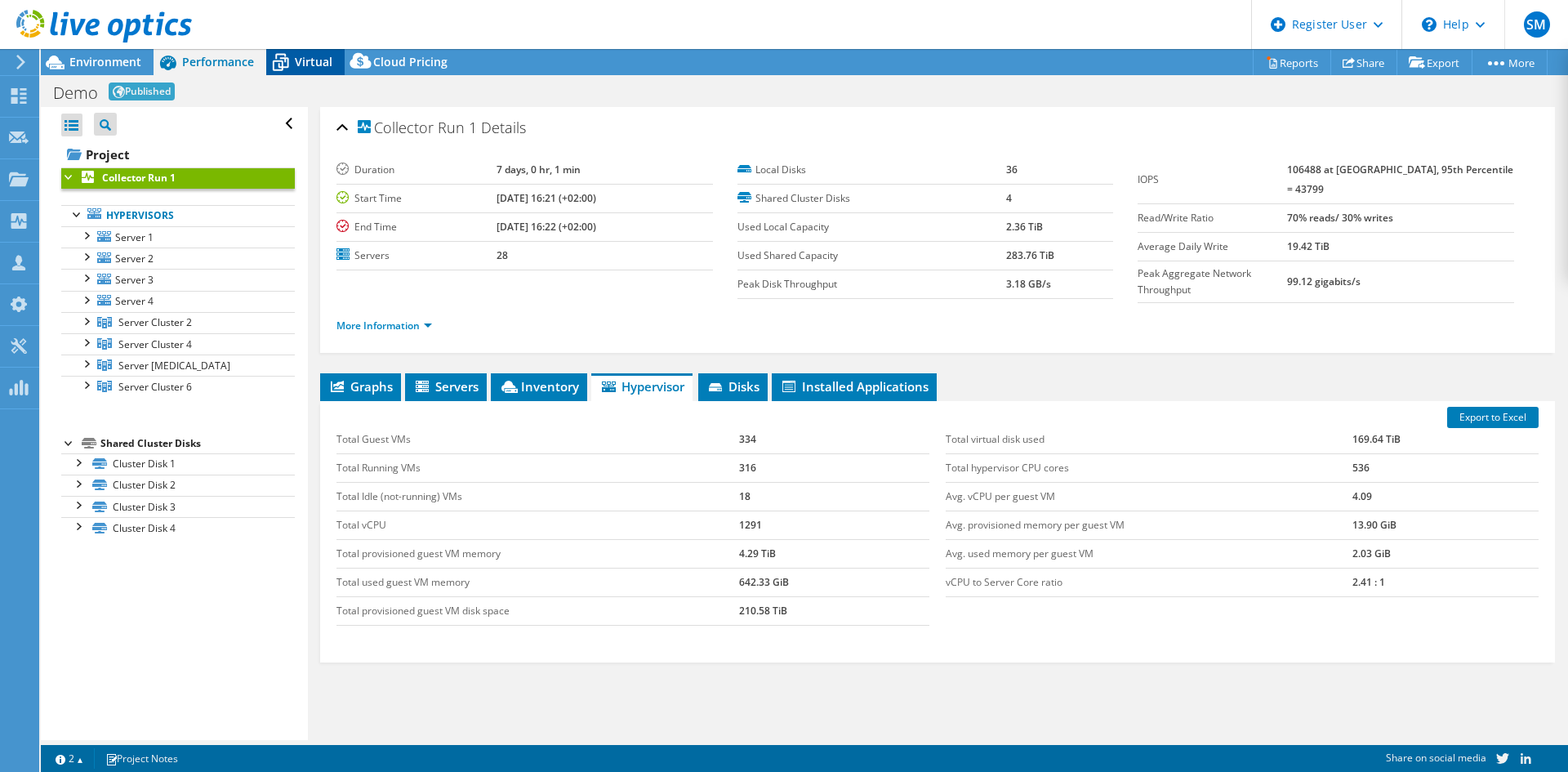
click at [292, 64] on icon at bounding box center [281, 63] width 28 height 28
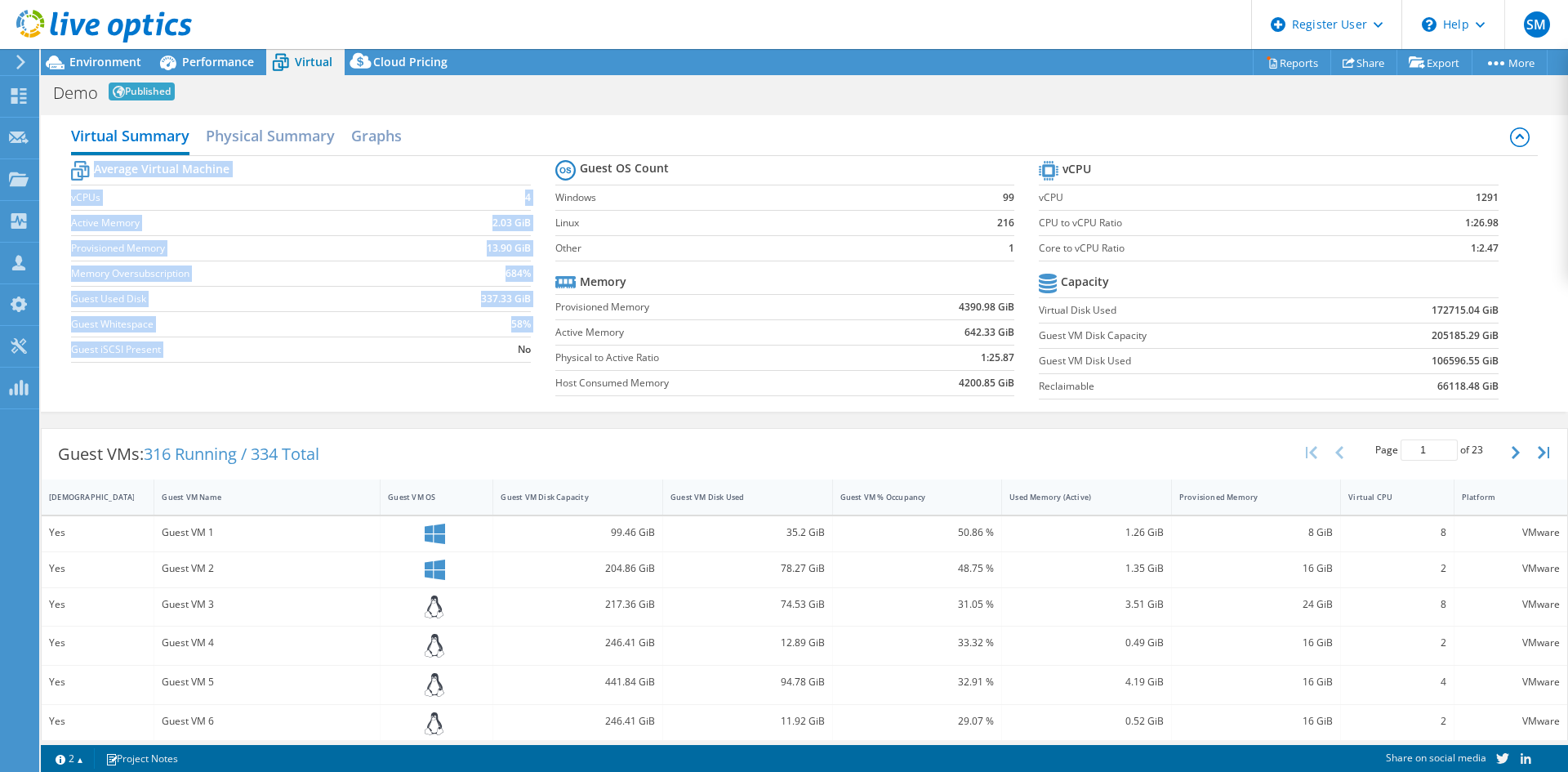
drag, startPoint x: 96, startPoint y: 164, endPoint x: 498, endPoint y: 357, distance: 445.9
click at [498, 357] on tbody "Average Virtual Machine vCPUs 4 Active Memory 2.03 GiB Provisioned Memory 13.90…" at bounding box center [301, 259] width 459 height 206
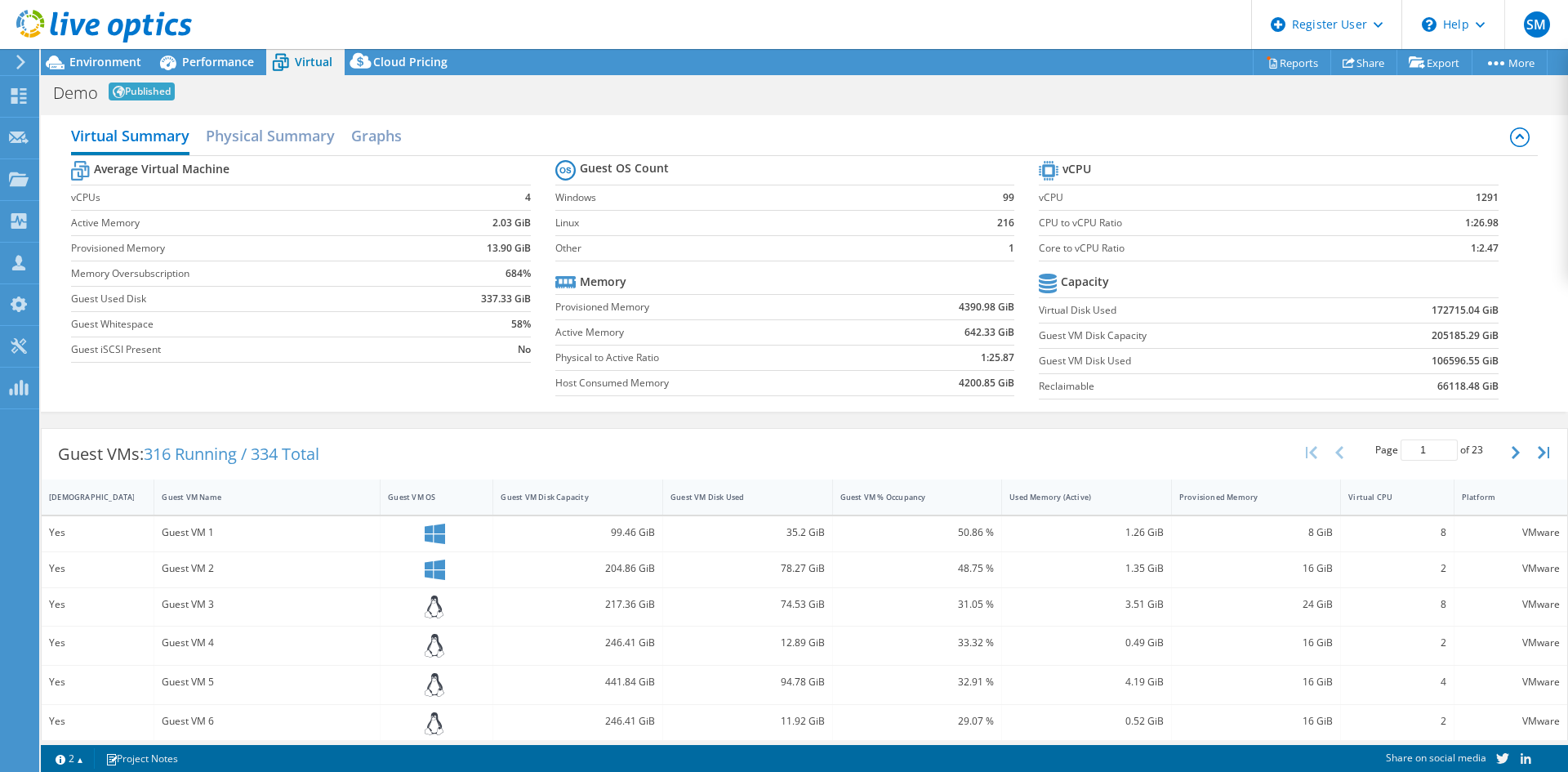
click at [511, 394] on div "Average Virtual Machine vCPUs 4 Active Memory 2.03 GiB Provisioned Memory 13.90…" at bounding box center [804, 282] width 1467 height 251
click at [526, 195] on td "4" at bounding box center [476, 197] width 110 height 26
drag, startPoint x: 477, startPoint y: 246, endPoint x: 511, endPoint y: 249, distance: 34.1
click at [511, 249] on td "13.90 GiB" at bounding box center [476, 248] width 110 height 26
click at [461, 387] on div "Average Virtual Machine vCPUs 4 Active Memory 2.03 GiB Provisioned Memory 13.90…" at bounding box center [804, 282] width 1467 height 251
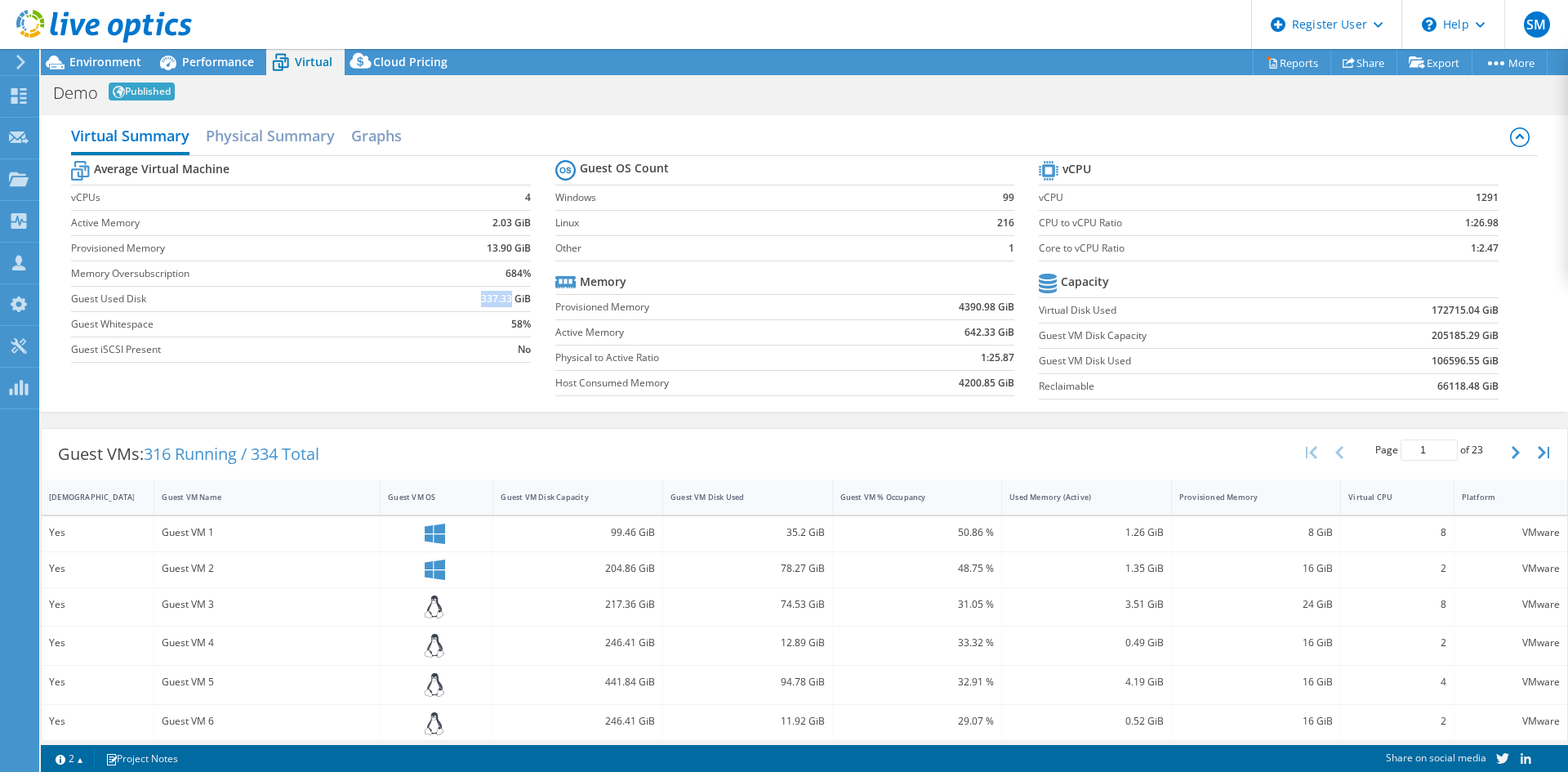
drag, startPoint x: 477, startPoint y: 300, endPoint x: 508, endPoint y: 300, distance: 31.0
click at [508, 300] on td "337.33 GiB" at bounding box center [476, 299] width 110 height 26
click at [490, 248] on b "13.90 GiB" at bounding box center [509, 248] width 45 height 16
drag, startPoint x: 483, startPoint y: 220, endPoint x: 517, endPoint y: 225, distance: 34.4
click at [517, 225] on td "2.03 GiB" at bounding box center [476, 222] width 110 height 26
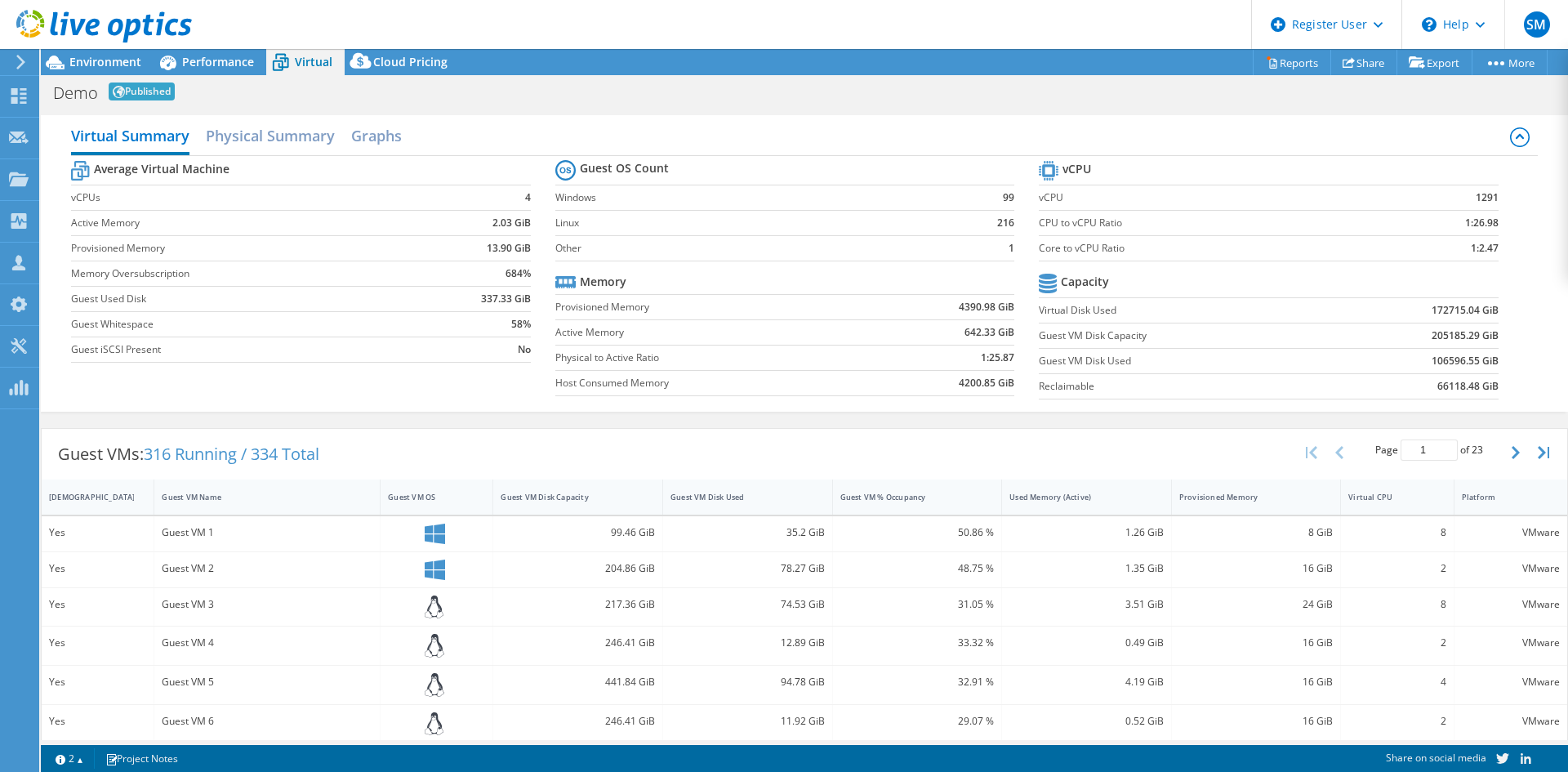
click at [483, 222] on td "2.03 GiB" at bounding box center [476, 222] width 110 height 26
drag, startPoint x: 501, startPoint y: 221, endPoint x: 515, endPoint y: 221, distance: 14.0
click at [515, 221] on td "2.03 GiB" at bounding box center [476, 222] width 110 height 26
click at [495, 267] on td "684%" at bounding box center [476, 273] width 110 height 26
drag, startPoint x: 495, startPoint y: 264, endPoint x: 525, endPoint y: 270, distance: 30.6
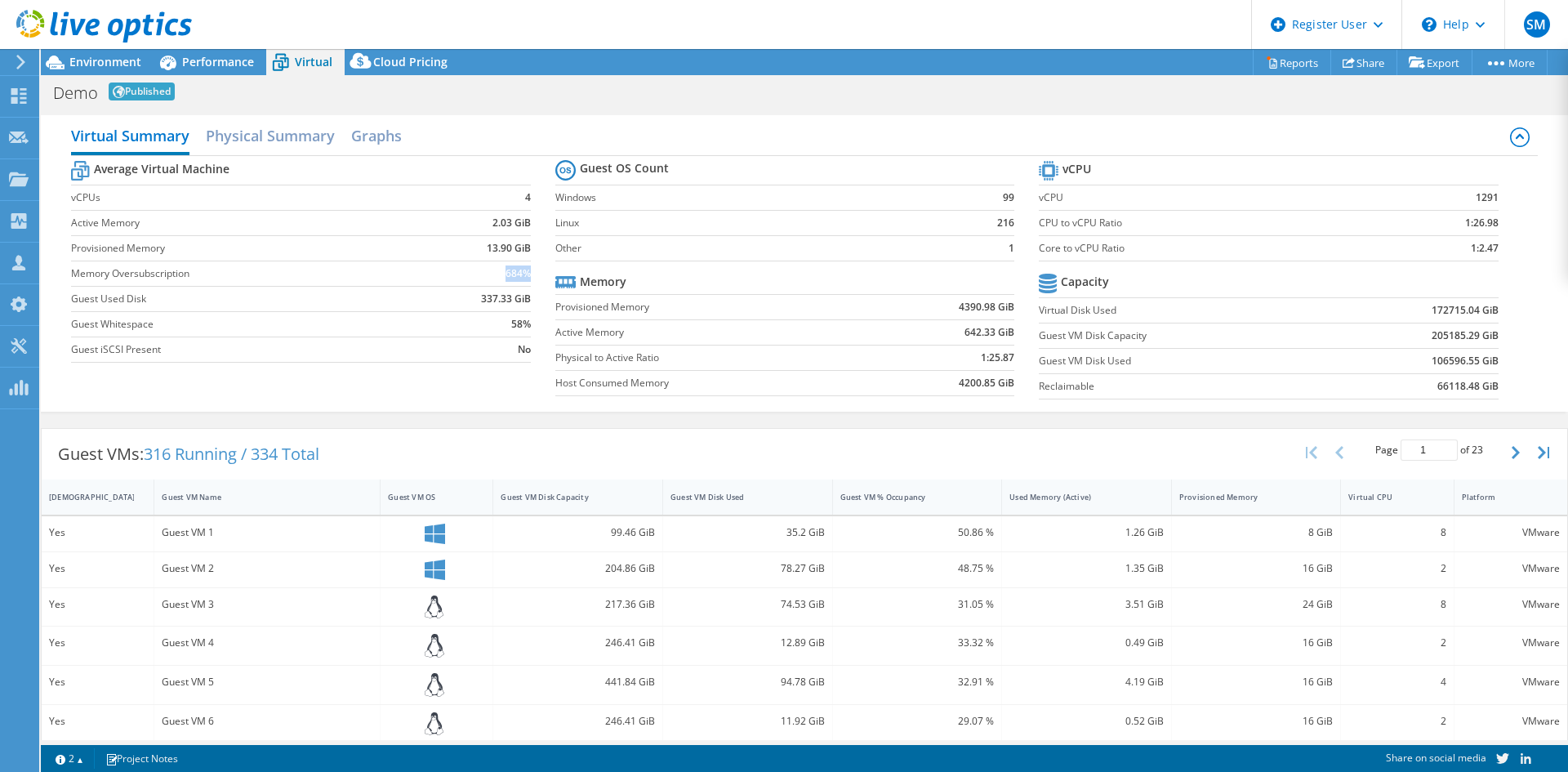
click at [525, 270] on td "684%" at bounding box center [476, 273] width 110 height 26
click at [622, 186] on td "Windows" at bounding box center [755, 197] width 399 height 26
drag, startPoint x: 577, startPoint y: 164, endPoint x: 793, endPoint y: 212, distance: 221.3
click at [793, 212] on tbody "Guest OS Count Windows 99 Linux 216 Other 1" at bounding box center [785, 209] width 459 height 105
click at [858, 162] on tr "Guest OS Count" at bounding box center [785, 171] width 459 height 29
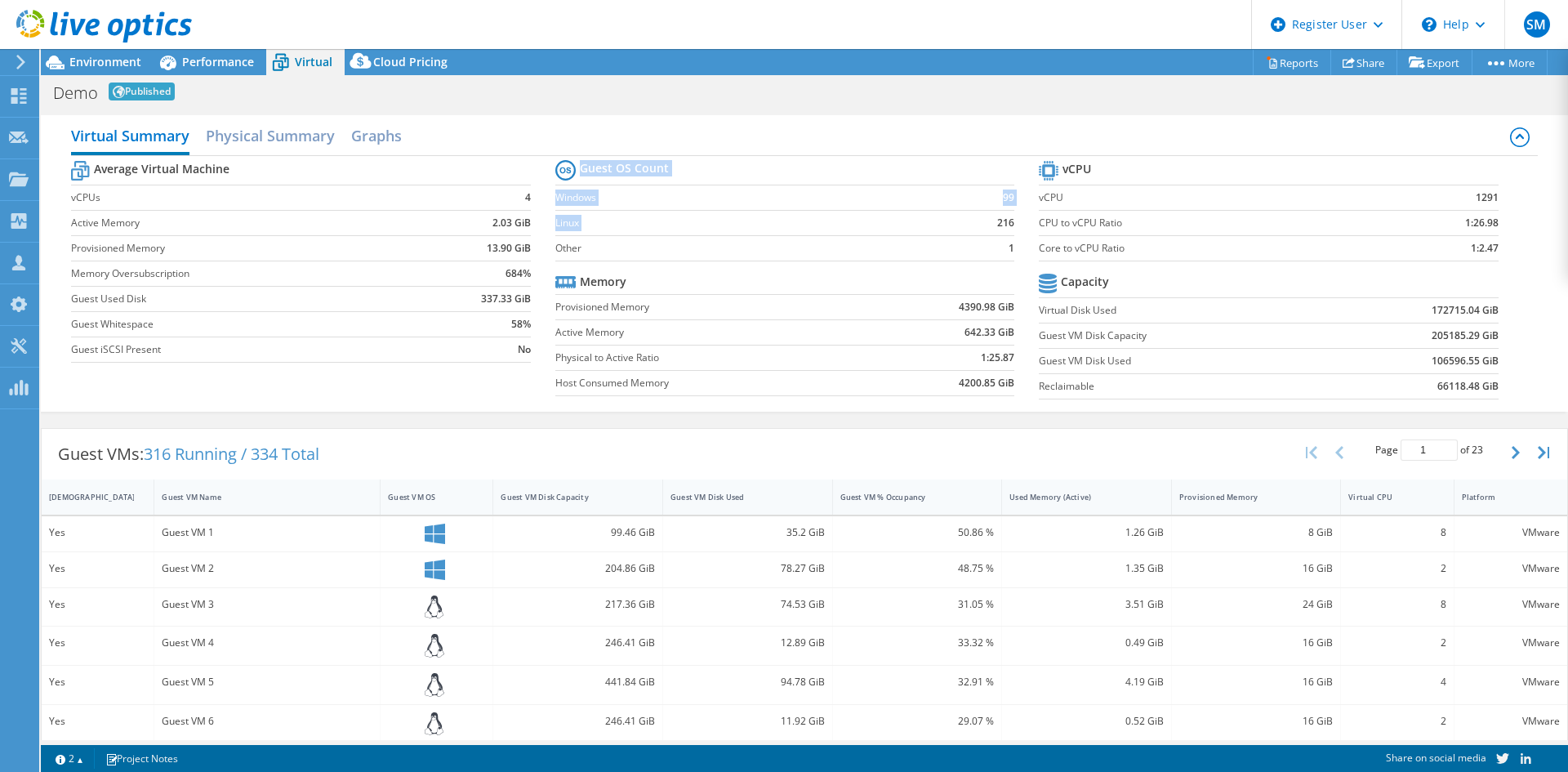
drag, startPoint x: 988, startPoint y: 222, endPoint x: 1006, endPoint y: 219, distance: 18.2
click at [1018, 208] on section "Guest OS Count Windows 99 Linux 216 Other 1 Memory Provisioned Memory 4390.98 G…" at bounding box center [797, 281] width 483 height 248
click at [912, 219] on label "Linux" at bounding box center [755, 223] width 399 height 16
drag, startPoint x: 990, startPoint y: 193, endPoint x: 985, endPoint y: 201, distance: 9.4
click at [1000, 194] on td "99" at bounding box center [984, 197] width 61 height 26
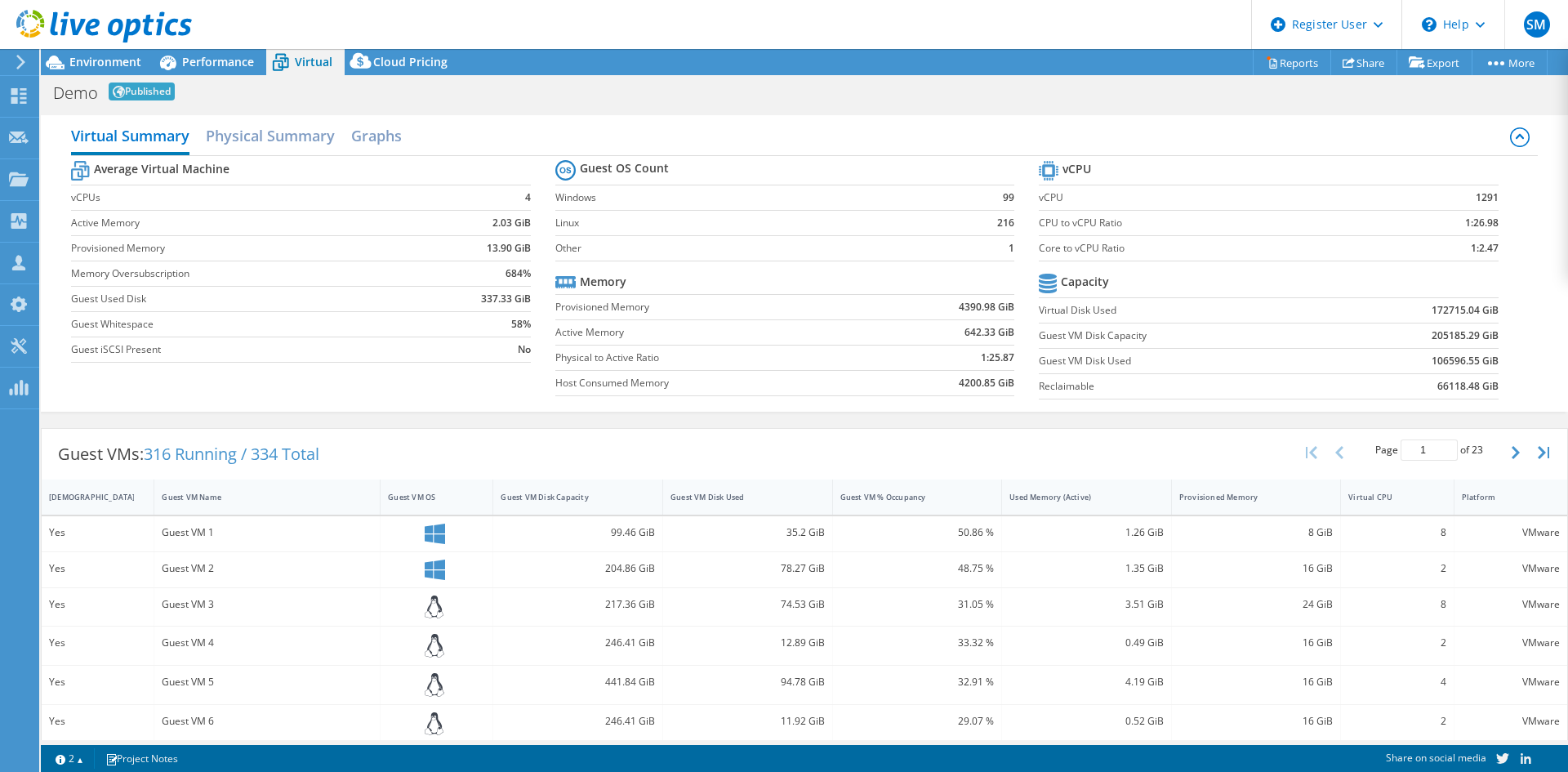
drag, startPoint x: 967, startPoint y: 285, endPoint x: 949, endPoint y: 285, distance: 18.0
click at [965, 285] on td at bounding box center [942, 282] width 144 height 26
drag, startPoint x: 553, startPoint y: 304, endPoint x: 962, endPoint y: 360, distance: 412.8
click at [980, 386] on tbody "Memory Provisioned Memory 4390.98 GiB Active Memory 642.33 GiB Physical to Acti…" at bounding box center [785, 333] width 459 height 127
drag, startPoint x: 931, startPoint y: 273, endPoint x: 967, endPoint y: 309, distance: 50.9
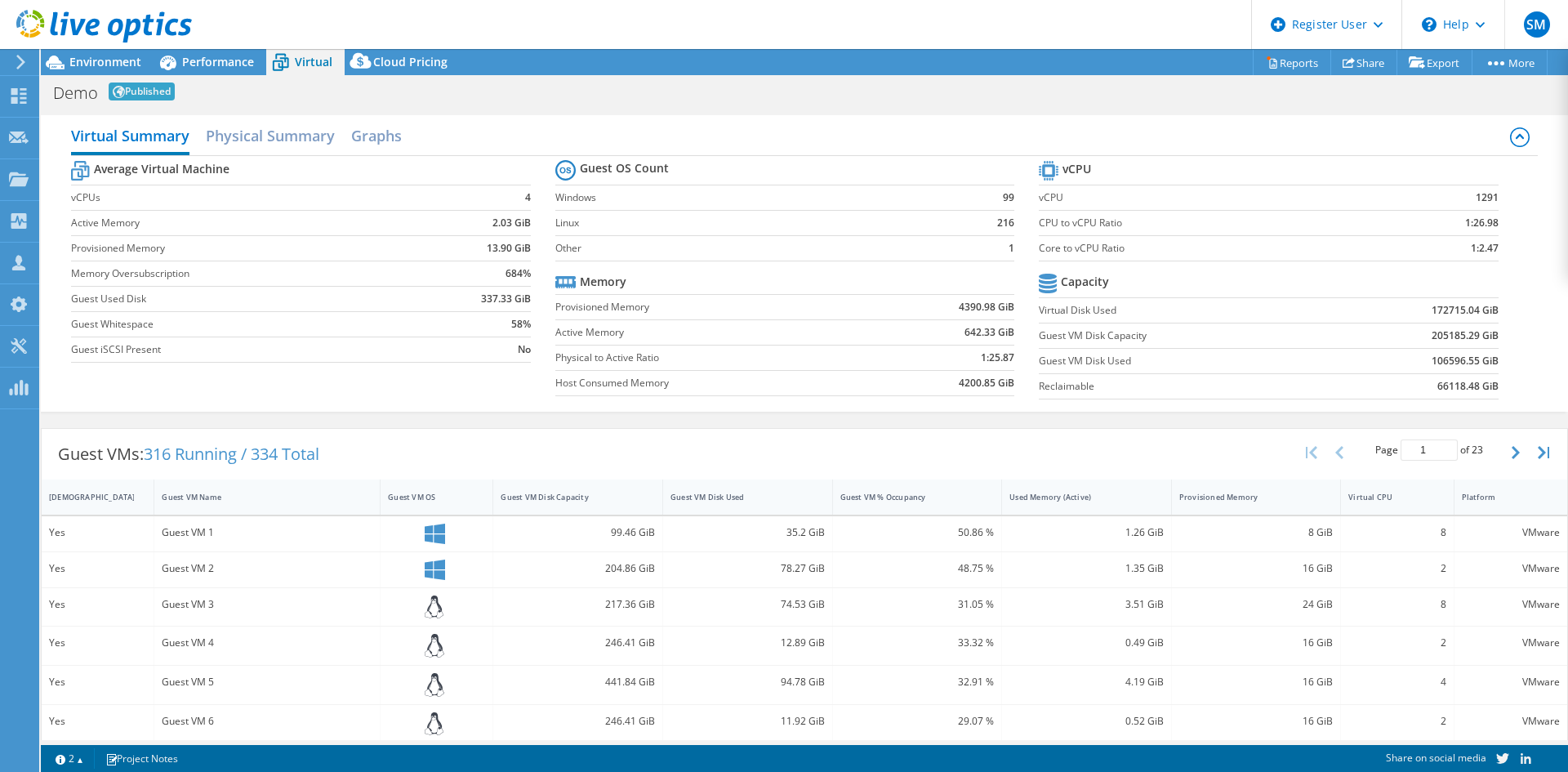
click at [931, 274] on td at bounding box center [942, 282] width 144 height 26
drag, startPoint x: 1034, startPoint y: 192, endPoint x: 1419, endPoint y: 249, distance: 389.2
click at [1419, 249] on tbody "vCPU vCPU 1291 CPU to vCPU Ratio 1:26.98 Core to vCPU Ratio 1:2.47" at bounding box center [1268, 209] width 459 height 104
click at [898, 240] on label "Other" at bounding box center [755, 248] width 399 height 16
drag, startPoint x: 1039, startPoint y: 310, endPoint x: 1293, endPoint y: 345, distance: 256.4
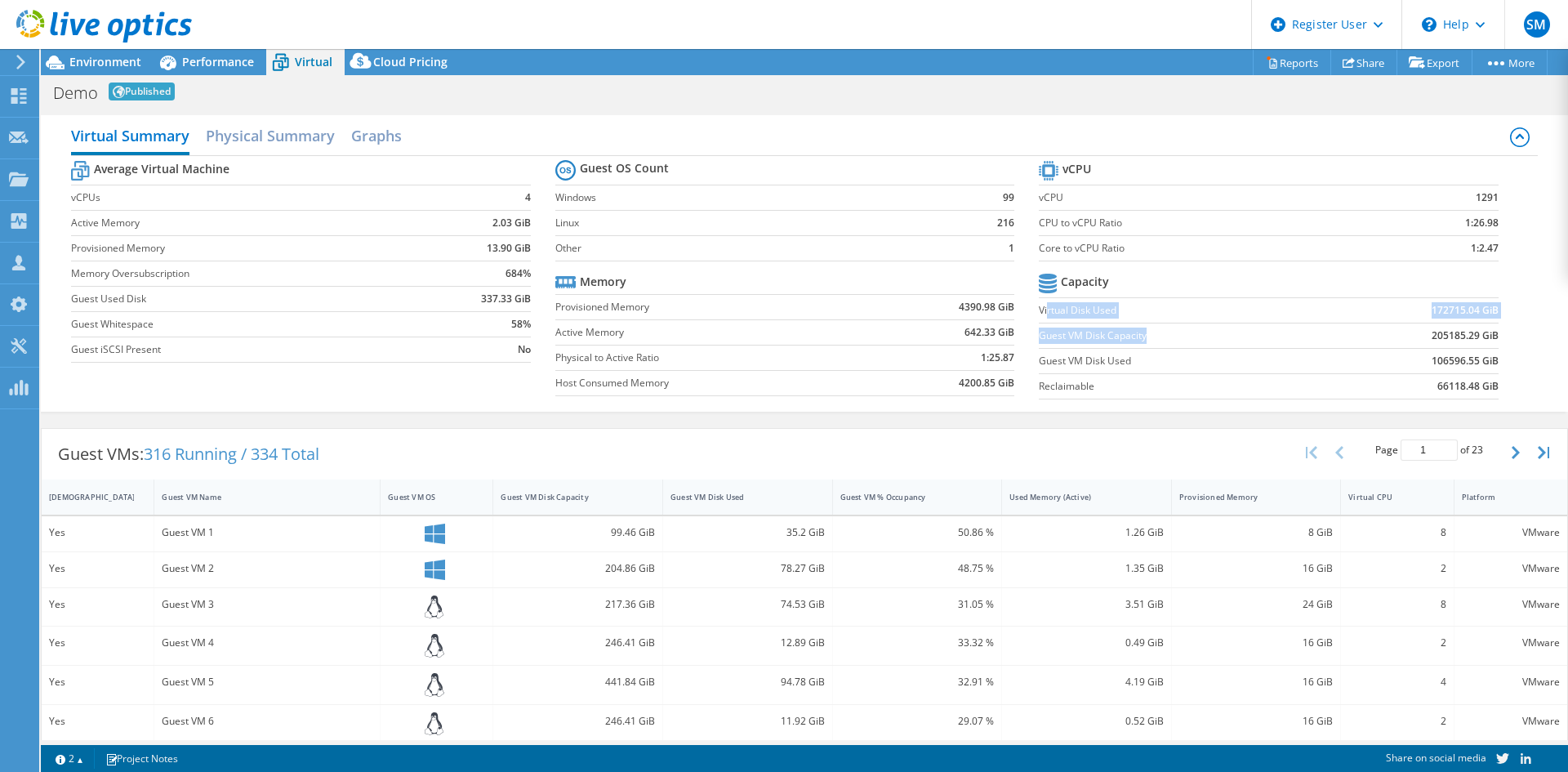
click at [1293, 345] on tbody "Capacity Virtual Disk Used 172715.04 GiB Guest VM Disk Capacity 205185.29 GiB G…" at bounding box center [1268, 334] width 459 height 130
click at [829, 304] on label "Provisioned Memory" at bounding box center [713, 306] width 316 height 16
click at [1260, 493] on div "Provisioned Memory" at bounding box center [1247, 497] width 135 height 10
click at [1268, 496] on div "Provisioned Memory" at bounding box center [1247, 497] width 135 height 10
drag, startPoint x: 1283, startPoint y: 535, endPoint x: 1307, endPoint y: 530, distance: 24.5
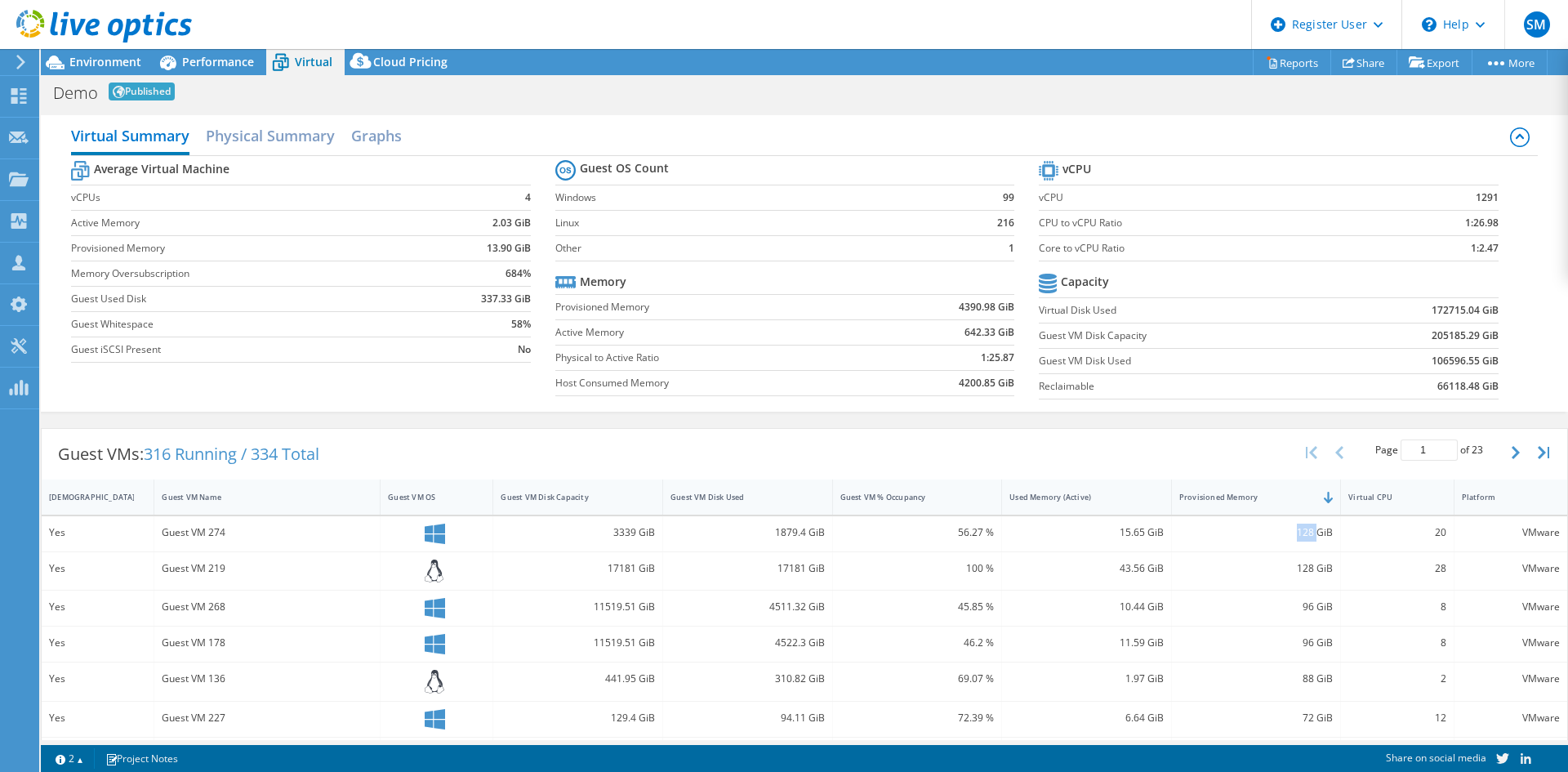
click at [1307, 530] on div "128 GiB" at bounding box center [1256, 532] width 155 height 18
click at [1276, 529] on div "128 GiB" at bounding box center [1256, 532] width 155 height 18
drag, startPoint x: 1279, startPoint y: 536, endPoint x: 1320, endPoint y: 537, distance: 41.0
click at [1320, 537] on div "128 GiB" at bounding box center [1256, 532] width 155 height 18
drag, startPoint x: 1110, startPoint y: 534, endPoint x: 1144, endPoint y: 534, distance: 34.0
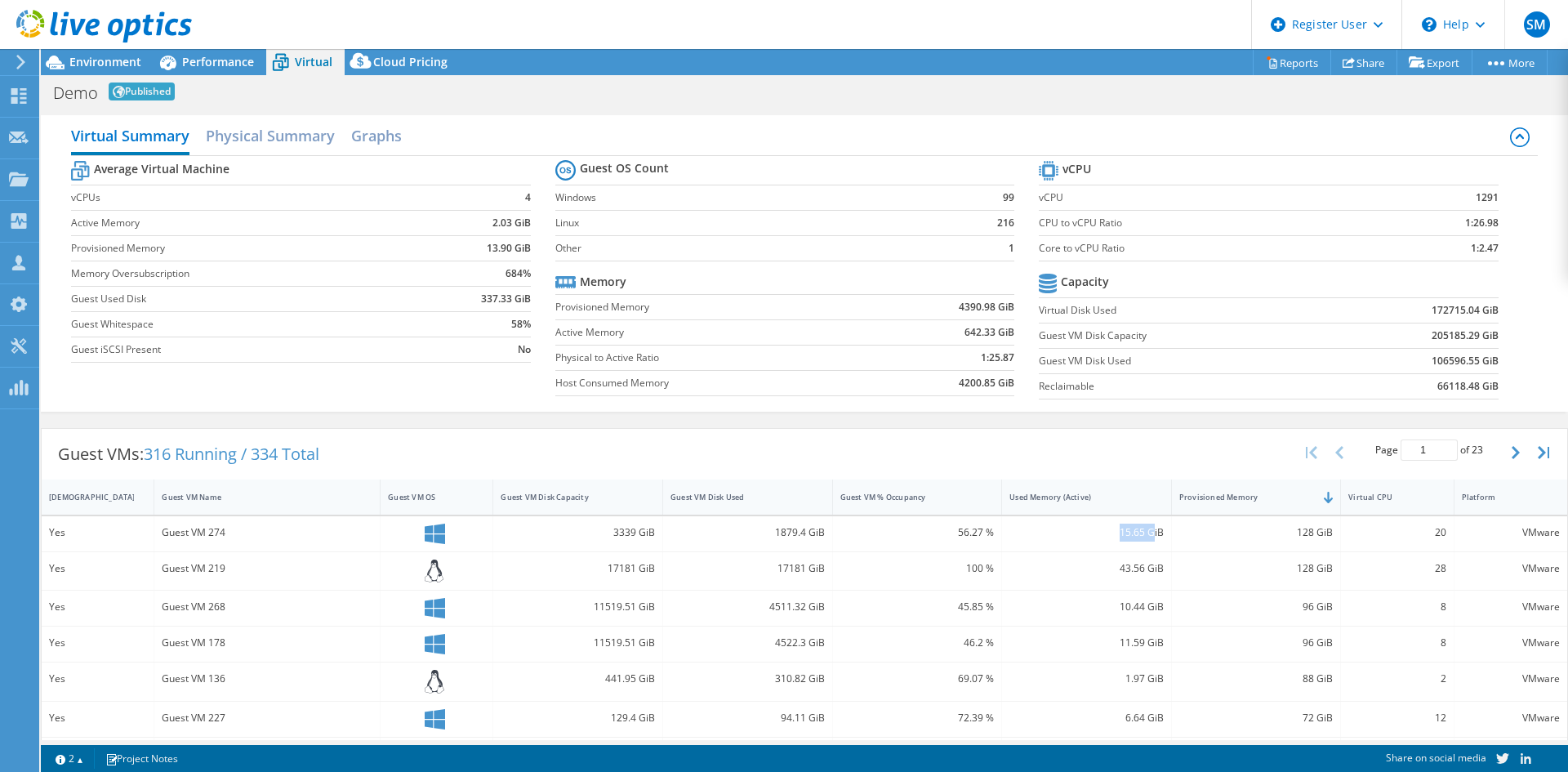
click at [1146, 530] on div "15.65 GiB" at bounding box center [1086, 532] width 155 height 18
click at [1113, 537] on div "15.65 GiB" at bounding box center [1086, 532] width 155 height 18
click at [1066, 548] on div "15.65 GiB" at bounding box center [1086, 534] width 170 height 35
click at [1063, 538] on div "15.65 GiB" at bounding box center [1086, 532] width 155 height 18
drag, startPoint x: 1090, startPoint y: 448, endPoint x: 1084, endPoint y: 461, distance: 14.3
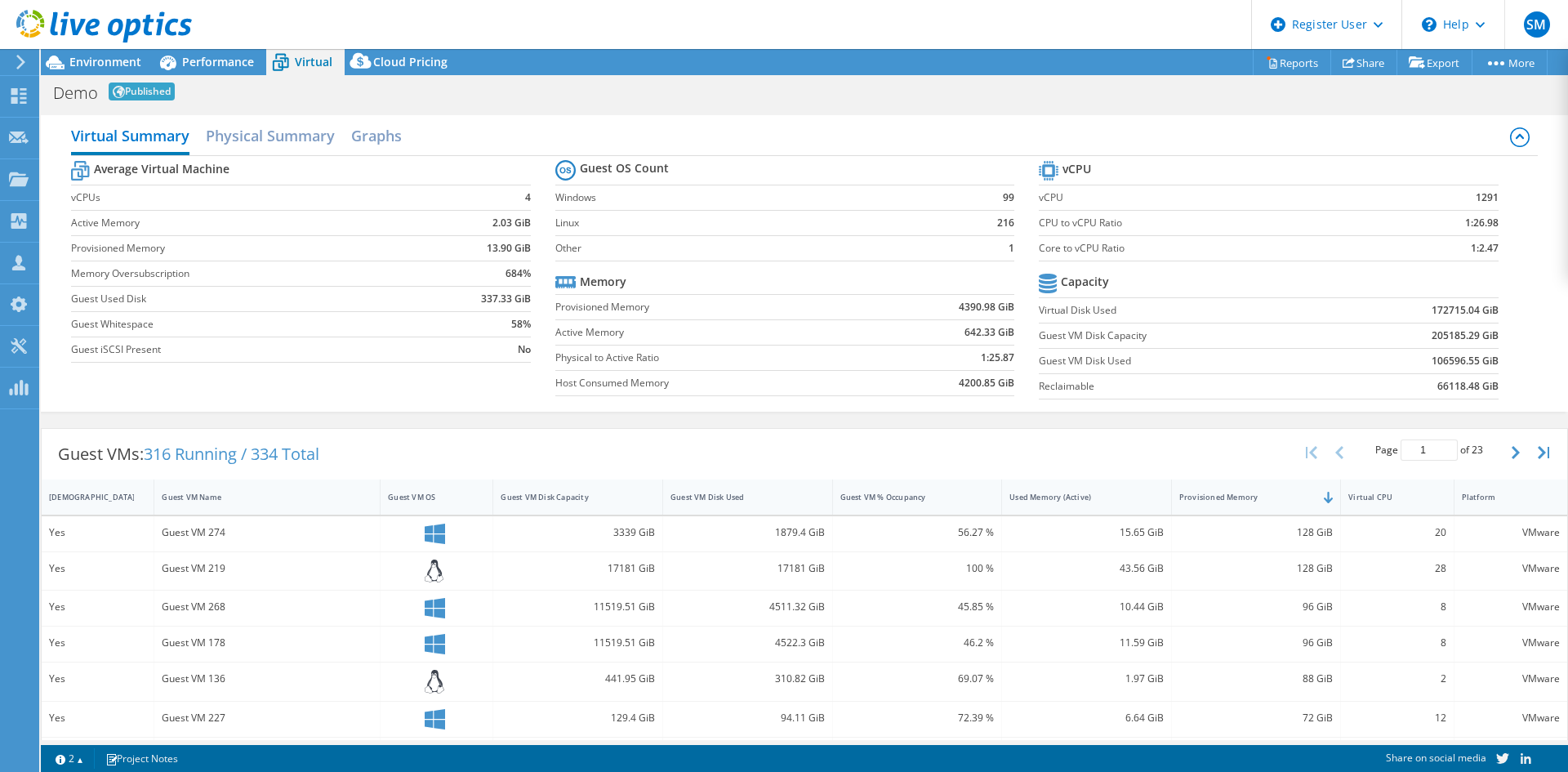
click at [1090, 447] on div "Guest VMs: 316 Running / 334 Total Page 1 of 23 5 rows 10 rows 20 rows 25 rows …" at bounding box center [804, 453] width 1525 height 50
drag, startPoint x: 233, startPoint y: 535, endPoint x: 173, endPoint y: 534, distance: 60.0
click at [173, 534] on div "Guest VM 274" at bounding box center [267, 532] width 210 height 18
click at [375, 141] on h2 "Graphs" at bounding box center [375, 138] width 50 height 36
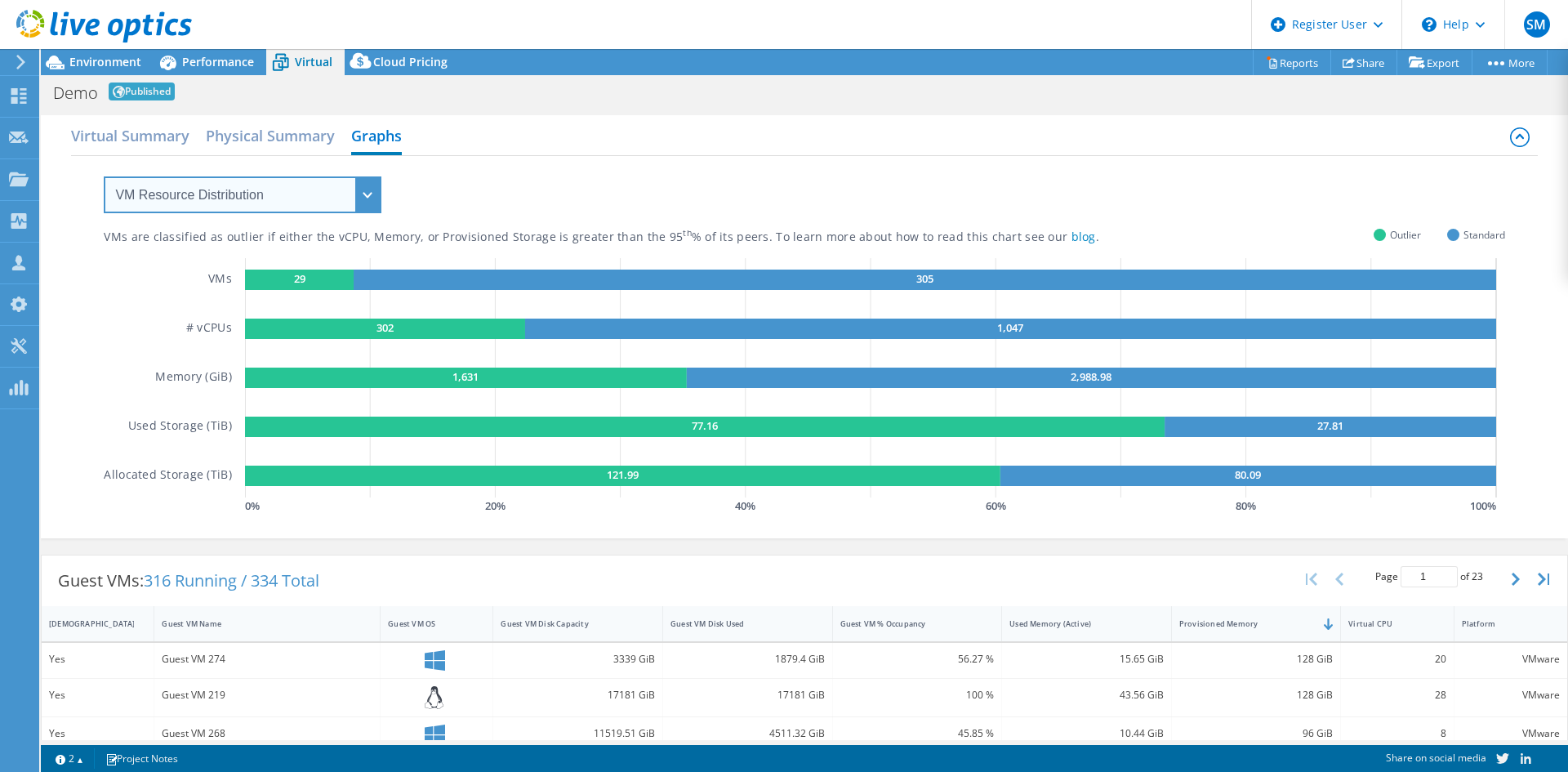
click at [296, 204] on select "VM Resource Distribution Provisioning Contrast Over Provisioning" at bounding box center [242, 194] width 278 height 37
select select "Over Provisioning"
click at [103, 176] on select "VM Resource Distribution Provisioning Contrast Over Provisioning" at bounding box center [242, 194] width 278 height 37
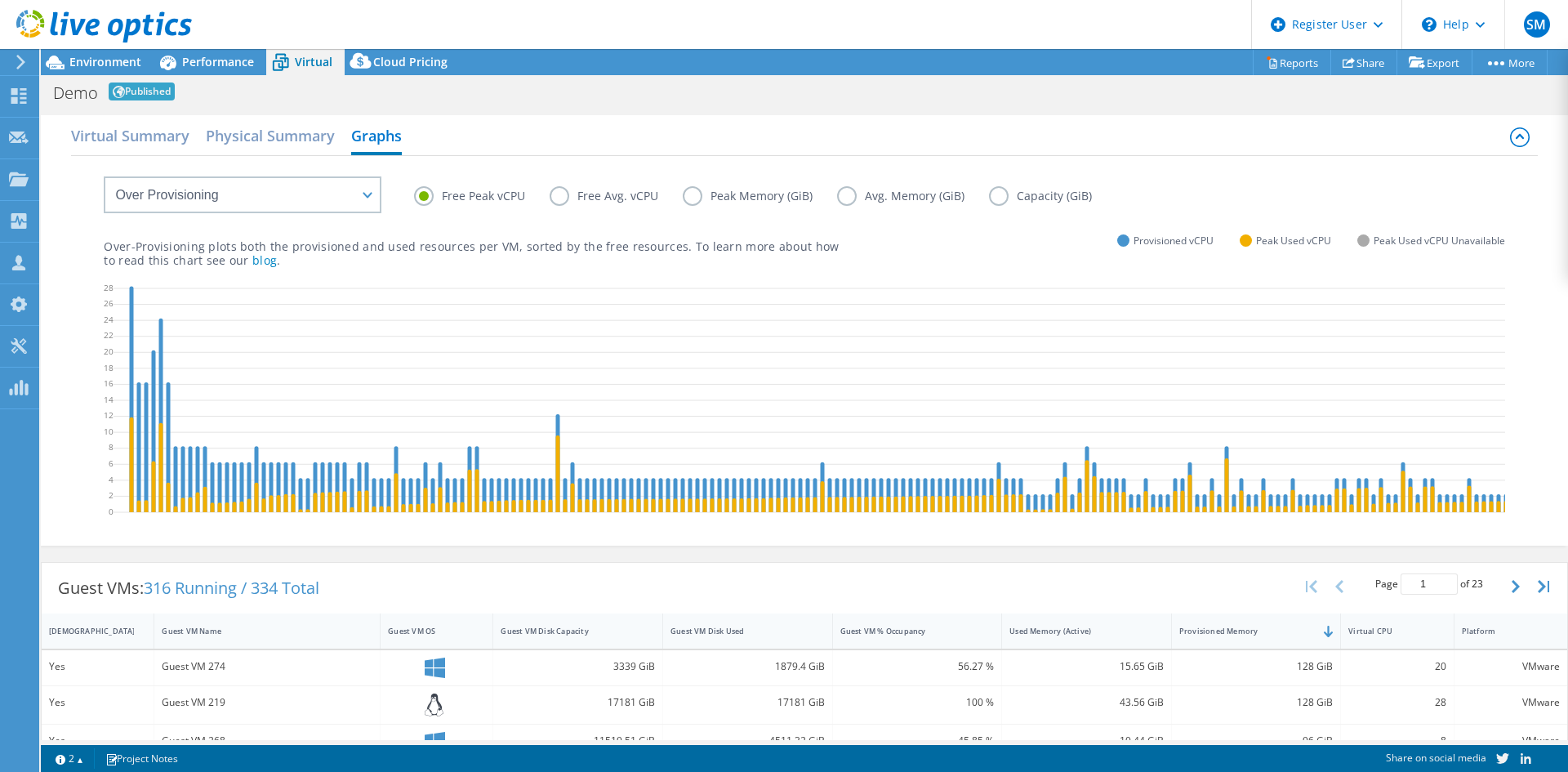
click at [841, 197] on label "Avg. Memory (GiB)" at bounding box center [913, 195] width 152 height 20
click at [0, 0] on input "Avg. Memory (GiB)" at bounding box center [0, 0] width 0 height 0
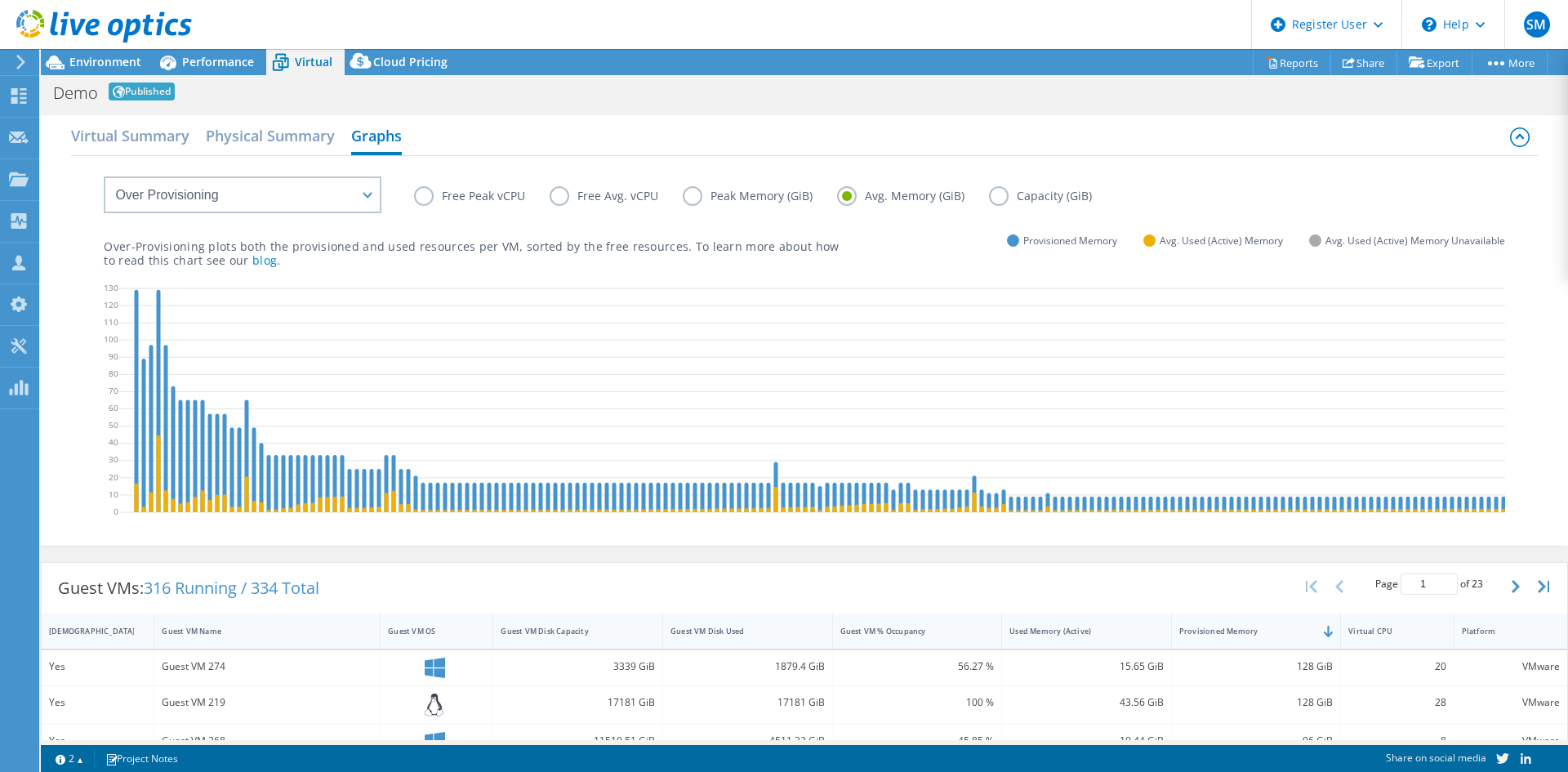
click at [691, 198] on label "Peak Memory (GiB)" at bounding box center [759, 195] width 155 height 20
click at [0, 0] on input "Peak Memory (GiB)" at bounding box center [0, 0] width 0 height 0
